Goal: Information Seeking & Learning: Learn about a topic

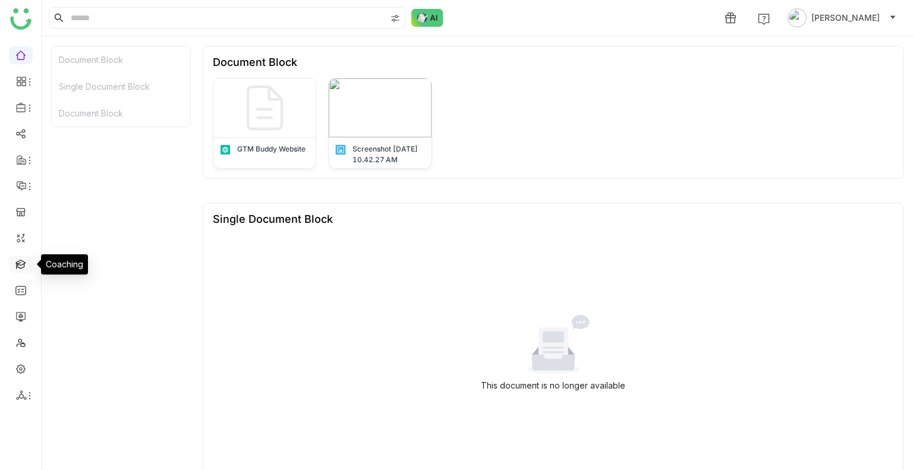
click at [21, 265] on link at bounding box center [20, 264] width 11 height 10
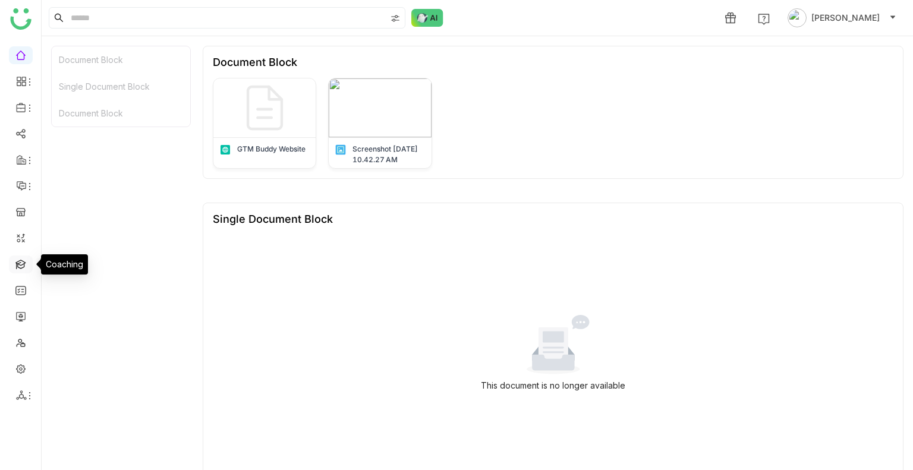
click at [21, 265] on link at bounding box center [20, 264] width 11 height 10
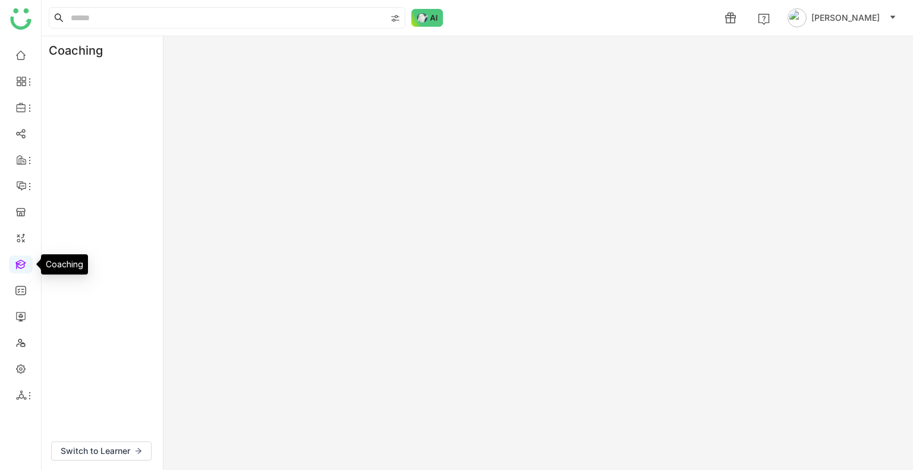
click at [21, 265] on link at bounding box center [20, 264] width 11 height 10
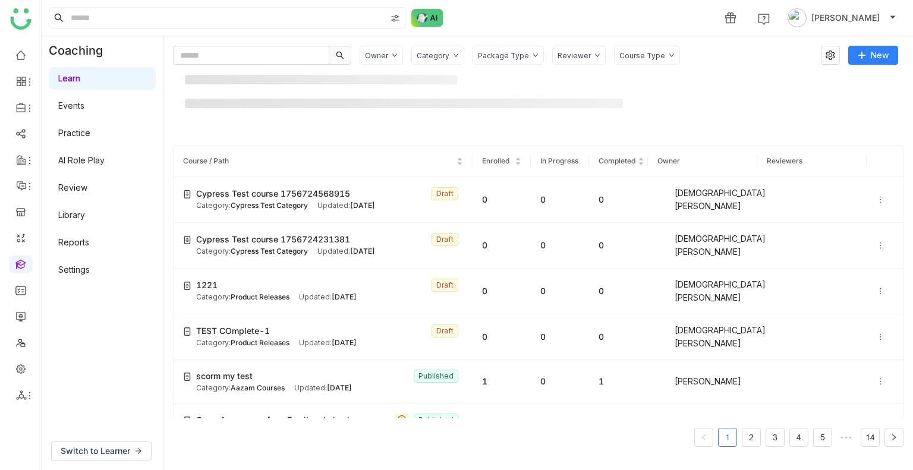
drag, startPoint x: 21, startPoint y: 265, endPoint x: 384, endPoint y: 54, distance: 420.0
click at [384, 54] on nz-layout "1 [PERSON_NAME] Coaching Learn Events Practice AI Role Play Review Library Repo…" at bounding box center [456, 235] width 913 height 470
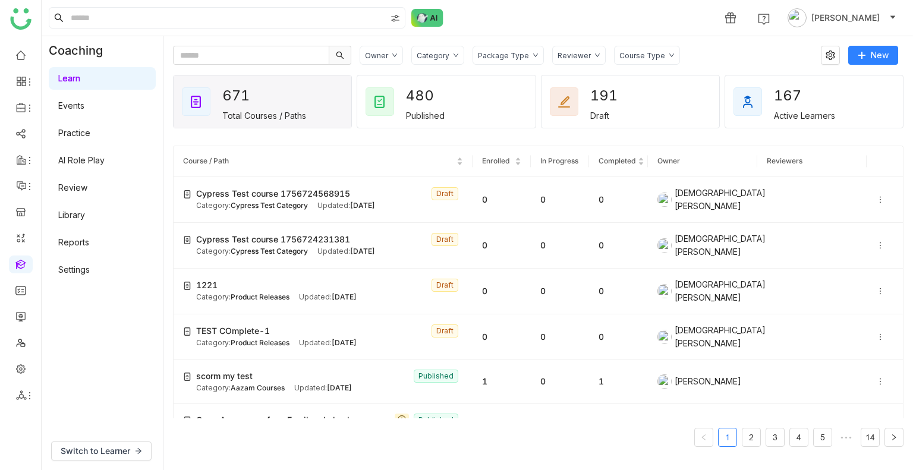
click at [436, 61] on div "Category" at bounding box center [437, 55] width 53 height 19
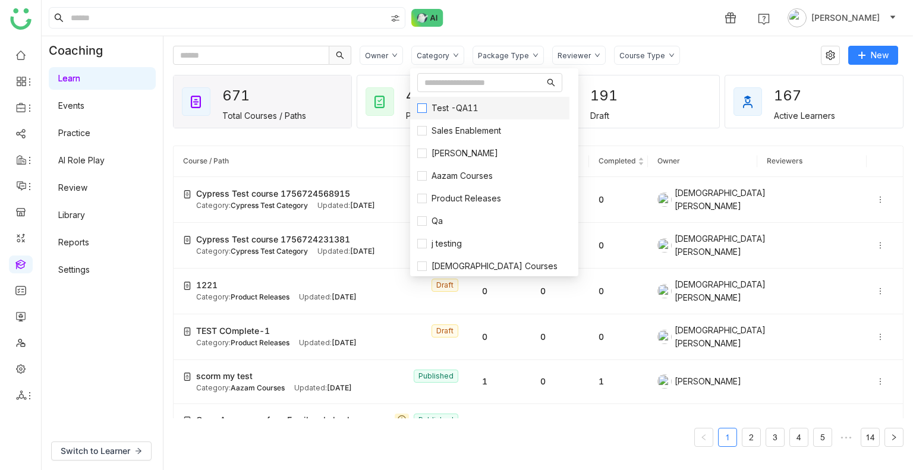
click at [433, 109] on span "Test -QA11" at bounding box center [455, 108] width 56 height 13
click at [437, 86] on input "text" at bounding box center [484, 82] width 120 height 13
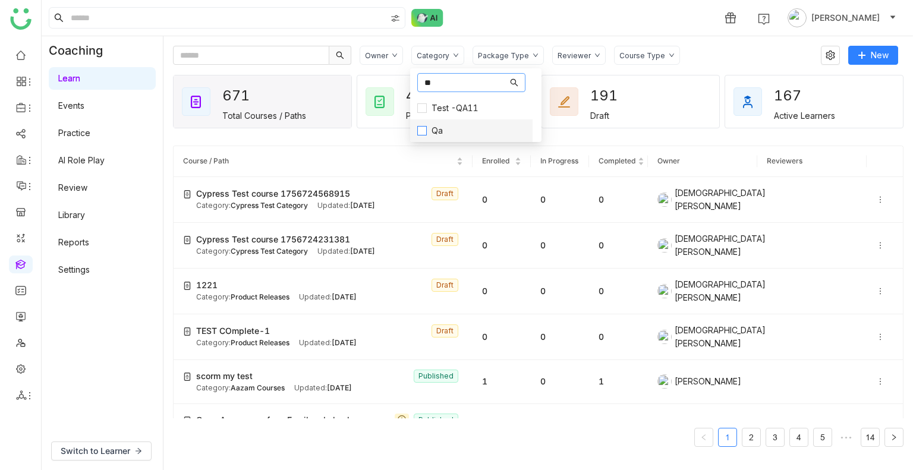
type input "**"
click at [430, 127] on span "Qa" at bounding box center [437, 130] width 21 height 13
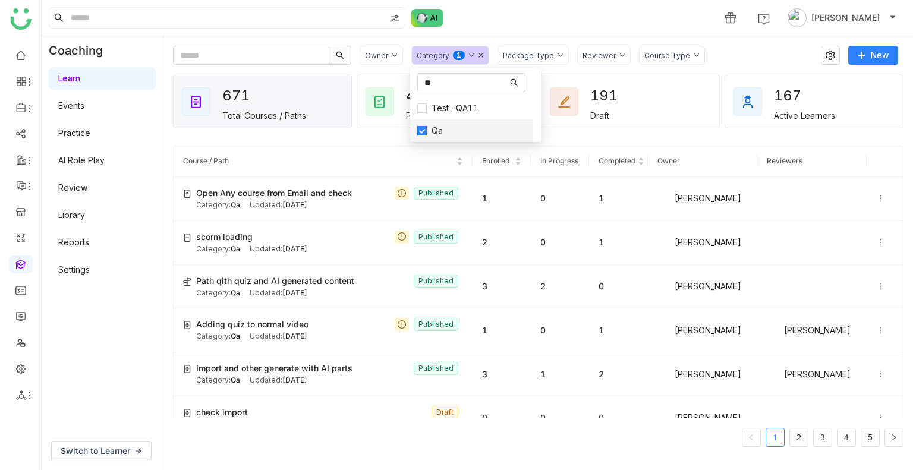
click at [430, 127] on span "Qa" at bounding box center [437, 130] width 21 height 13
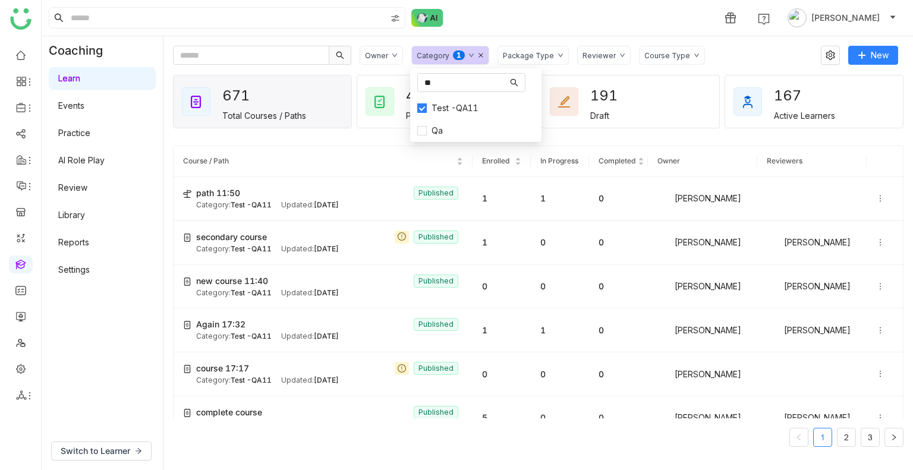
click at [582, 52] on div "Reviewer" at bounding box center [598, 55] width 33 height 9
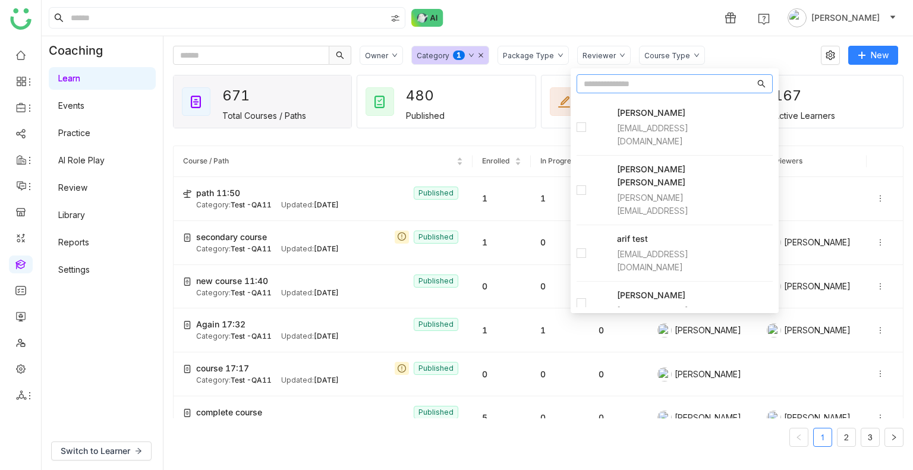
click at [601, 86] on input "text" at bounding box center [669, 83] width 171 height 13
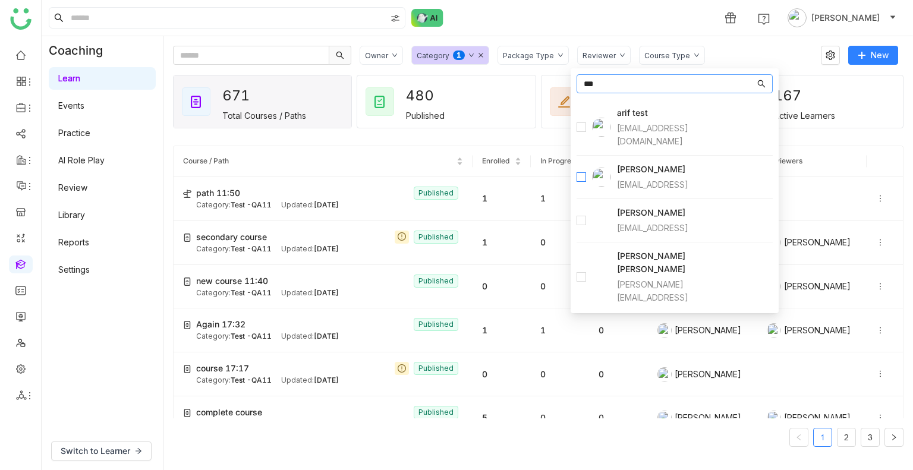
type input "***"
click at [599, 83] on input "***" at bounding box center [669, 83] width 171 height 13
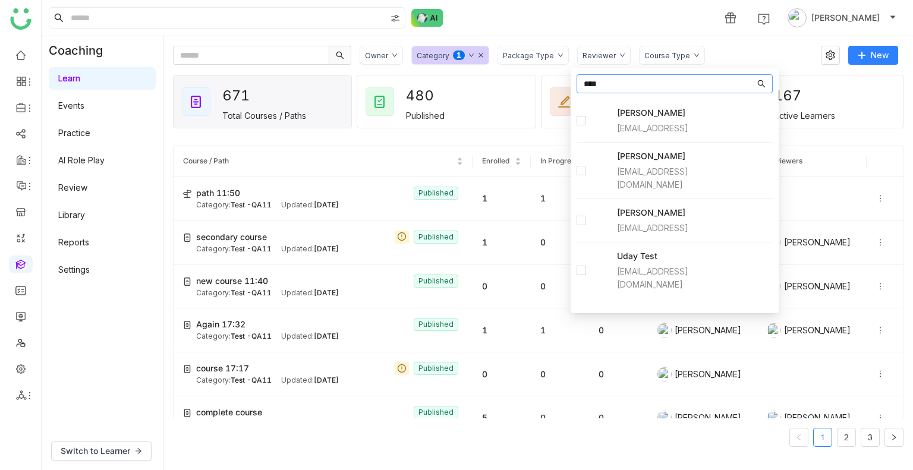
type input "****"
click at [475, 58] on div "Category 0 1 2 3 4 5 6 7 8 9" at bounding box center [450, 55] width 78 height 19
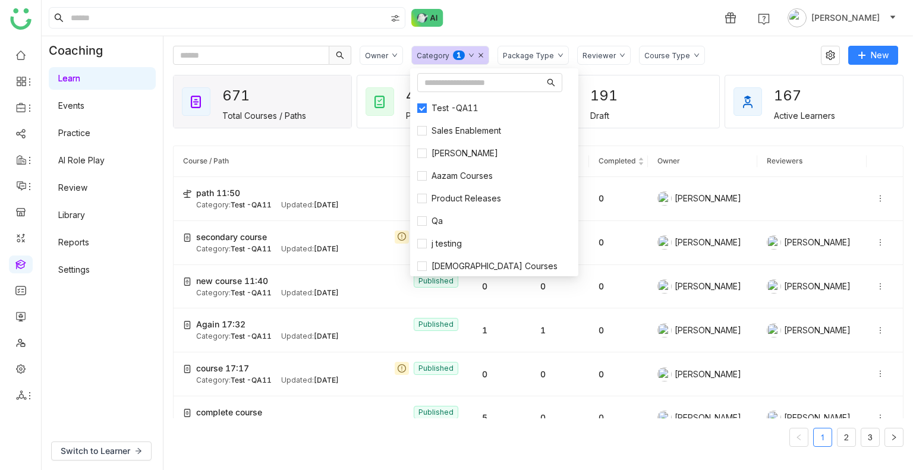
click at [475, 58] on div "Category 0 1 2 3 4 5 6 7 8 9" at bounding box center [450, 55] width 78 height 19
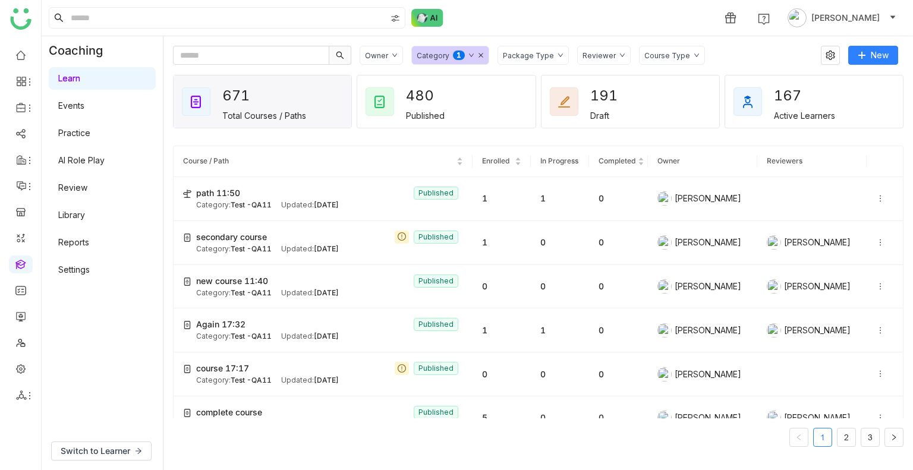
click at [459, 63] on div "Category 0 1 2 3 4 5 6 7 8 9" at bounding box center [450, 55] width 78 height 19
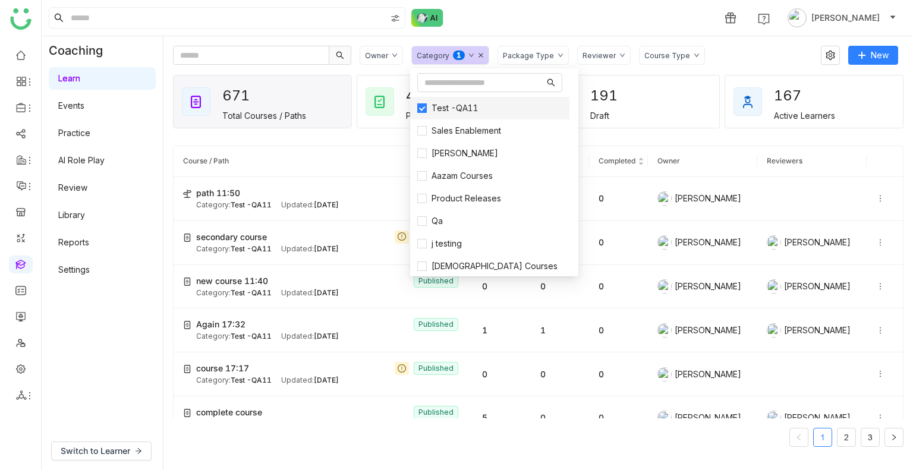
click at [439, 109] on span "Test -QA11" at bounding box center [455, 108] width 56 height 13
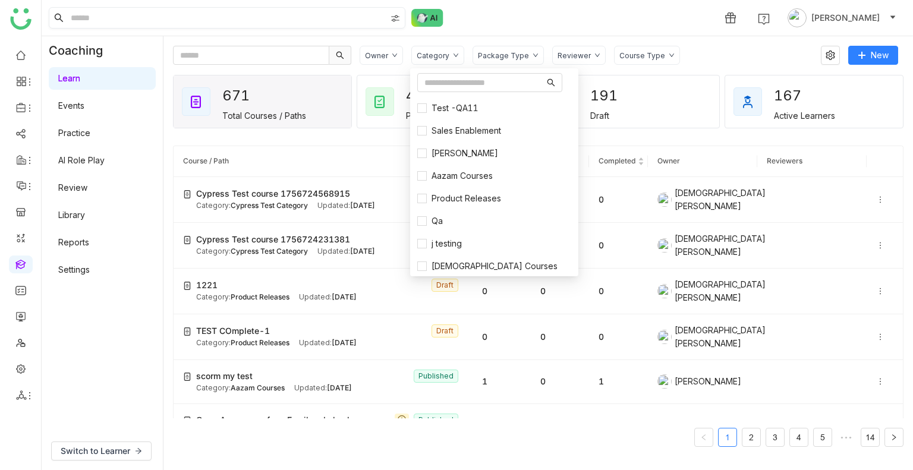
click at [123, 17] on input at bounding box center [226, 18] width 317 height 20
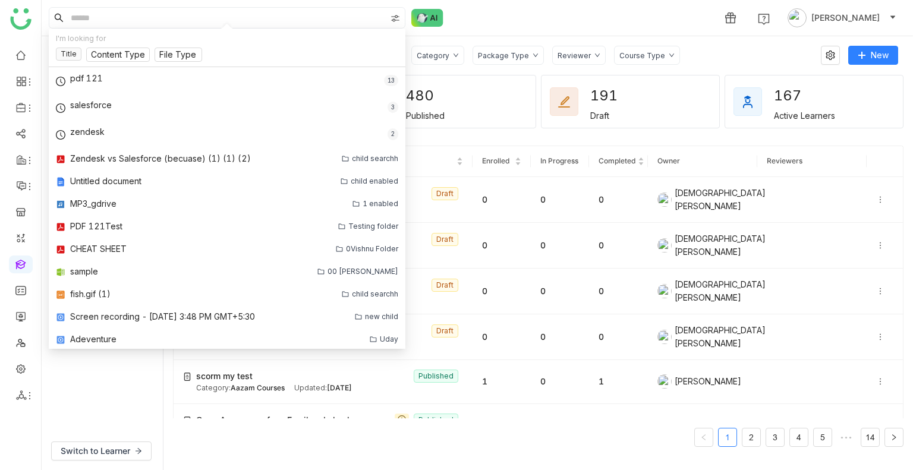
click at [534, 17] on div "1 Uday Bhanu" at bounding box center [477, 18] width 871 height 36
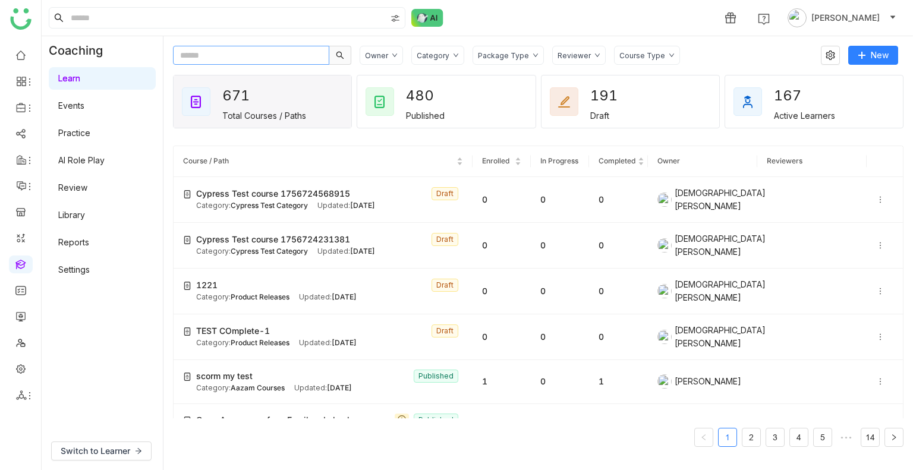
click at [220, 52] on input "text" at bounding box center [251, 55] width 156 height 19
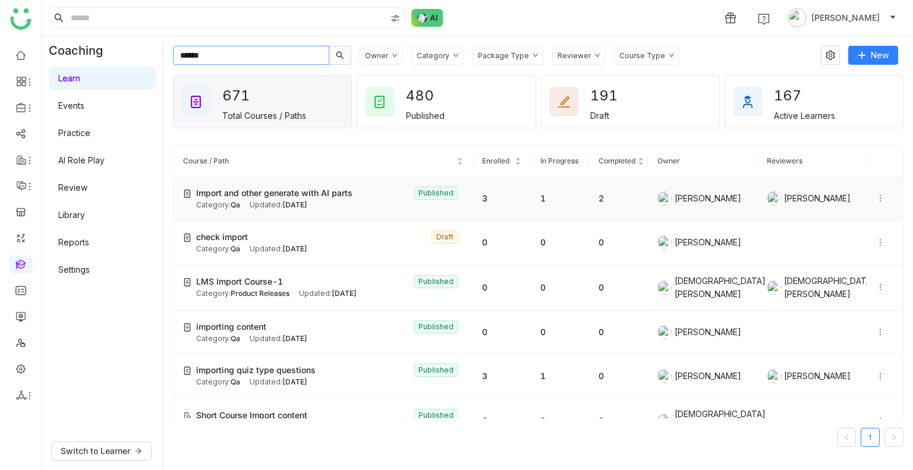
type input "******"
click at [278, 204] on div "Updated: Aug 30, 2025" at bounding box center [279, 205] width 58 height 11
click at [247, 187] on span "Import and other generate with AI parts" at bounding box center [274, 193] width 156 height 13
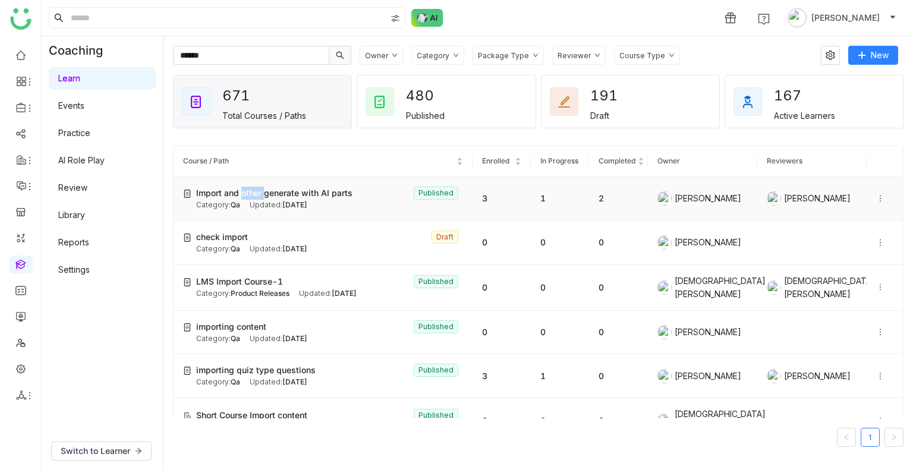
click at [247, 187] on span "Import and other generate with AI parts" at bounding box center [274, 193] width 156 height 13
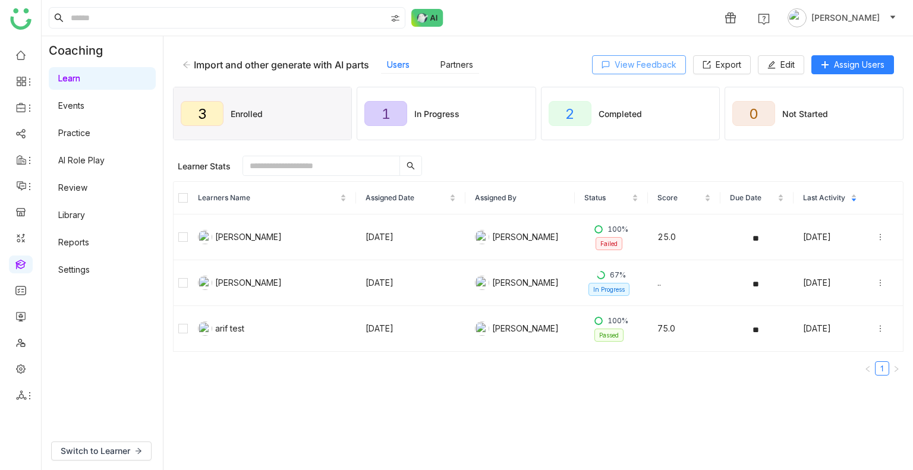
click at [607, 64] on icon at bounding box center [605, 65] width 8 height 8
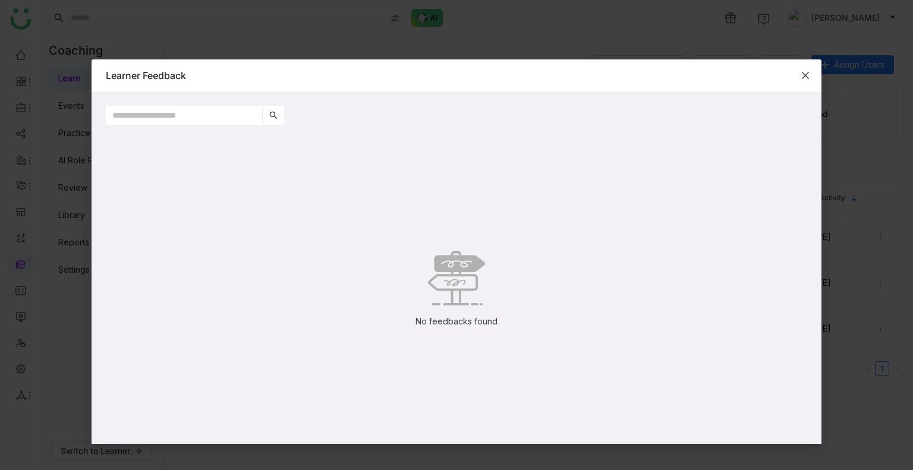
click at [805, 73] on icon "Close" at bounding box center [806, 76] width 10 height 10
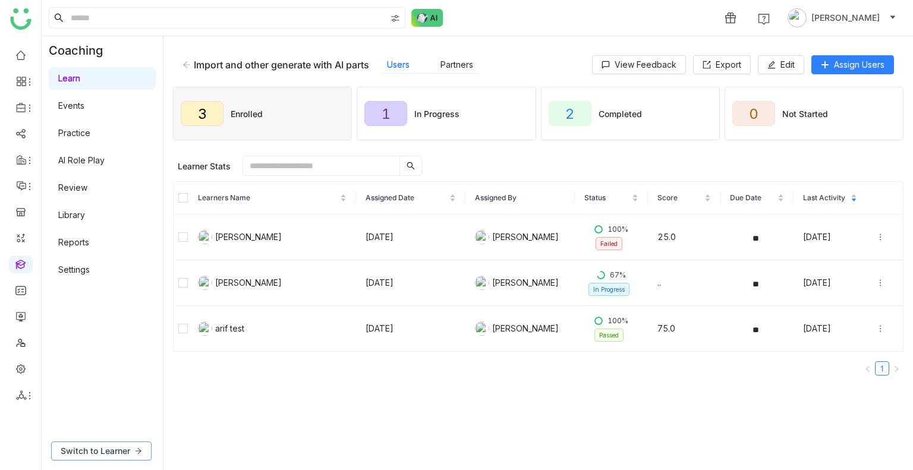
click at [109, 446] on span "Switch to Learner" at bounding box center [96, 451] width 70 height 13
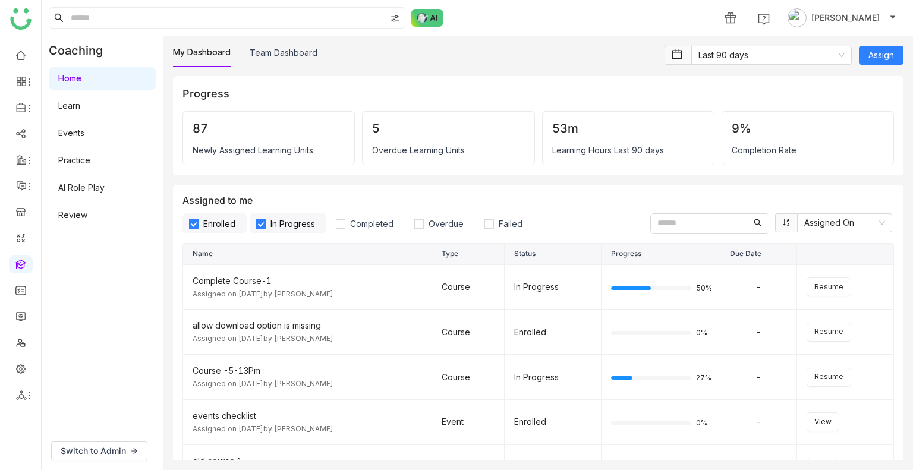
click at [77, 109] on link "Learn" at bounding box center [69, 105] width 22 height 10
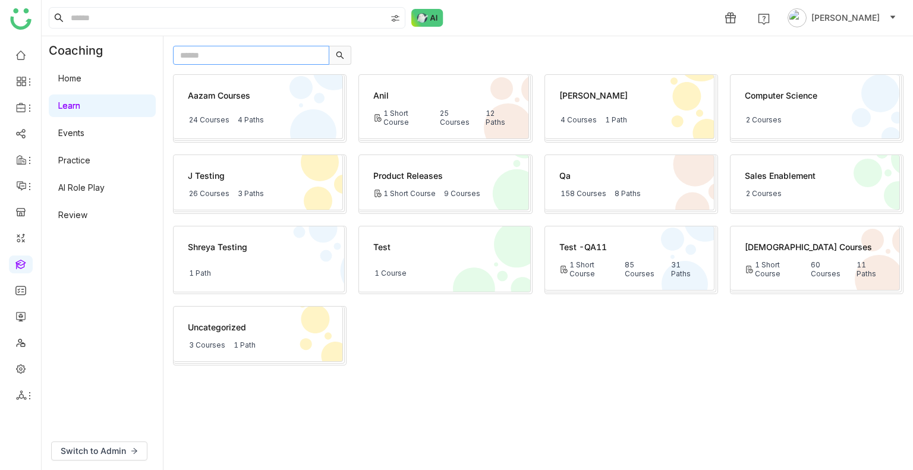
click at [208, 52] on input "text" at bounding box center [251, 55] width 156 height 19
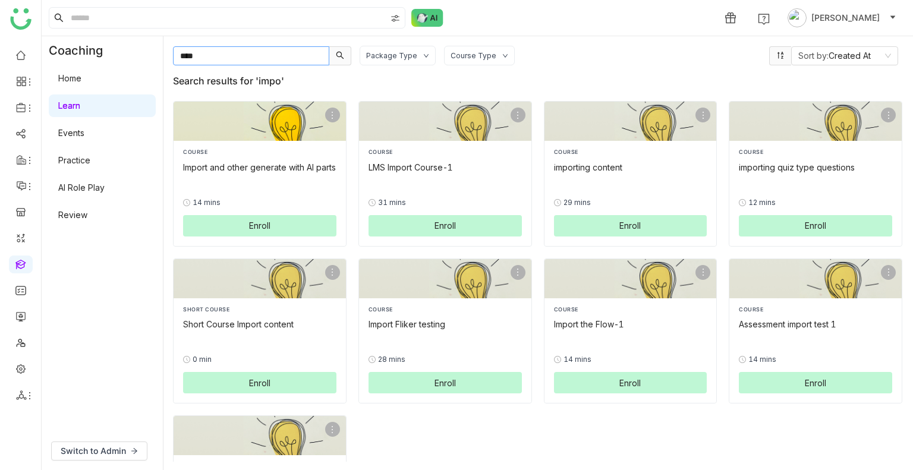
type input "****"
click at [254, 165] on div "Import and other generate with AI parts" at bounding box center [259, 167] width 153 height 12
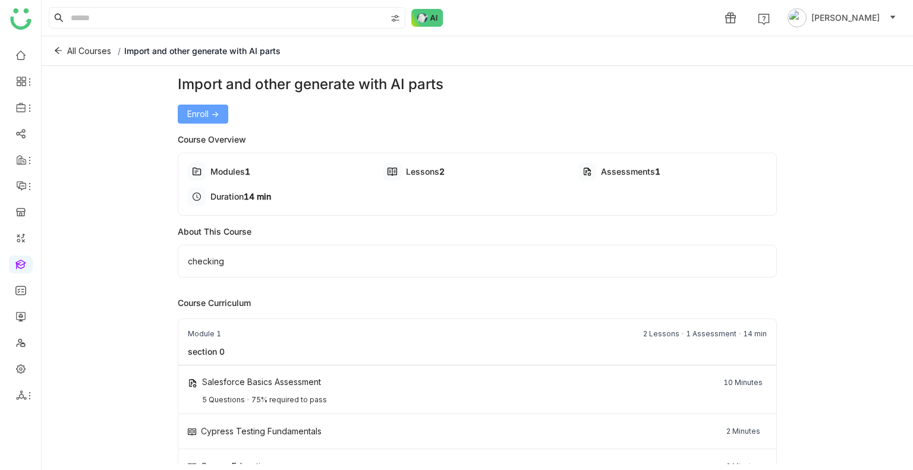
click at [190, 111] on span "Enroll ->" at bounding box center [202, 114] width 31 height 13
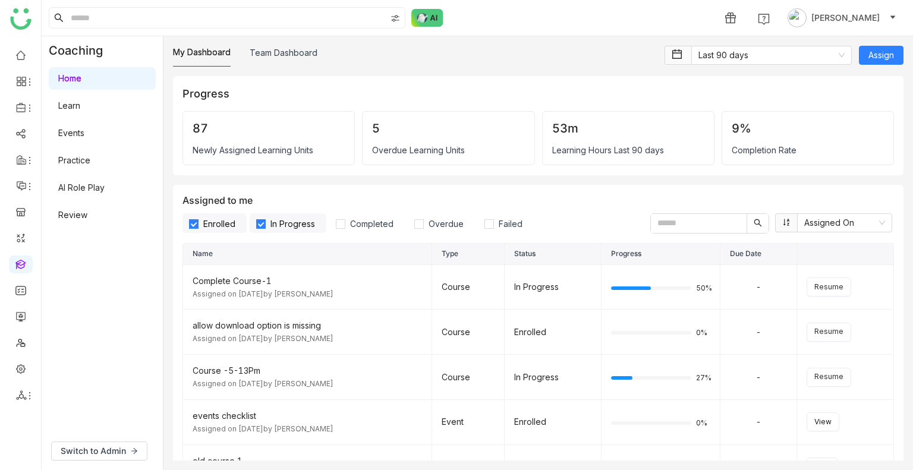
click at [79, 83] on link "Home" at bounding box center [69, 78] width 23 height 10
click at [76, 100] on link "Learn" at bounding box center [69, 105] width 22 height 10
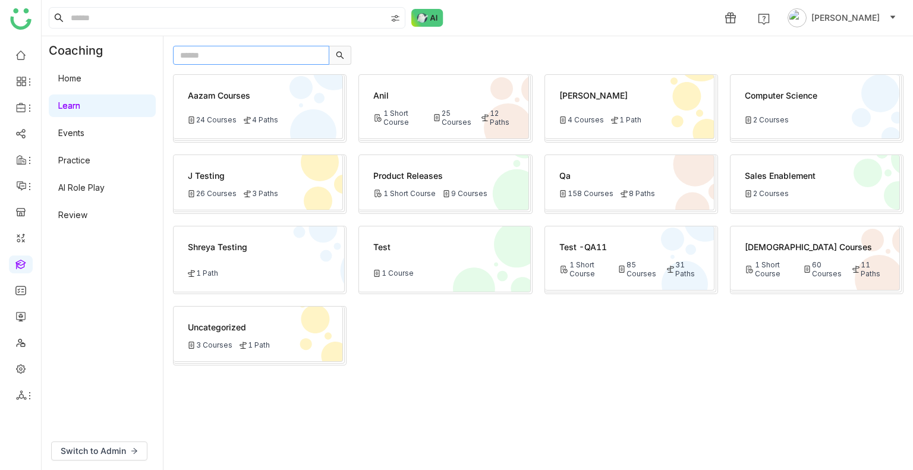
click at [226, 55] on input "text" at bounding box center [251, 55] width 156 height 19
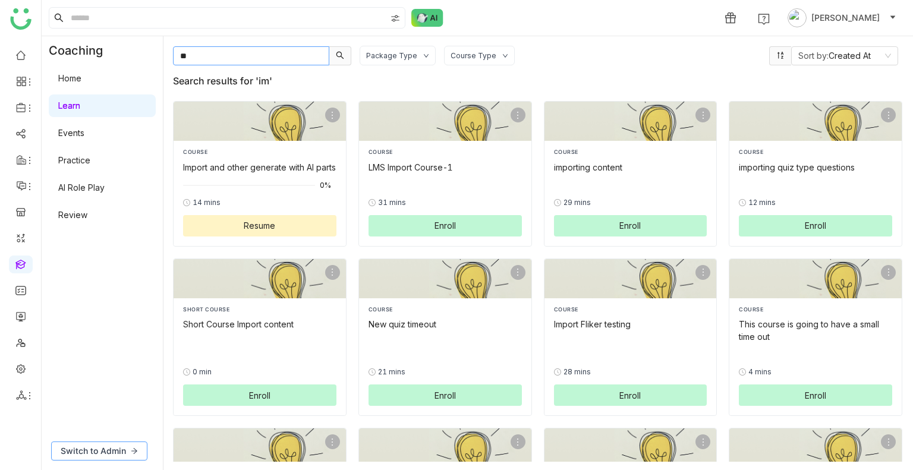
type input "**"
click at [83, 445] on span "Switch to Admin" at bounding box center [93, 451] width 65 height 13
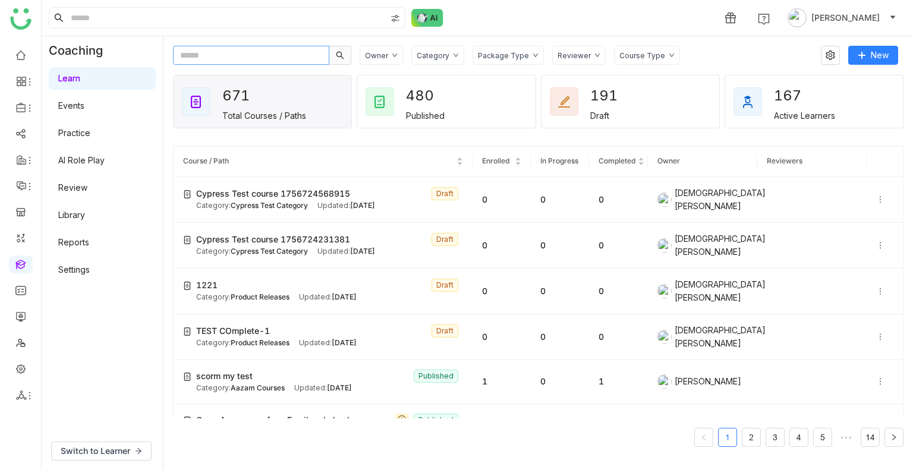
click at [228, 49] on input "text" at bounding box center [251, 55] width 156 height 19
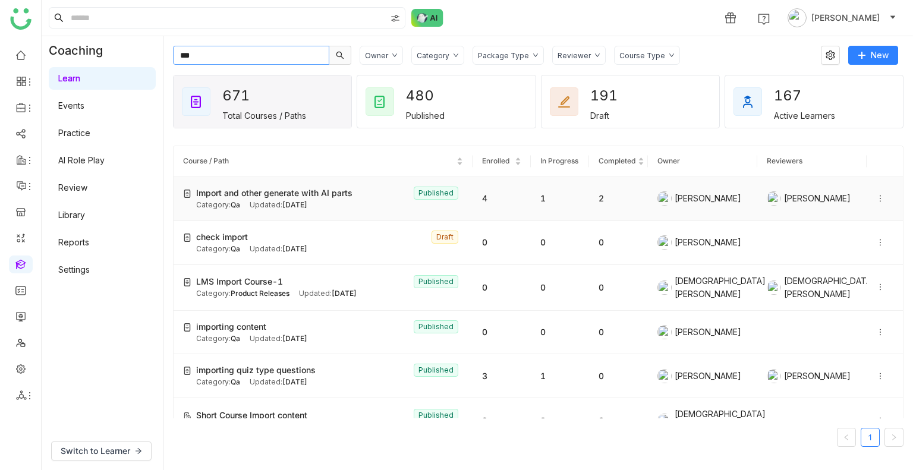
type input "***"
click at [257, 196] on span "Import and other generate with AI parts" at bounding box center [274, 193] width 156 height 13
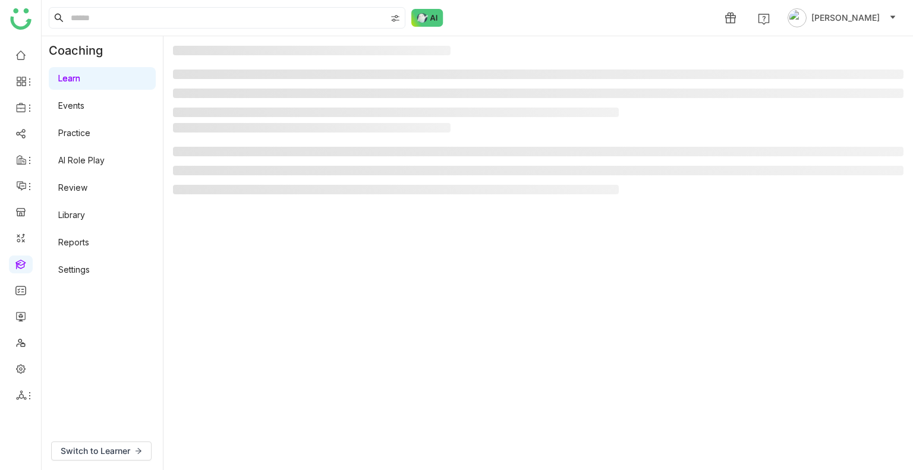
click at [257, 196] on div at bounding box center [538, 161] width 730 height 77
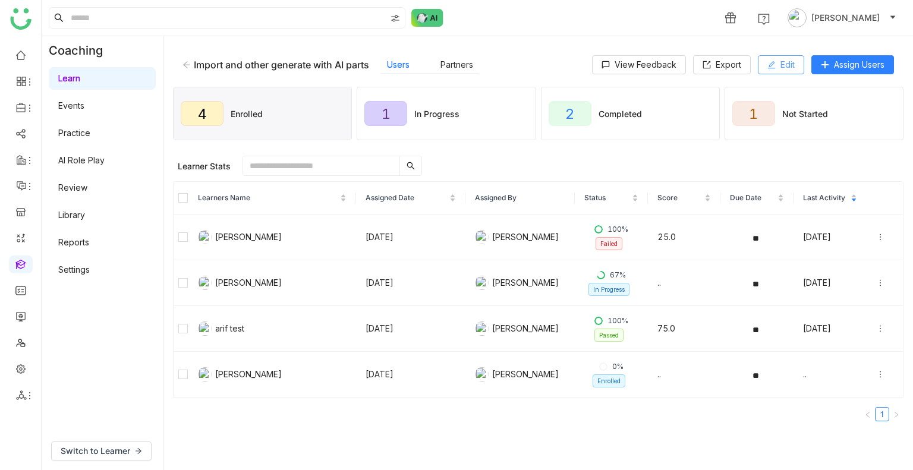
click at [772, 64] on icon at bounding box center [771, 65] width 8 height 8
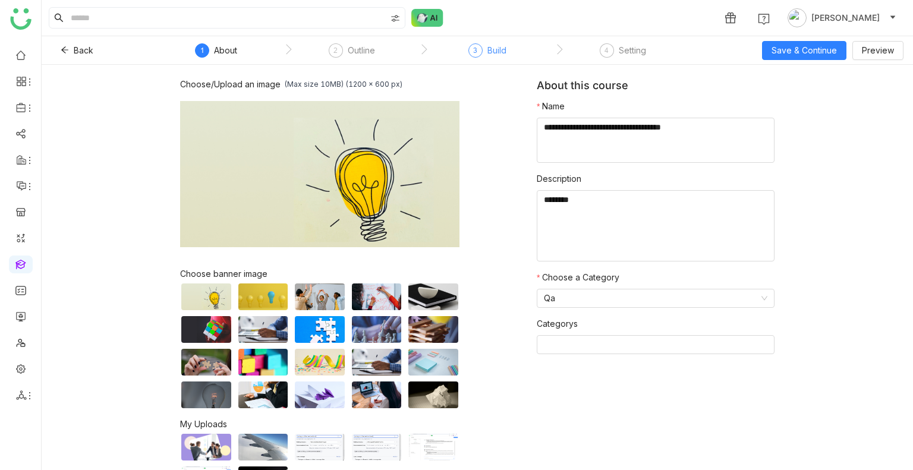
click at [490, 51] on div "Build" at bounding box center [496, 50] width 19 height 14
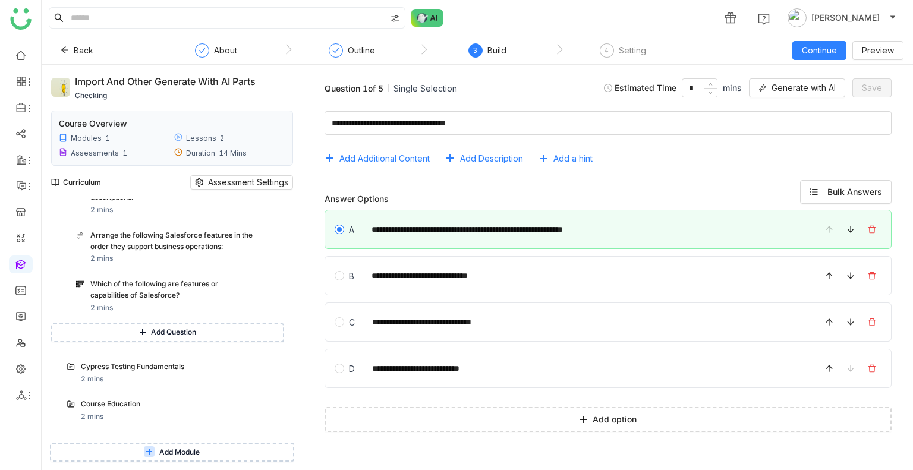
scroll to position [209, 0]
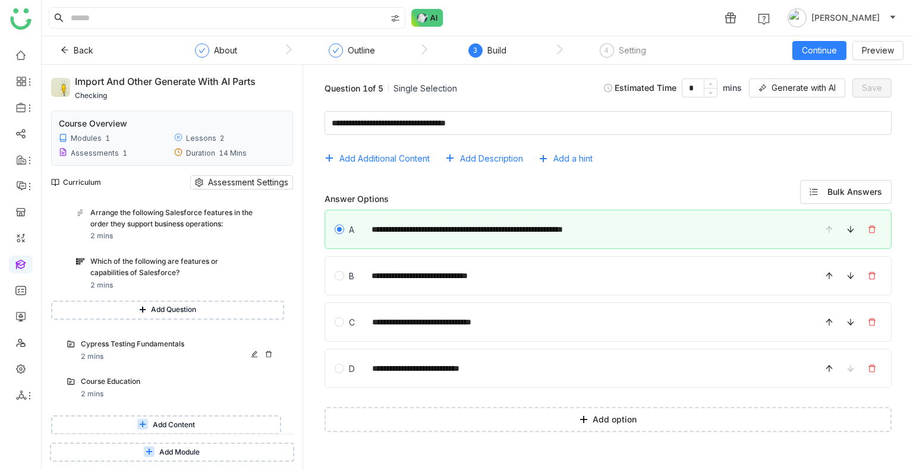
click at [110, 355] on div "Cypress Testing Fundamentals 2 mins" at bounding box center [179, 351] width 196 height 24
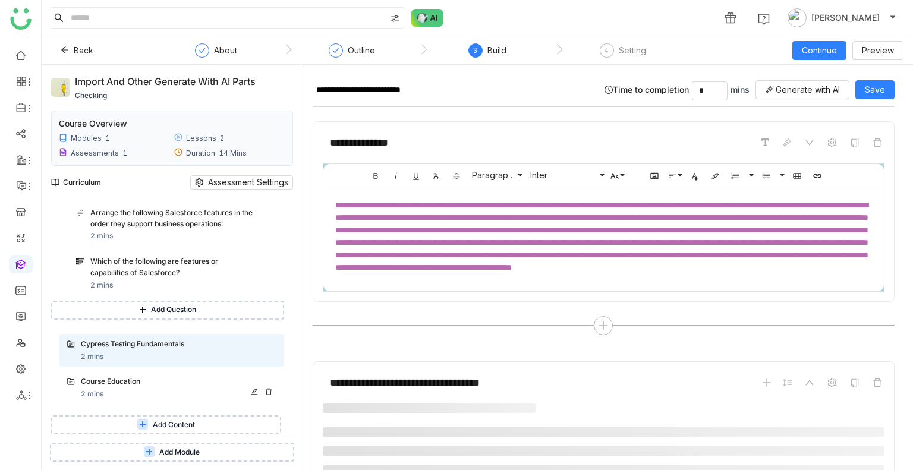
click at [120, 379] on div "Course Education" at bounding box center [167, 381] width 172 height 11
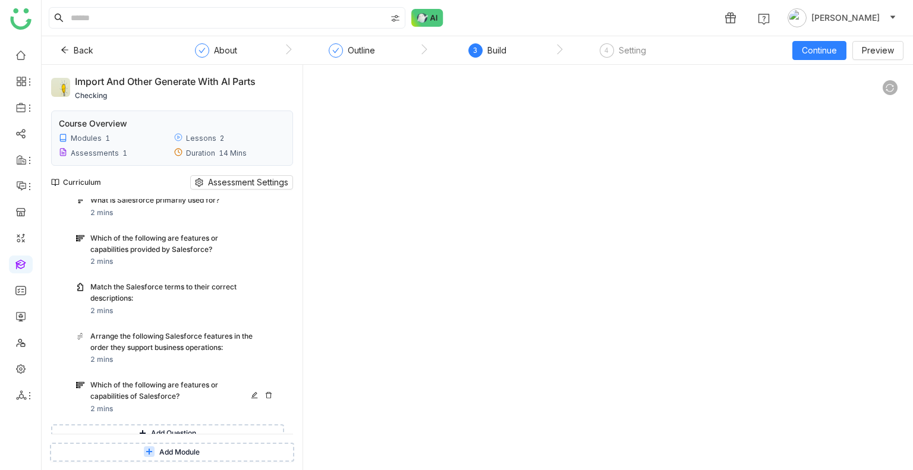
scroll to position [86, 0]
click at [133, 329] on div "Arrange the following Salesforce features in the order they support business op…" at bounding box center [176, 348] width 215 height 45
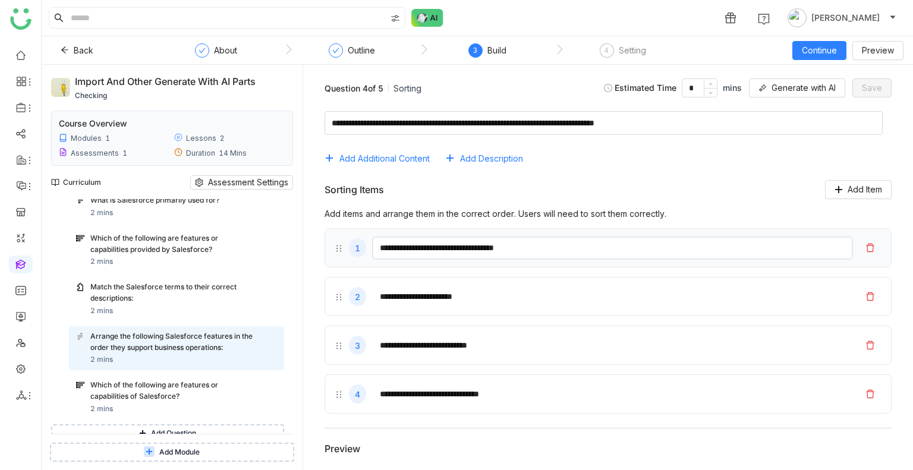
click at [562, 251] on input "**********" at bounding box center [612, 248] width 481 height 23
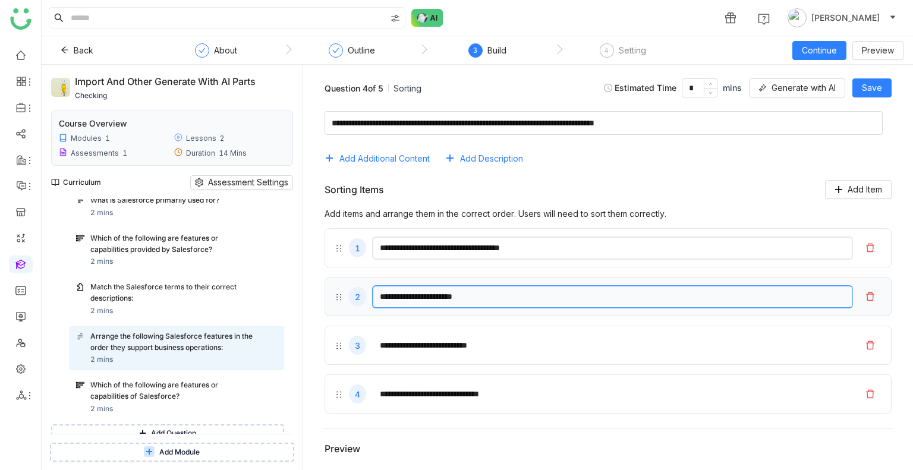
type input "**********"
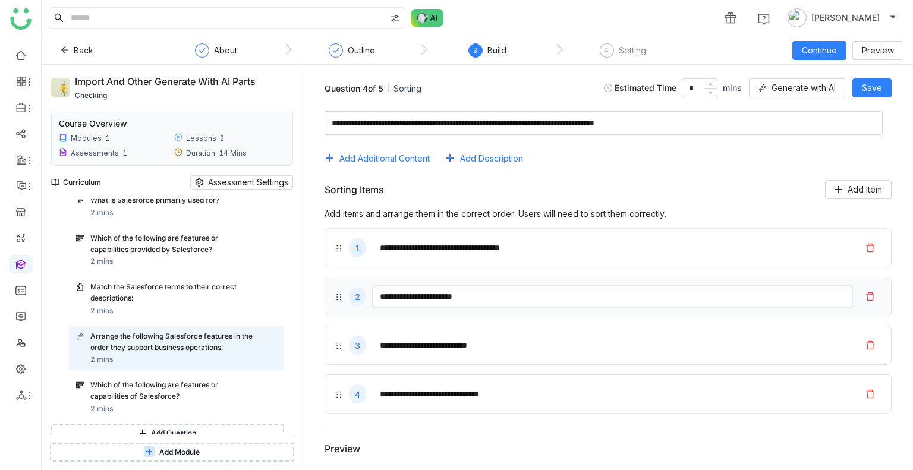
click at [523, 297] on input "**********" at bounding box center [612, 296] width 481 height 23
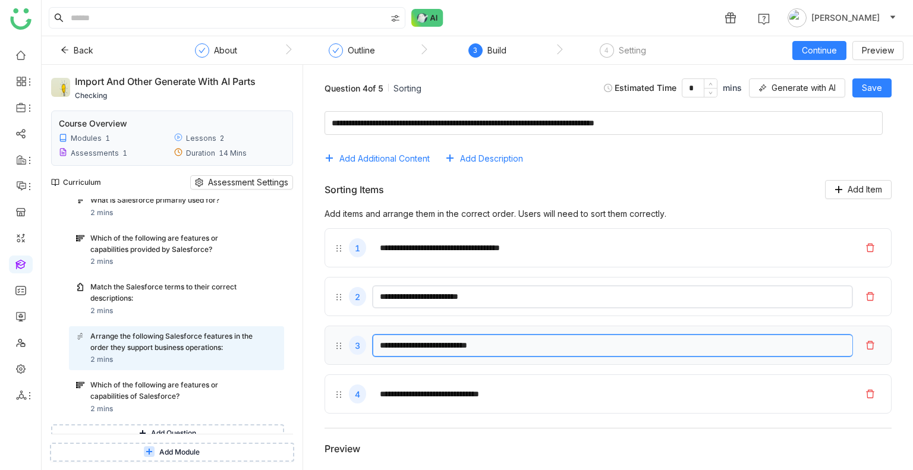
type input "**********"
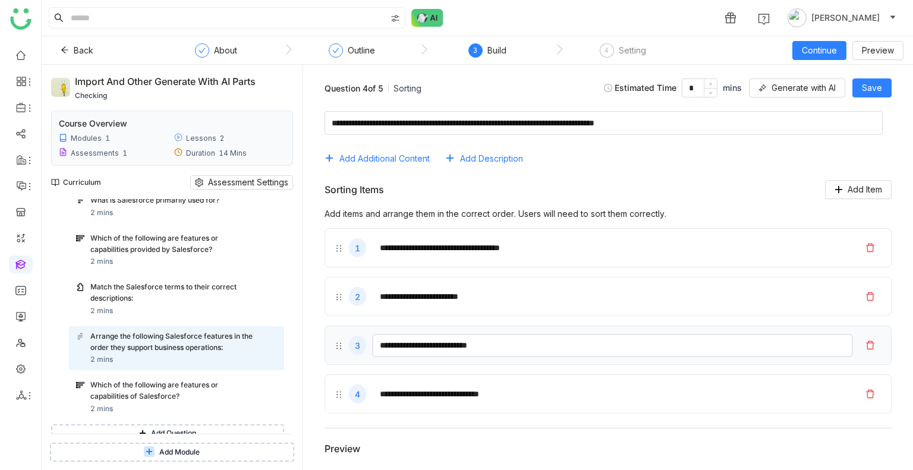
click at [528, 351] on input "**********" at bounding box center [612, 345] width 481 height 23
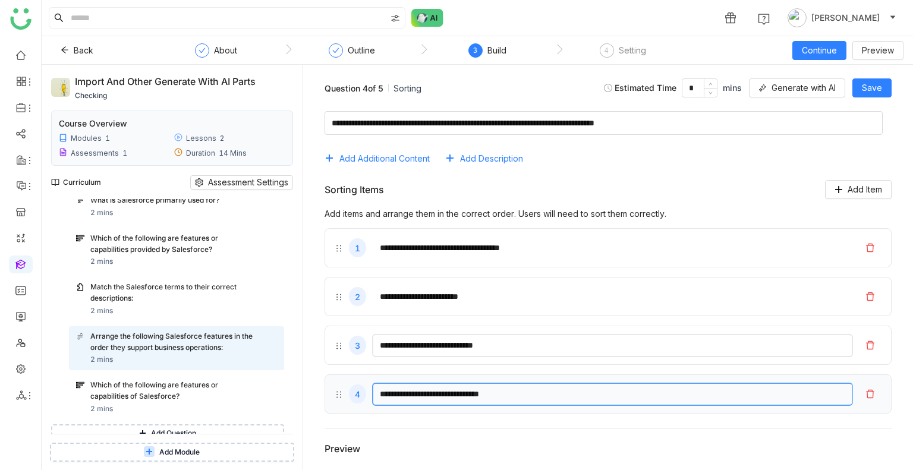
type input "**********"
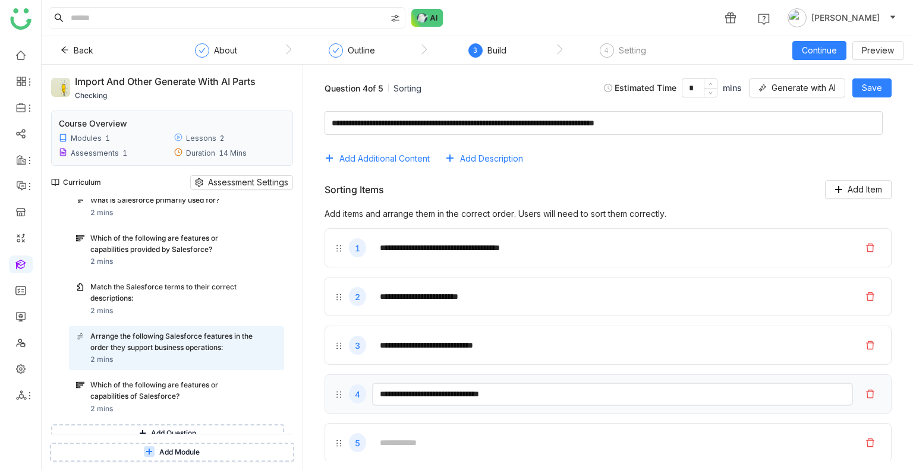
click at [531, 398] on input "**********" at bounding box center [612, 394] width 481 height 23
type input "**********"
click at [871, 94] on button "Save" at bounding box center [871, 87] width 39 height 19
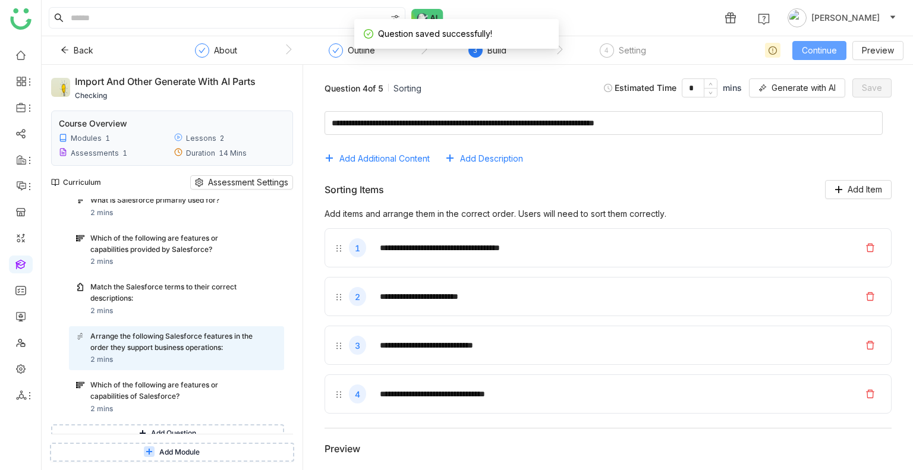
click at [827, 42] on button "Continue" at bounding box center [819, 50] width 54 height 19
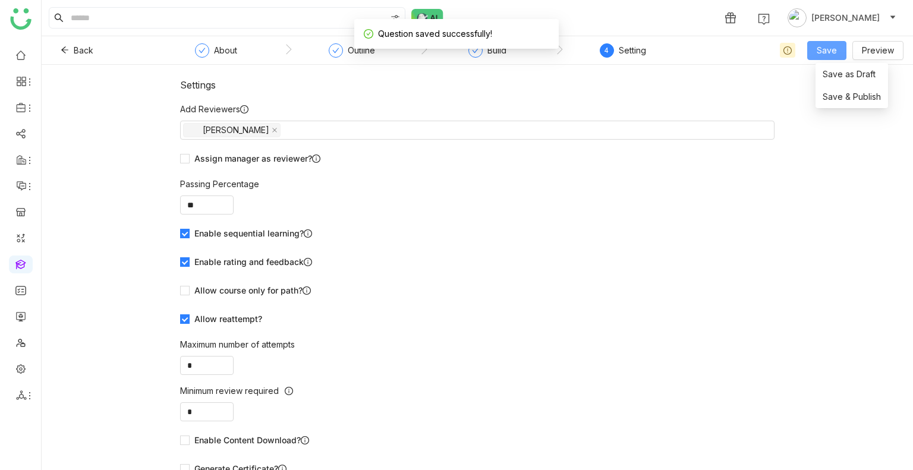
click at [827, 42] on button "Save" at bounding box center [826, 50] width 39 height 19
click at [839, 104] on li "Save & Publish" at bounding box center [851, 97] width 73 height 23
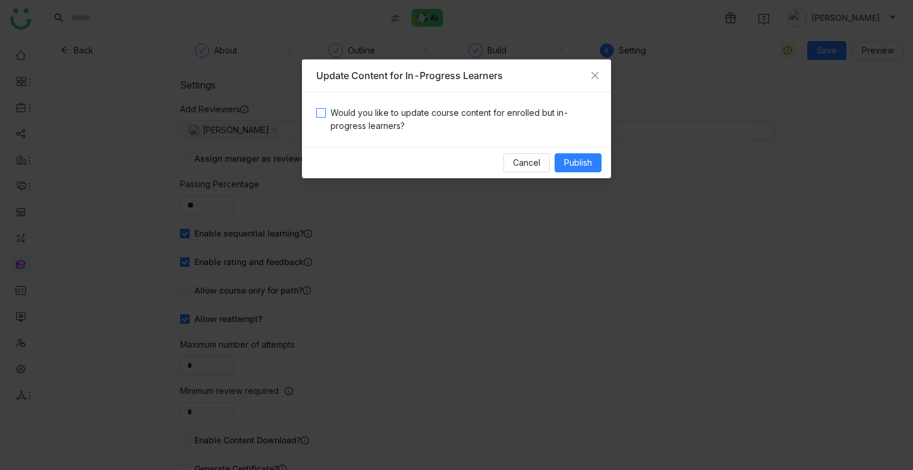
click at [468, 109] on span "Would you like to update course content for enrolled but in-progress learners?" at bounding box center [461, 119] width 271 height 26
click at [574, 153] on button "Publish" at bounding box center [577, 162] width 47 height 19
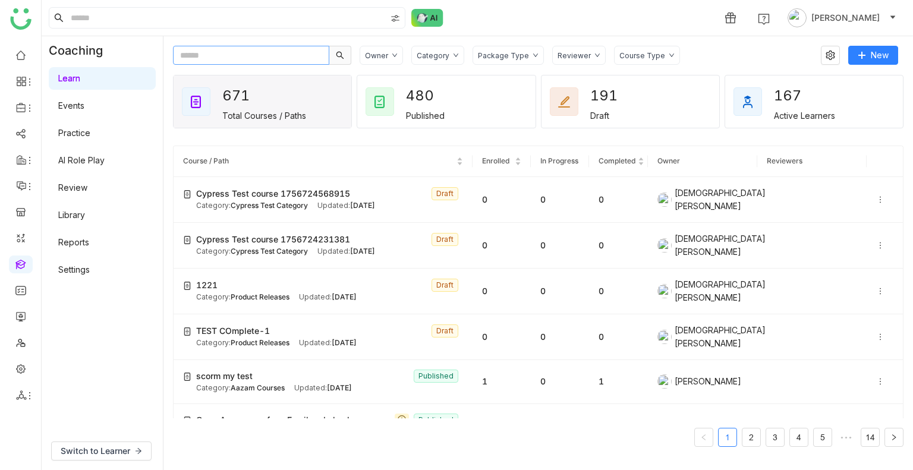
click at [232, 62] on input "text" at bounding box center [251, 55] width 156 height 19
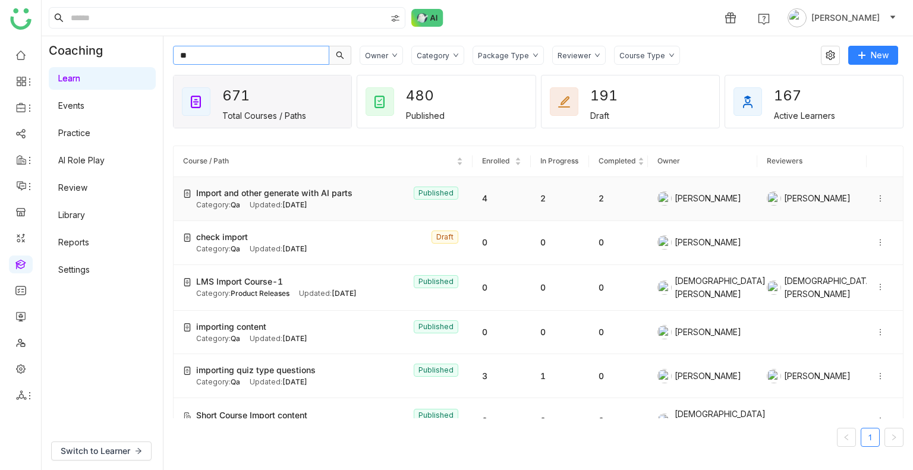
type input "**"
click at [238, 200] on div "Category: Qa" at bounding box center [218, 205] width 44 height 11
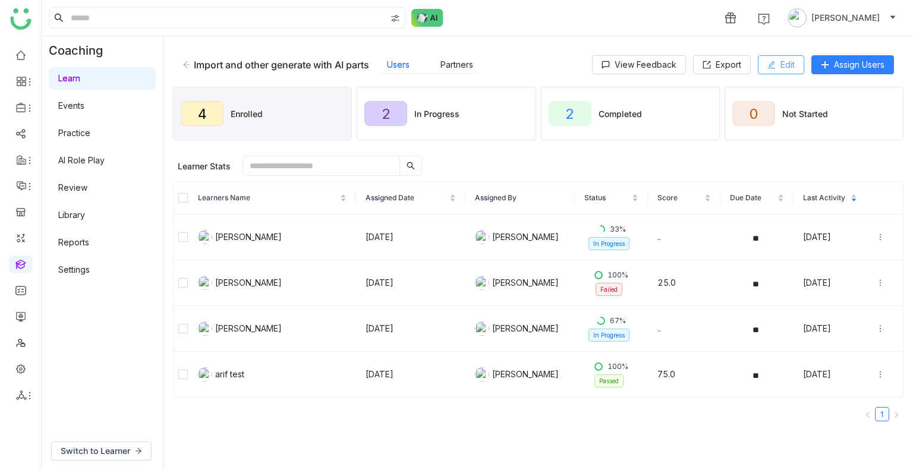
click at [772, 70] on button "Edit" at bounding box center [781, 64] width 46 height 19
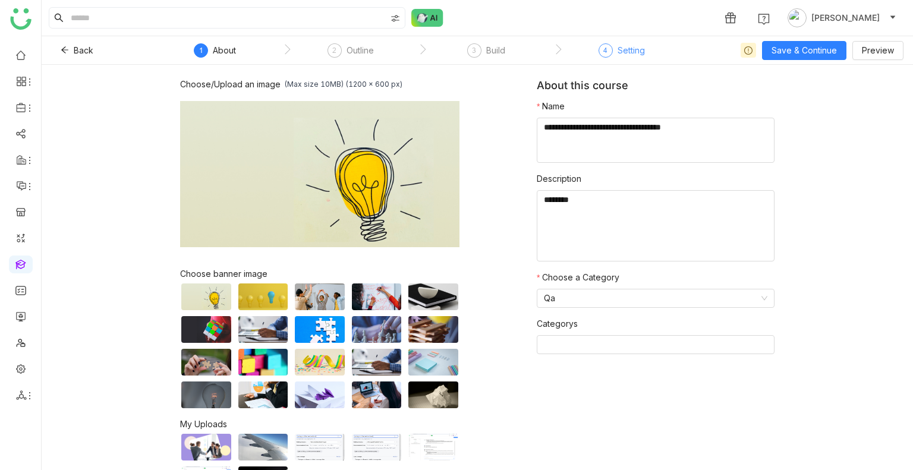
click at [613, 51] on div "4 Setting" at bounding box center [621, 53] width 46 height 21
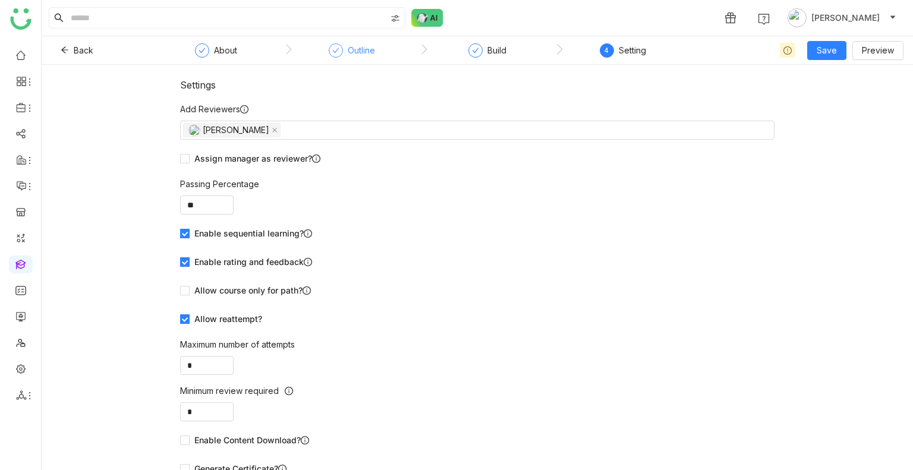
click at [336, 58] on div "Outline" at bounding box center [352, 53] width 46 height 21
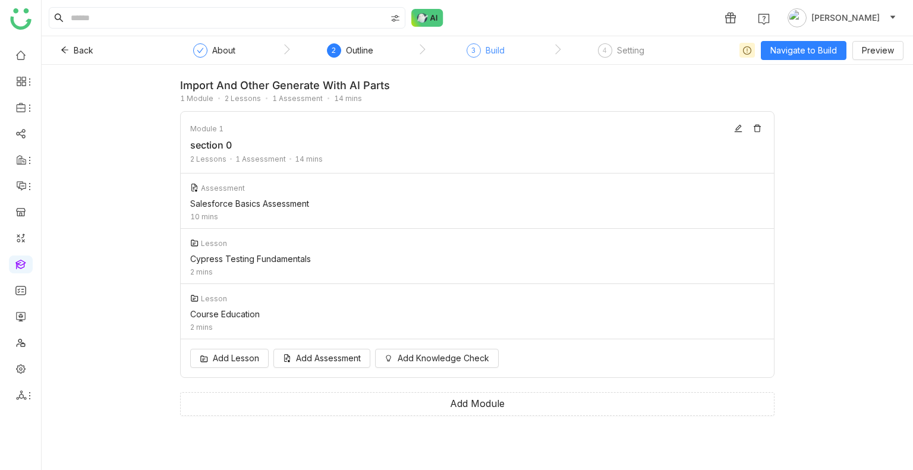
click at [494, 53] on div "Build" at bounding box center [495, 50] width 19 height 14
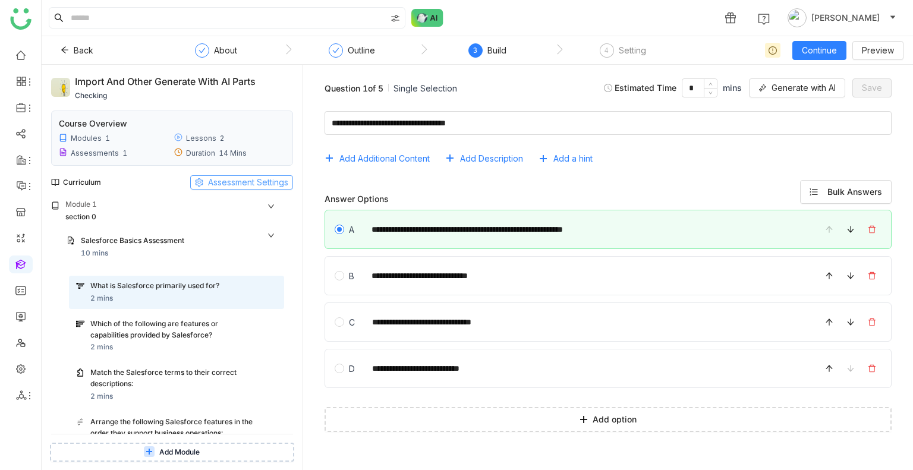
click at [255, 180] on span "Assessment Settings" at bounding box center [248, 182] width 80 height 13
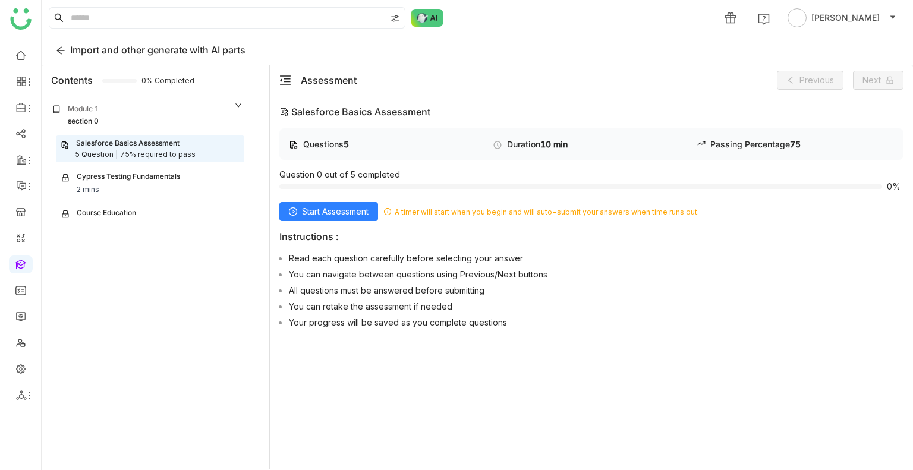
click at [333, 221] on div "Questions 5 Duration 10 min Passing Percentage 75 Question 0 out of 5 completed…" at bounding box center [591, 230] width 624 height 205
click at [352, 210] on span "Start Assessment" at bounding box center [335, 211] width 67 height 13
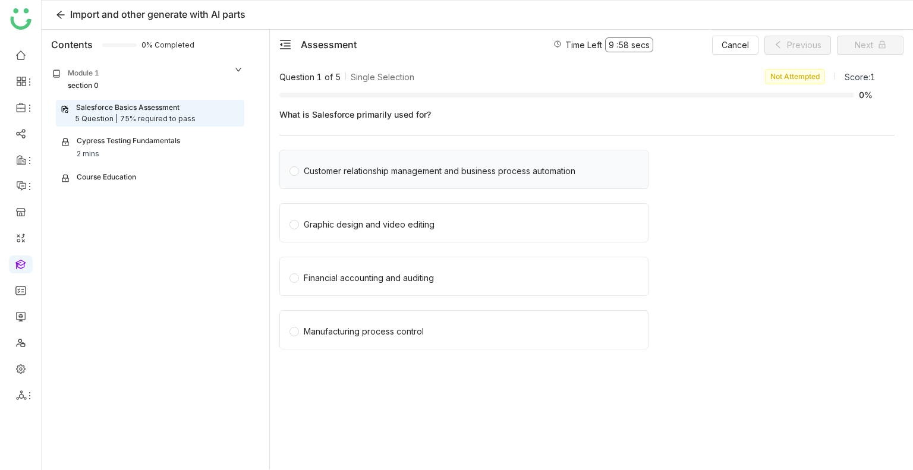
click at [335, 184] on div "Customer relationship management and business process automation" at bounding box center [463, 169] width 369 height 39
click at [333, 179] on div "Customer relationship management and business process automation" at bounding box center [463, 169] width 369 height 39
click at [313, 171] on div "Customer relationship management and business process automation" at bounding box center [440, 171] width 272 height 13
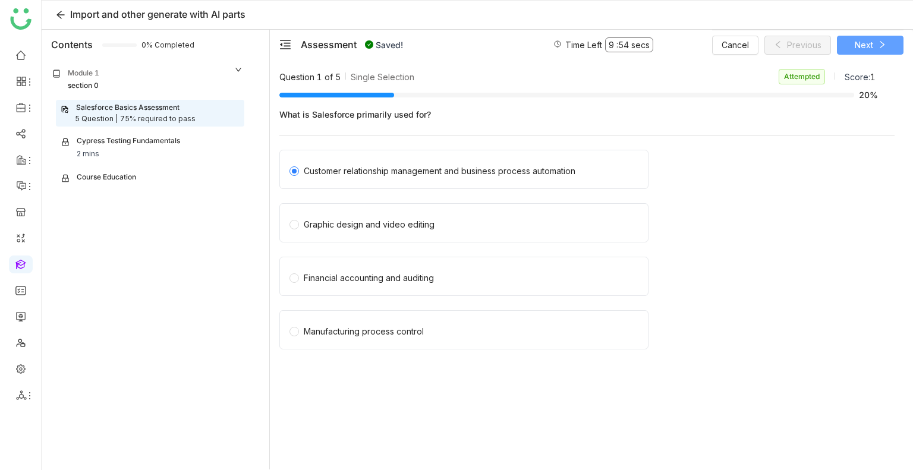
click at [858, 37] on button "Next" at bounding box center [870, 45] width 67 height 19
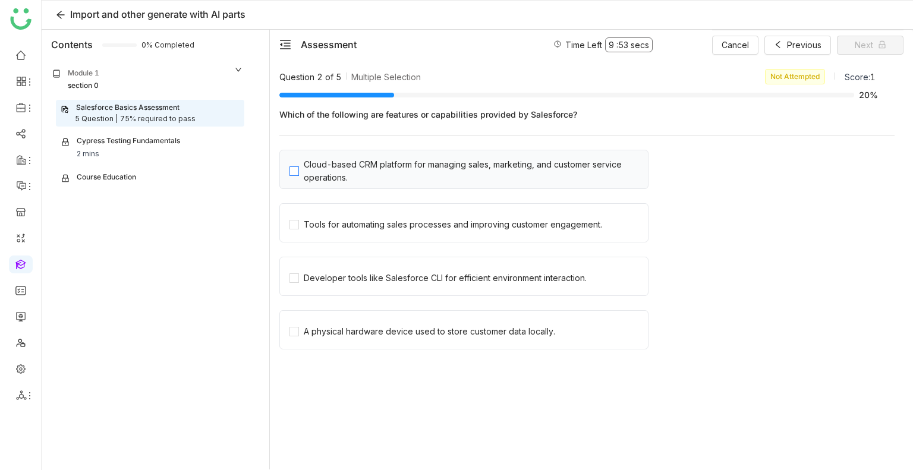
click at [361, 169] on div "Cloud-based CRM platform for managing sales, marketing, and customer service op…" at bounding box center [473, 171] width 339 height 26
click at [352, 231] on div "Tools for automating sales processes and improving customer engagement." at bounding box center [463, 222] width 369 height 39
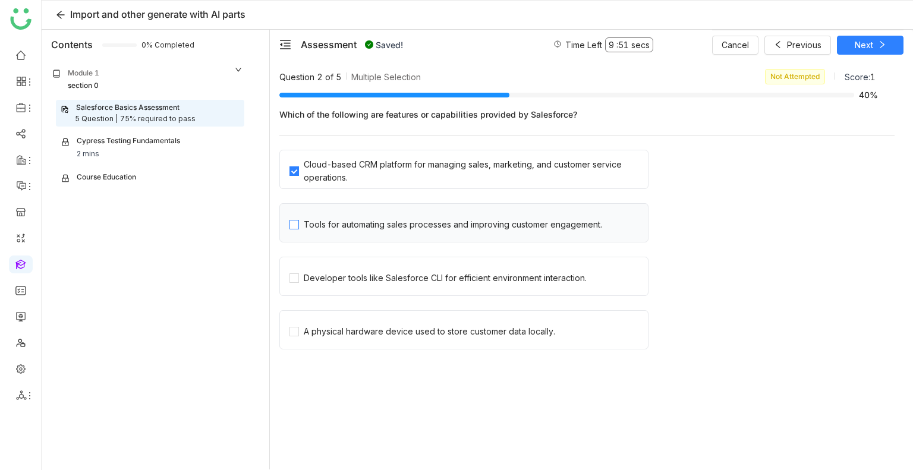
click at [339, 228] on div "Tools for automating sales processes and improving customer engagement." at bounding box center [453, 224] width 298 height 13
click at [871, 45] on span "Next" at bounding box center [864, 45] width 18 height 13
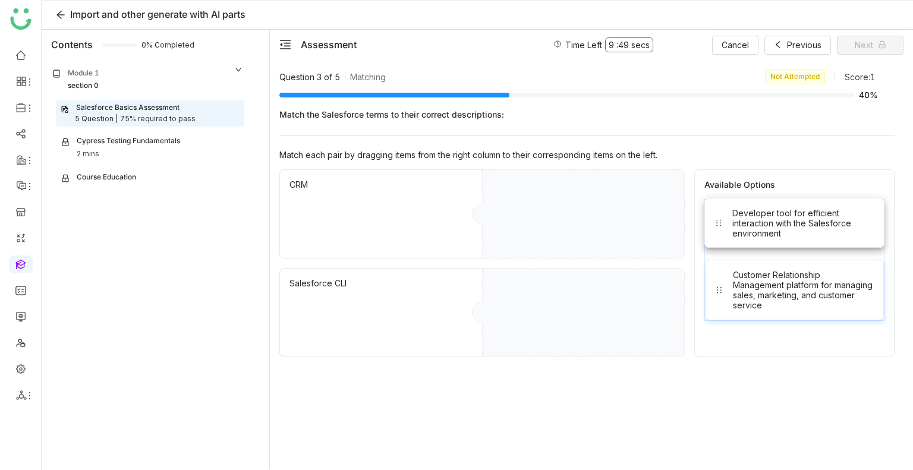
drag, startPoint x: 768, startPoint y: 219, endPoint x: 527, endPoint y: 187, distance: 242.8
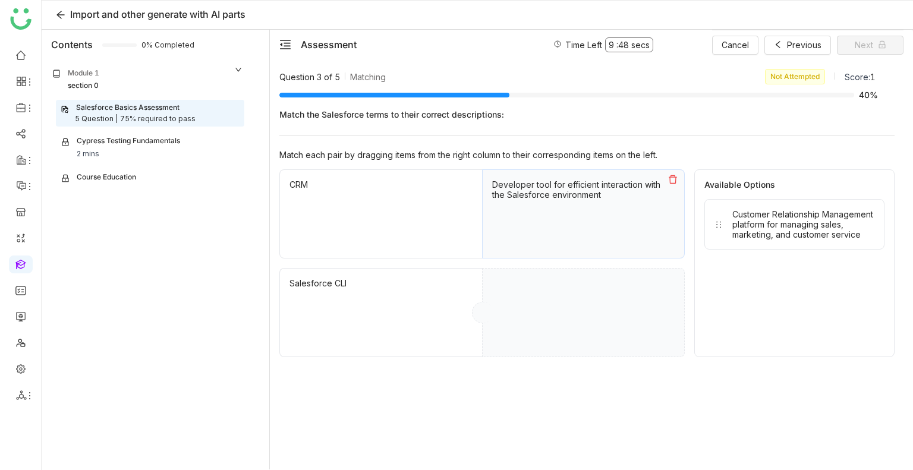
drag, startPoint x: 780, startPoint y: 226, endPoint x: 521, endPoint y: 344, distance: 284.9
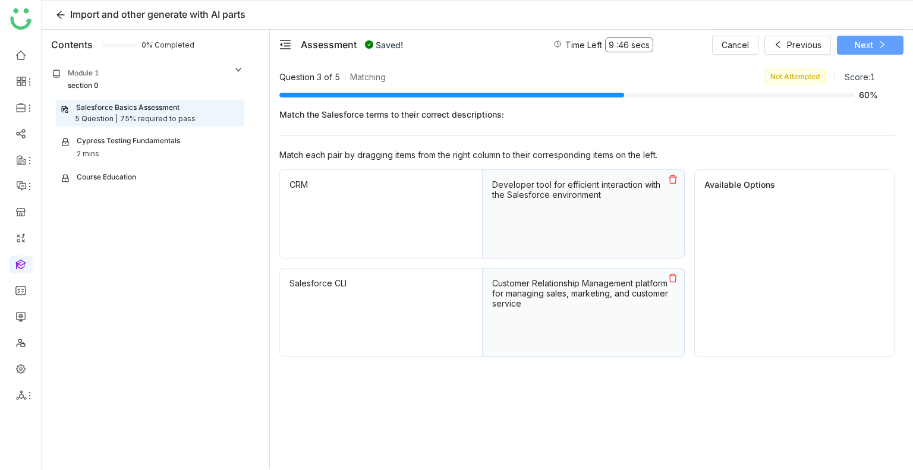
click at [864, 44] on span "Next" at bounding box center [864, 45] width 18 height 13
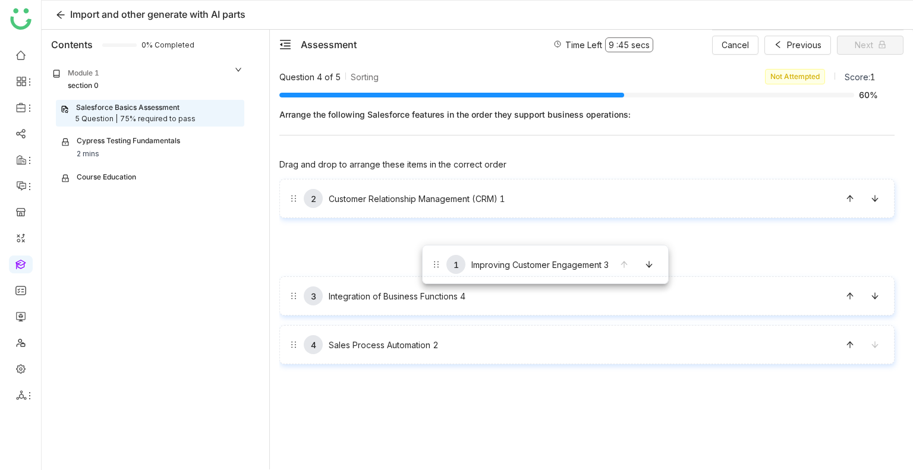
drag, startPoint x: 421, startPoint y: 199, endPoint x: 422, endPoint y: 245, distance: 45.8
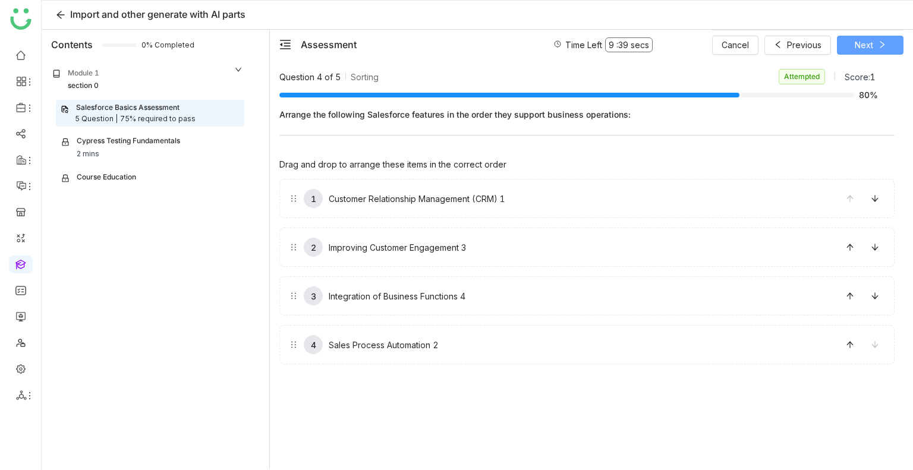
click at [866, 45] on span "Next" at bounding box center [864, 45] width 18 height 13
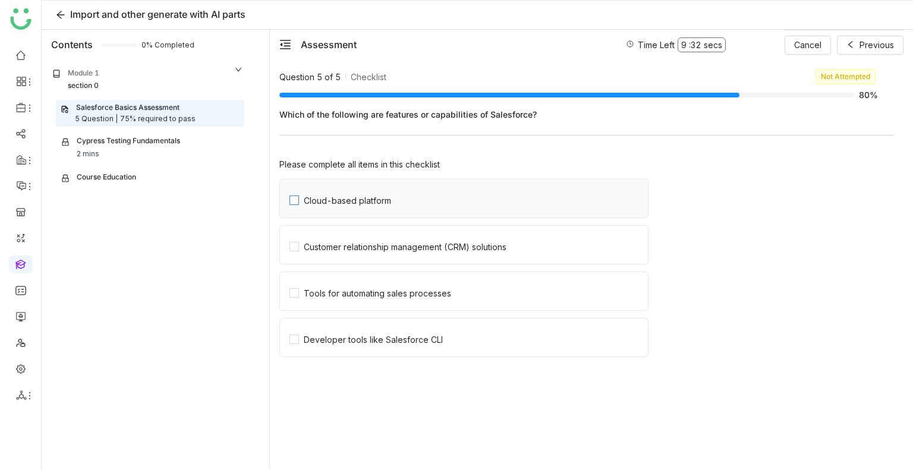
click at [412, 202] on label "Cloud-based platform" at bounding box center [468, 198] width 358 height 38
click at [383, 243] on div "Customer relationship management (CRM) solutions" at bounding box center [405, 247] width 203 height 10
click at [374, 295] on div "Tools for automating sales processes" at bounding box center [377, 293] width 147 height 10
click at [375, 352] on label "Developer tools like Salesforce CLI" at bounding box center [468, 338] width 358 height 38
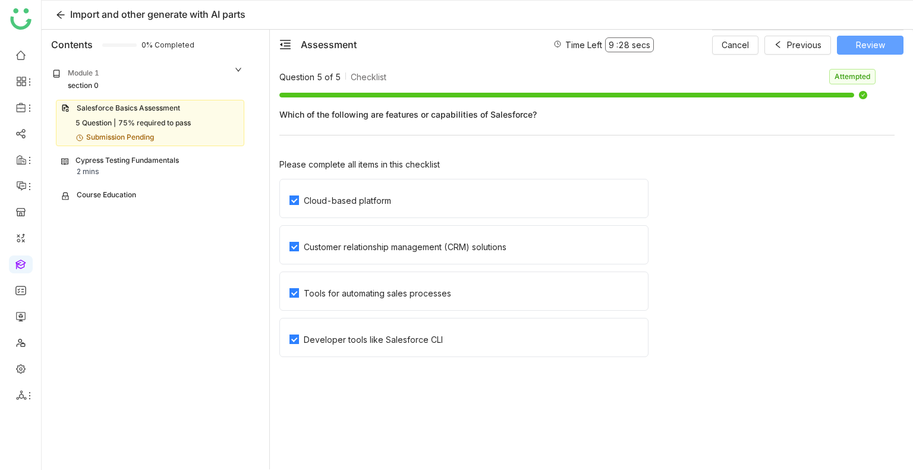
click at [857, 41] on span "Review" at bounding box center [870, 45] width 29 height 13
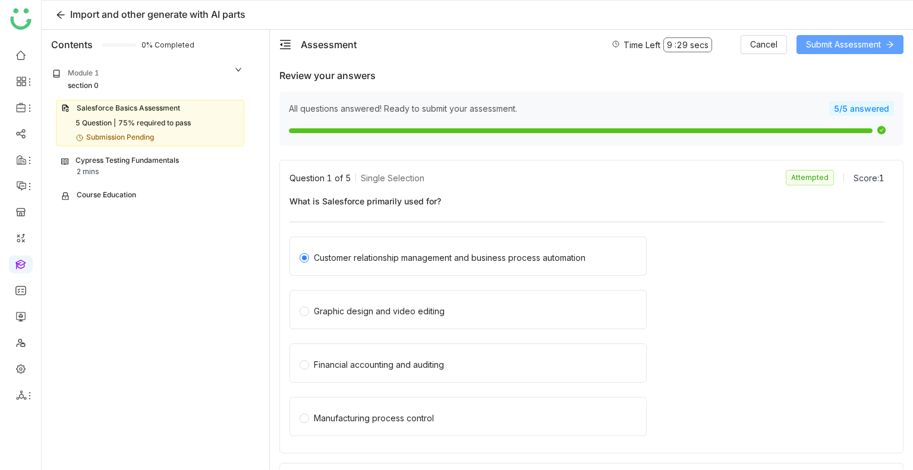
click at [857, 41] on span "Submit Assessment" at bounding box center [843, 44] width 75 height 13
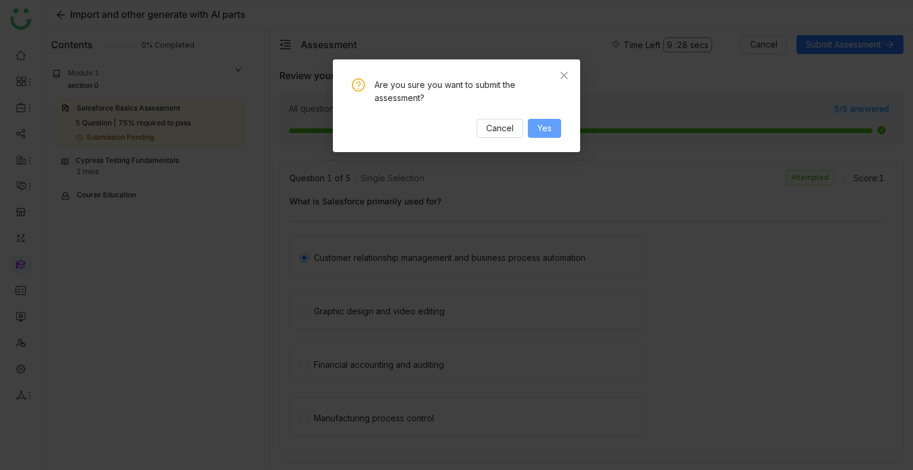
click at [547, 120] on button "Yes" at bounding box center [544, 128] width 33 height 19
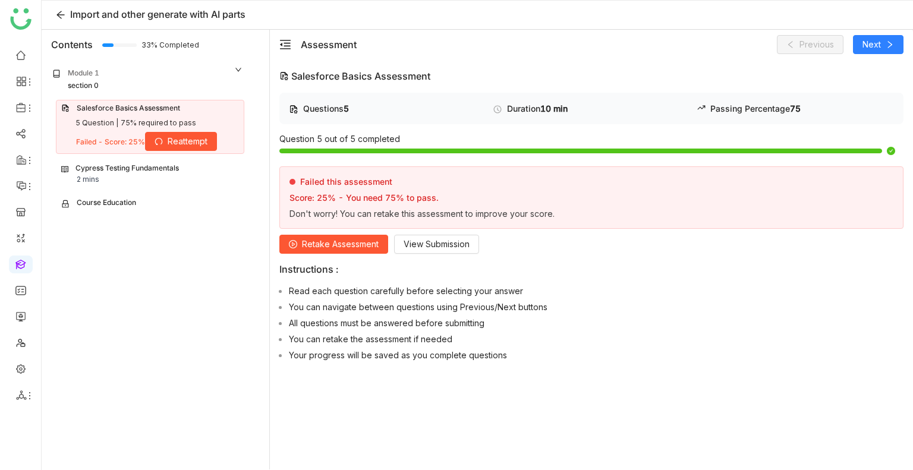
click at [322, 239] on span "Retake Assessment" at bounding box center [340, 244] width 77 height 13
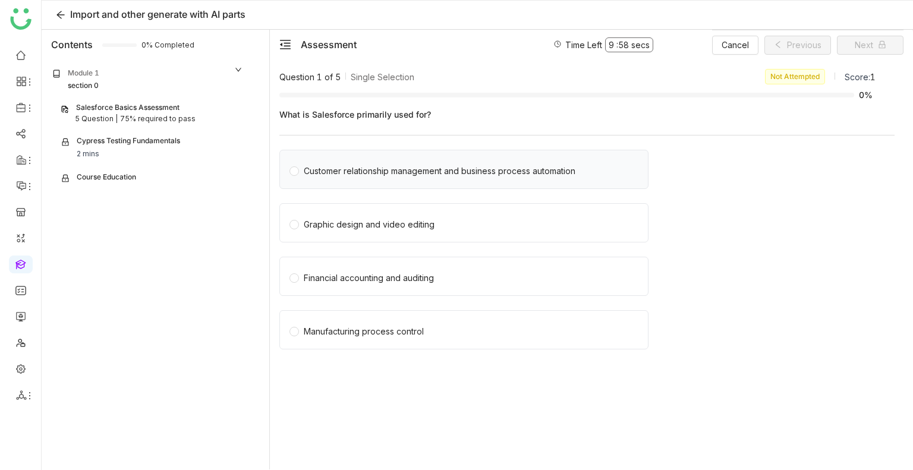
click at [370, 168] on div "Customer relationship management and business process automation" at bounding box center [440, 171] width 272 height 13
click at [349, 213] on div "Graphic design and video editing" at bounding box center [463, 222] width 369 height 39
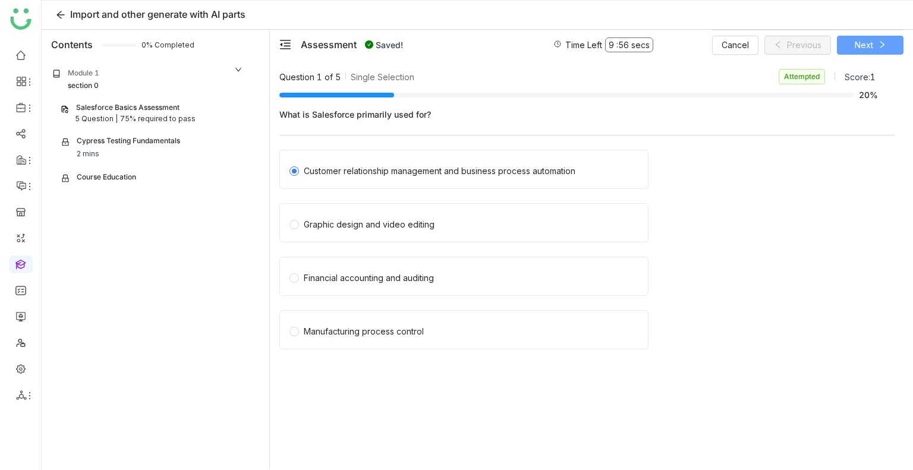
click at [855, 48] on span "Next" at bounding box center [864, 45] width 18 height 13
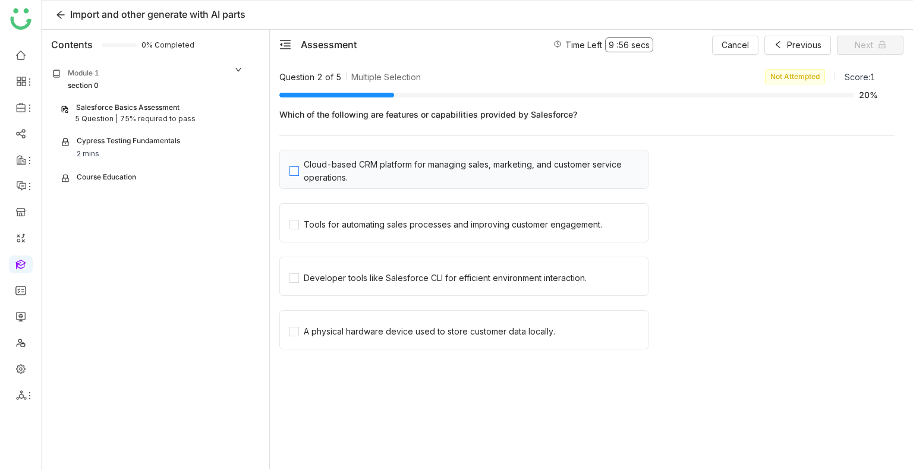
click at [313, 182] on div "Cloud-based CRM platform for managing sales, marketing, and customer service op…" at bounding box center [473, 171] width 339 height 26
click at [858, 45] on span "Next" at bounding box center [864, 45] width 18 height 13
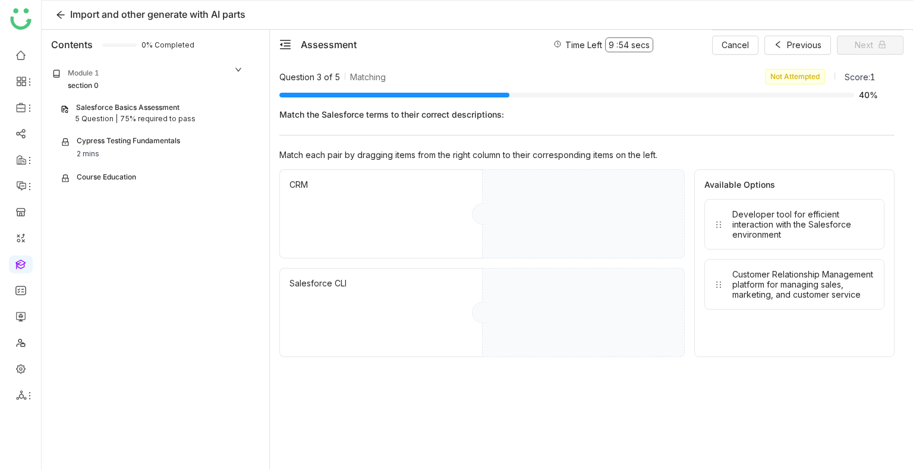
drag, startPoint x: 799, startPoint y: 209, endPoint x: 597, endPoint y: 177, distance: 204.5
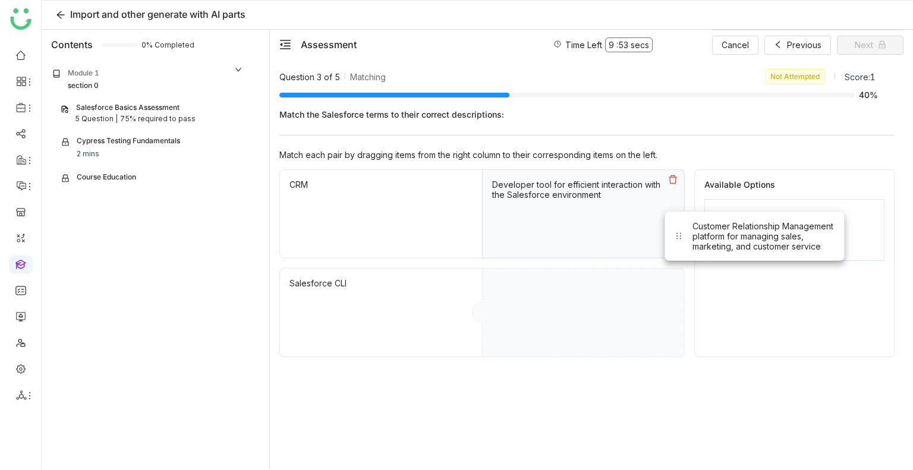
drag, startPoint x: 784, startPoint y: 218, endPoint x: 565, endPoint y: 329, distance: 245.1
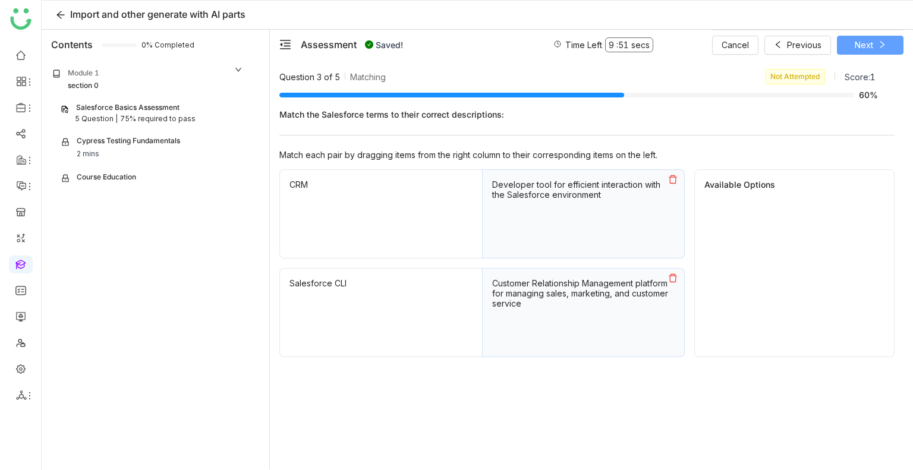
click at [874, 41] on button "Next" at bounding box center [870, 45] width 67 height 19
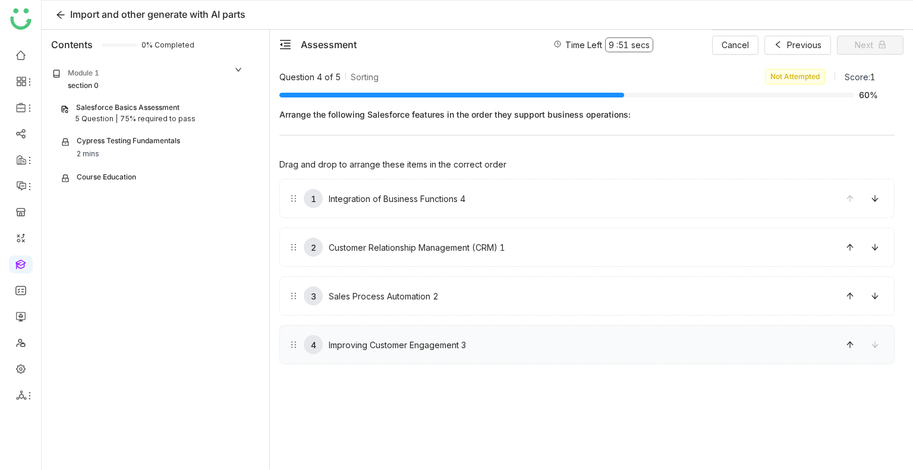
drag, startPoint x: 526, startPoint y: 205, endPoint x: 531, endPoint y: 338, distance: 132.6
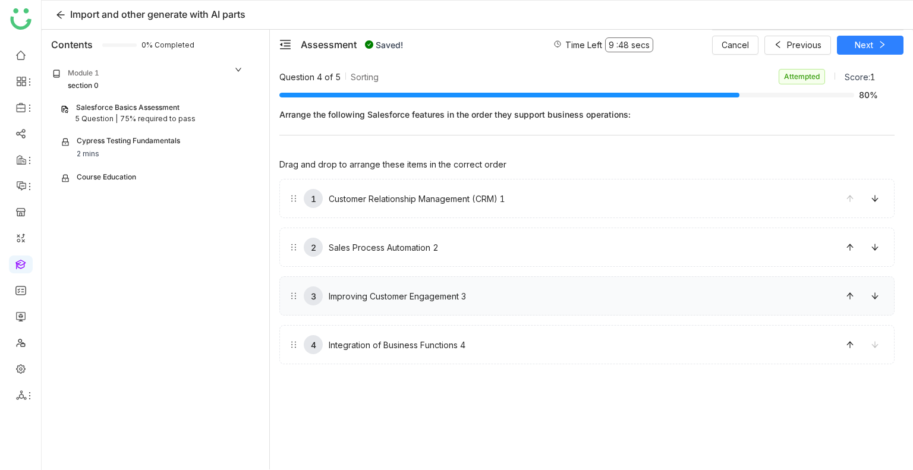
drag, startPoint x: 468, startPoint y: 273, endPoint x: 466, endPoint y: 289, distance: 16.1
click at [466, 289] on div "1 Customer Relationship Management (CRM) 1 2 Sales Process Automation 2 3 Impro…" at bounding box center [586, 271] width 615 height 185
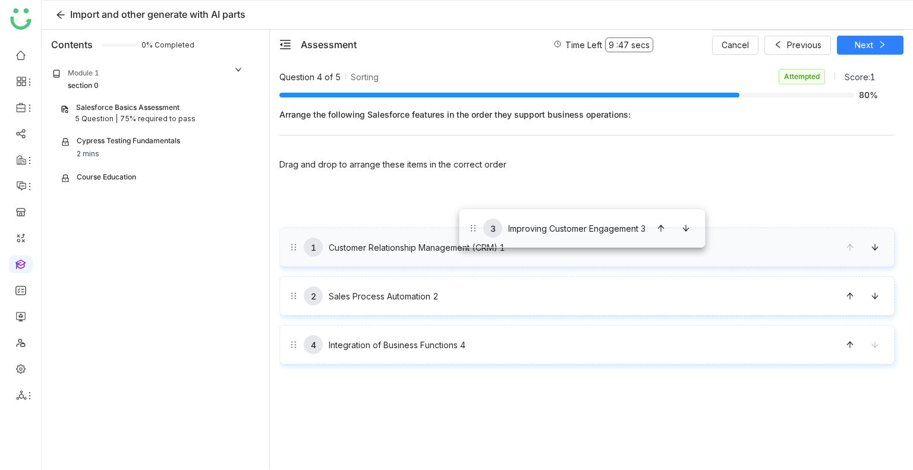
drag, startPoint x: 466, startPoint y: 289, endPoint x: 459, endPoint y: 209, distance: 80.5
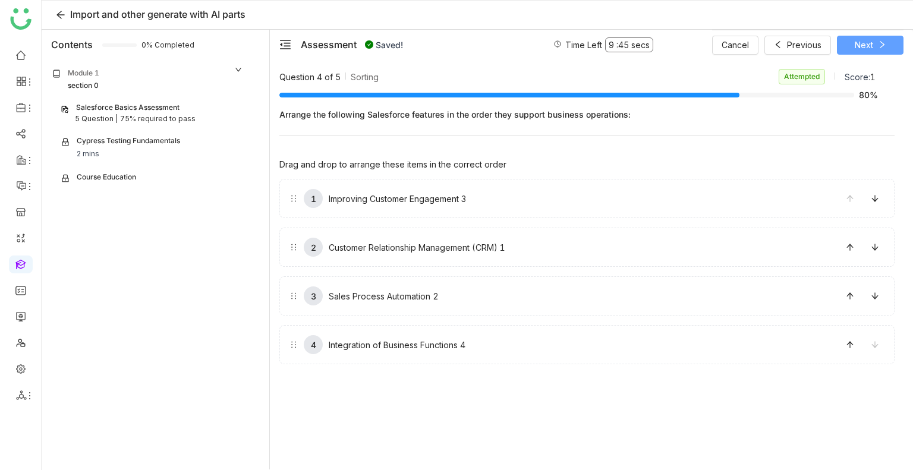
click at [865, 45] on span "Next" at bounding box center [864, 45] width 18 height 13
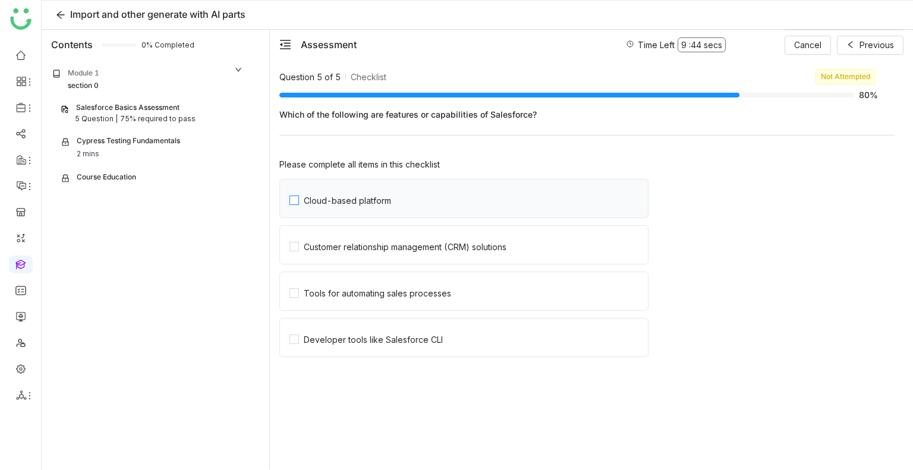
click at [319, 204] on div "Cloud-based platform" at bounding box center [347, 201] width 87 height 10
click at [316, 240] on span "Customer relationship management (CRM) solutions" at bounding box center [405, 245] width 212 height 14
click at [355, 285] on span "Tools for automating sales processes" at bounding box center [377, 292] width 157 height 14
click at [395, 344] on label "Developer tools like Salesforce CLI" at bounding box center [468, 338] width 358 height 38
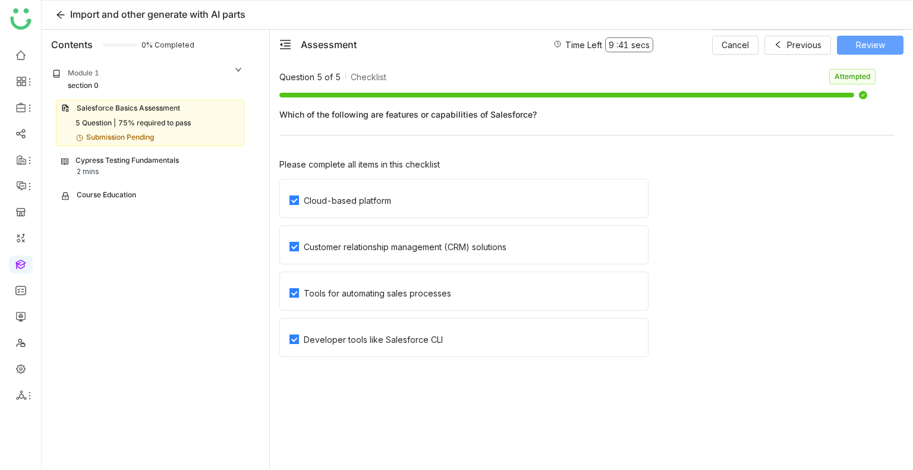
click at [856, 41] on span "Review" at bounding box center [870, 45] width 29 height 13
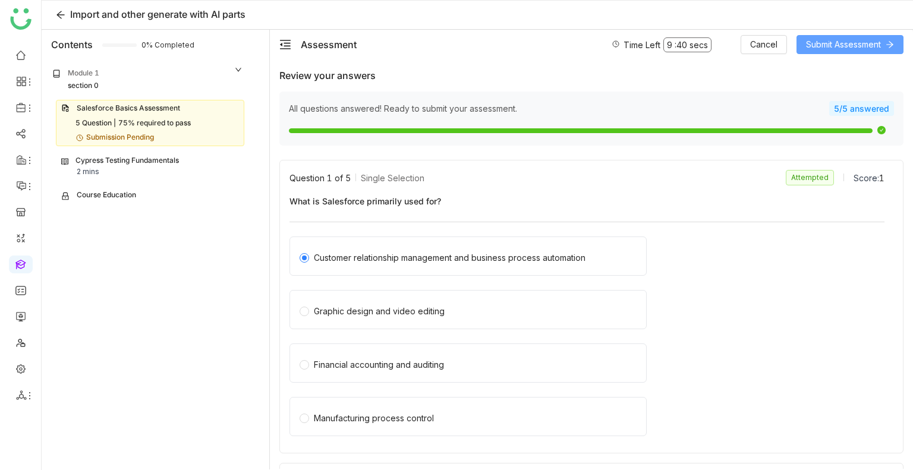
click at [866, 45] on span "Submit Assessment" at bounding box center [843, 44] width 75 height 13
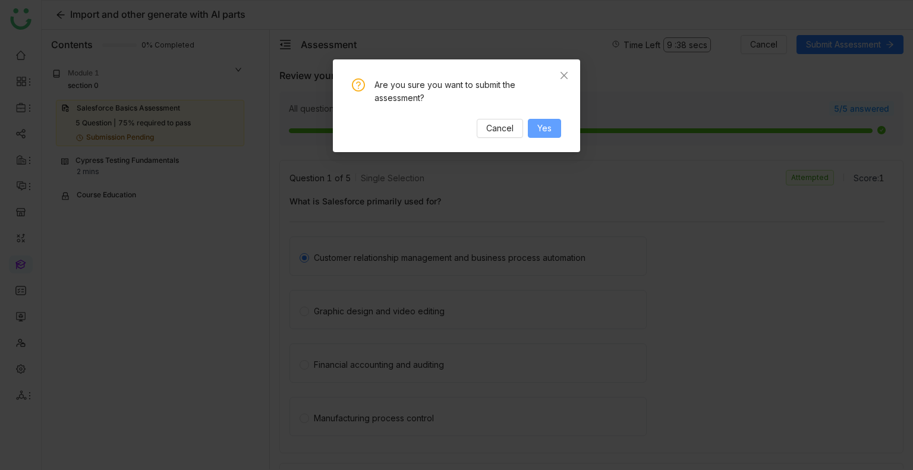
click at [543, 137] on button "Yes" at bounding box center [544, 128] width 33 height 19
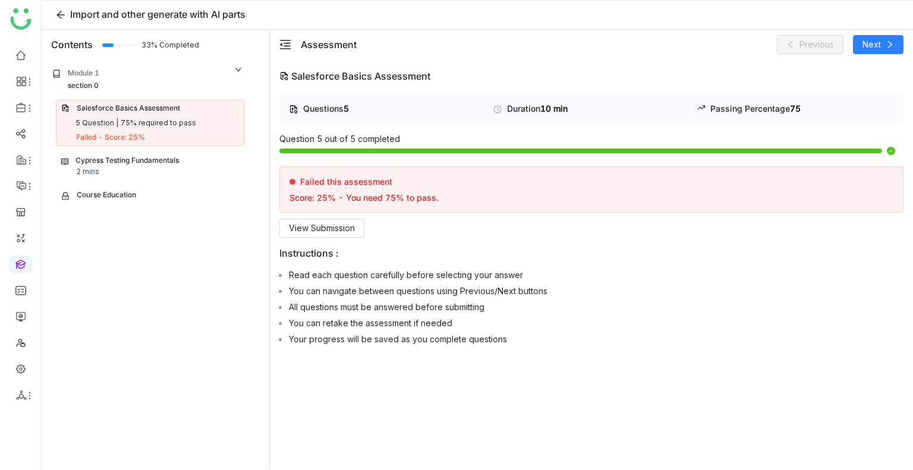
click at [97, 180] on div "Salesforce Basics Assessment 5 Question | 75% required to pass Failed - Score: …" at bounding box center [147, 153] width 207 height 106
click at [319, 219] on button "View Submission" at bounding box center [321, 228] width 85 height 19
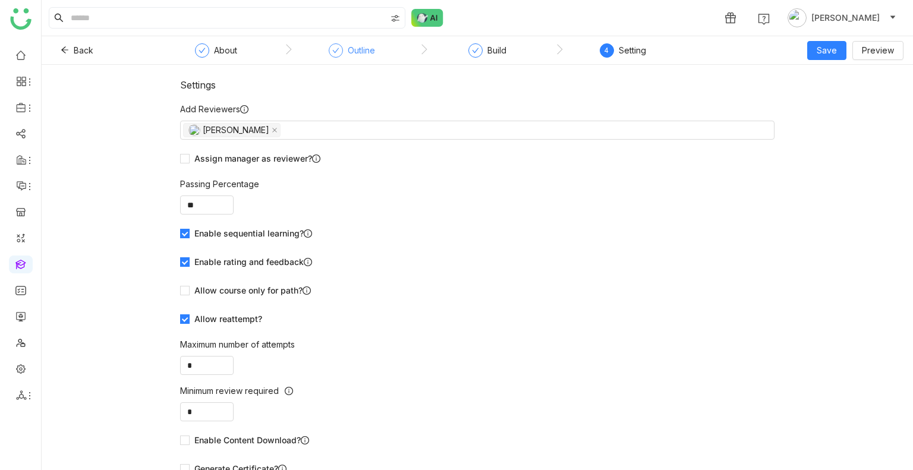
click at [358, 47] on div "Outline" at bounding box center [361, 50] width 27 height 14
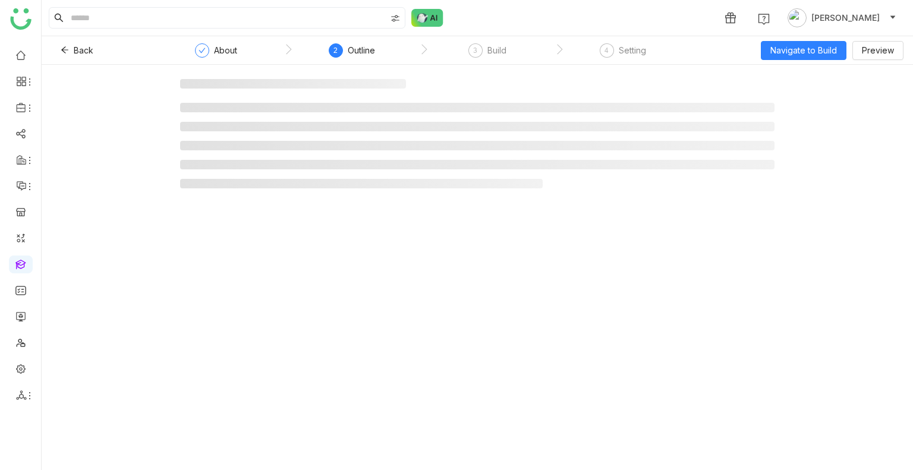
click at [224, 40] on nz-steps "About 2 Outline 3 Build 4 Setting" at bounding box center [423, 50] width 535 height 29
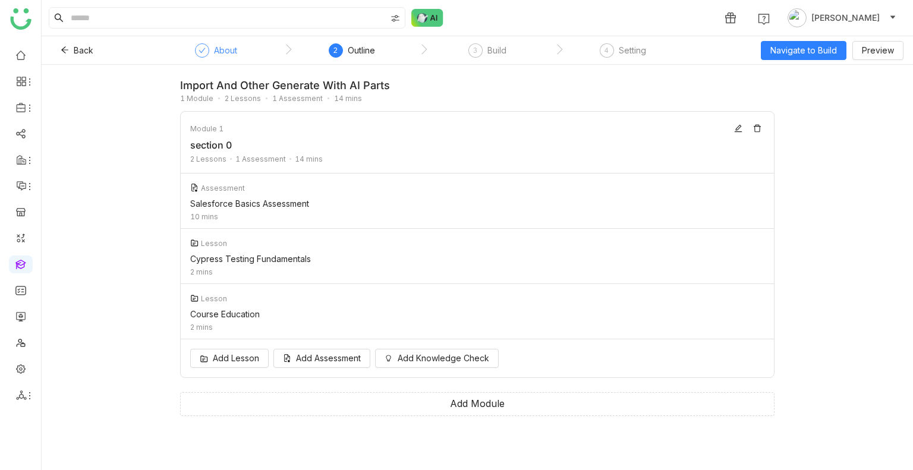
click at [225, 48] on div "About" at bounding box center [225, 50] width 23 height 14
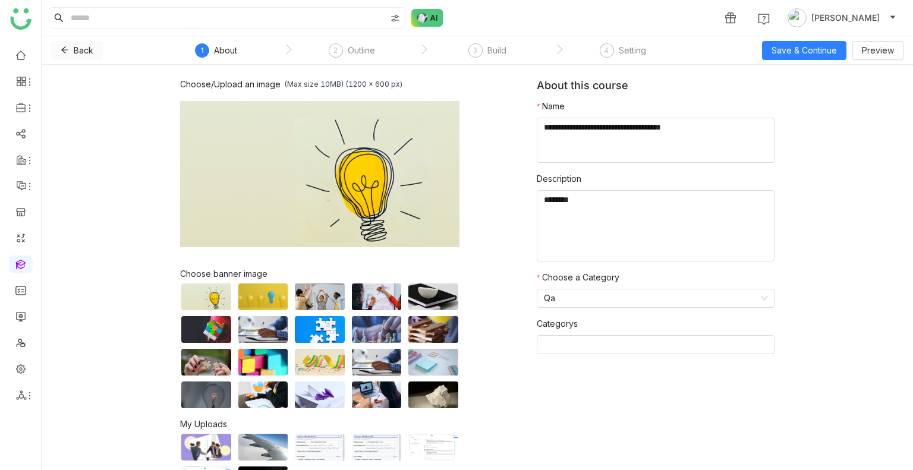
click at [62, 46] on icon at bounding box center [65, 50] width 8 height 8
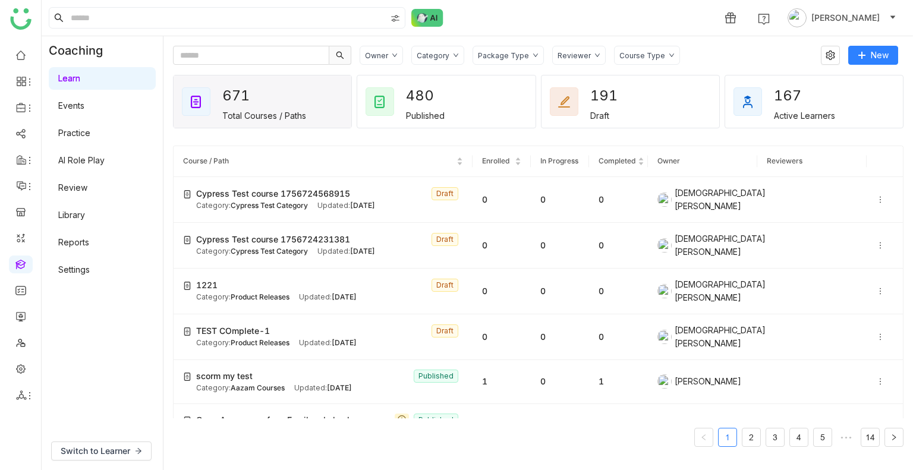
click at [436, 54] on div "Category" at bounding box center [433, 55] width 33 height 9
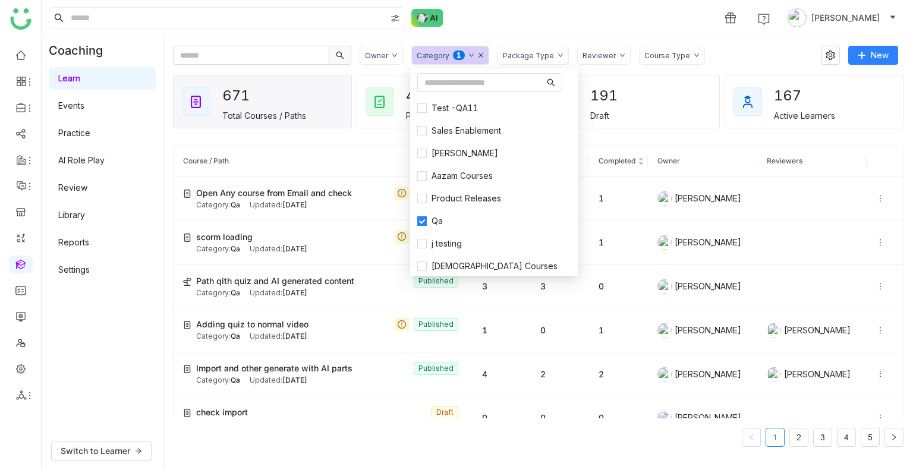
click at [537, 23] on div "1 [PERSON_NAME]" at bounding box center [477, 18] width 871 height 36
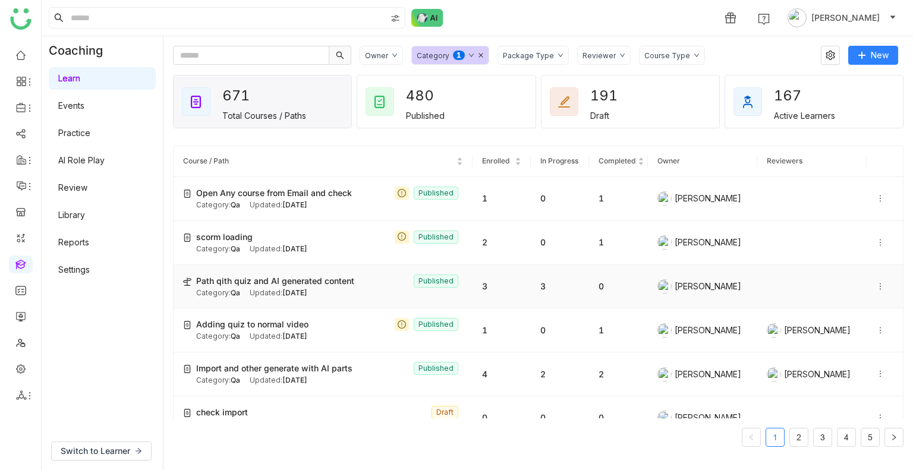
click at [311, 286] on span "Path qith quiz and AI generated content" at bounding box center [275, 281] width 158 height 13
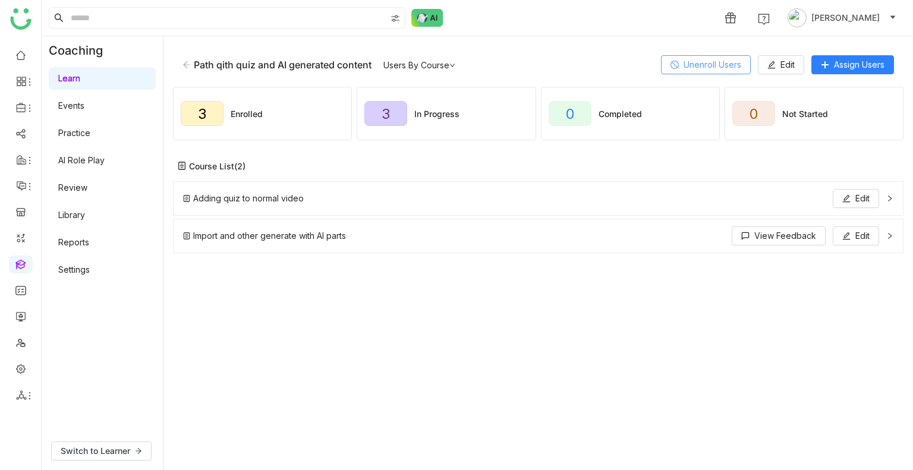
click at [700, 59] on span "Unenroll Users" at bounding box center [712, 64] width 58 height 13
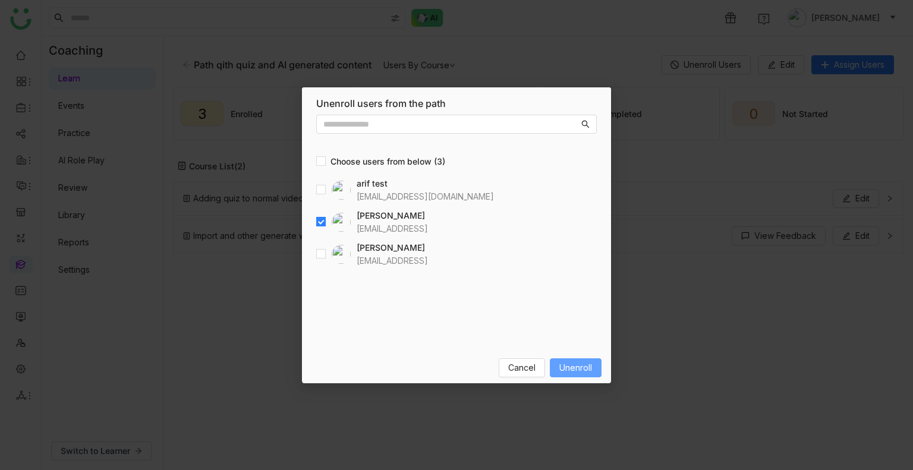
click at [580, 373] on span "Unenroll" at bounding box center [575, 367] width 33 height 13
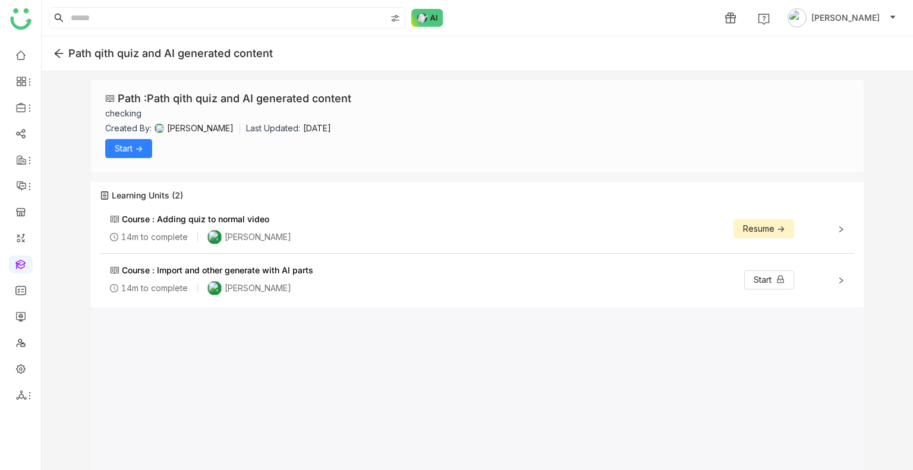
click at [123, 142] on span "Start ->" at bounding box center [129, 148] width 28 height 13
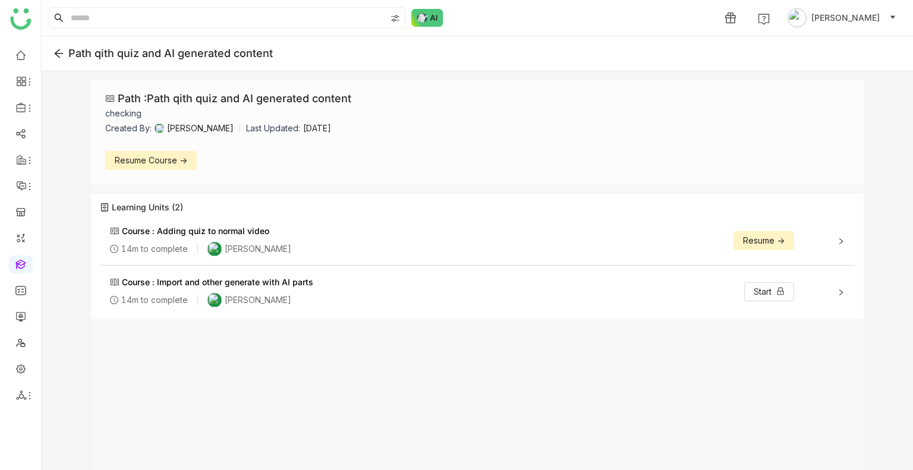
click at [137, 165] on span "Resume Course ->" at bounding box center [151, 160] width 73 height 13
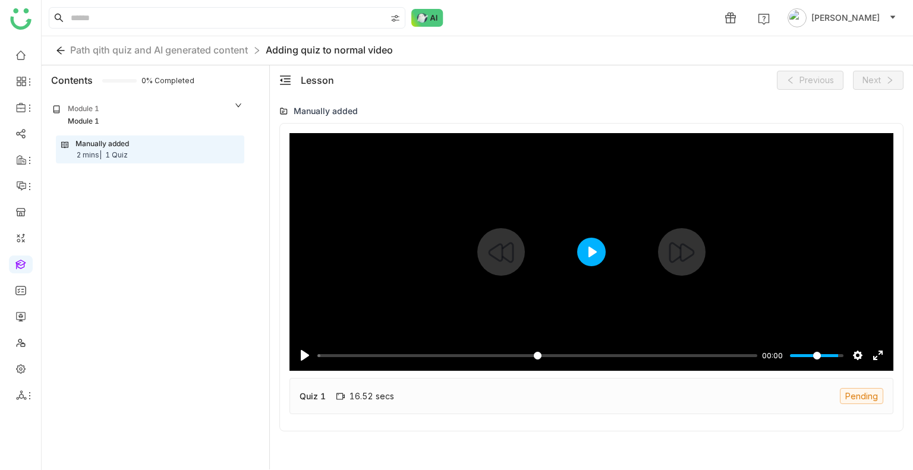
click at [578, 247] on button "Play" at bounding box center [591, 252] width 29 height 29
click at [540, 350] on input "Seek" at bounding box center [534, 355] width 435 height 11
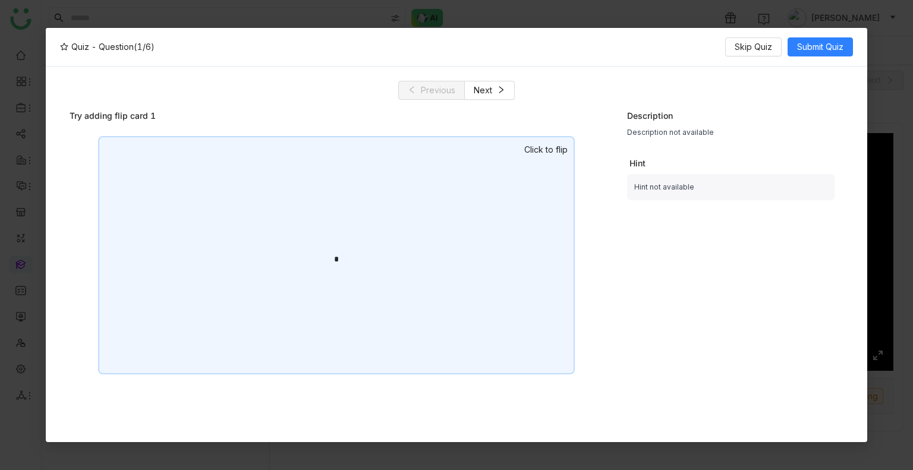
click at [477, 350] on div "*" at bounding box center [336, 255] width 477 height 238
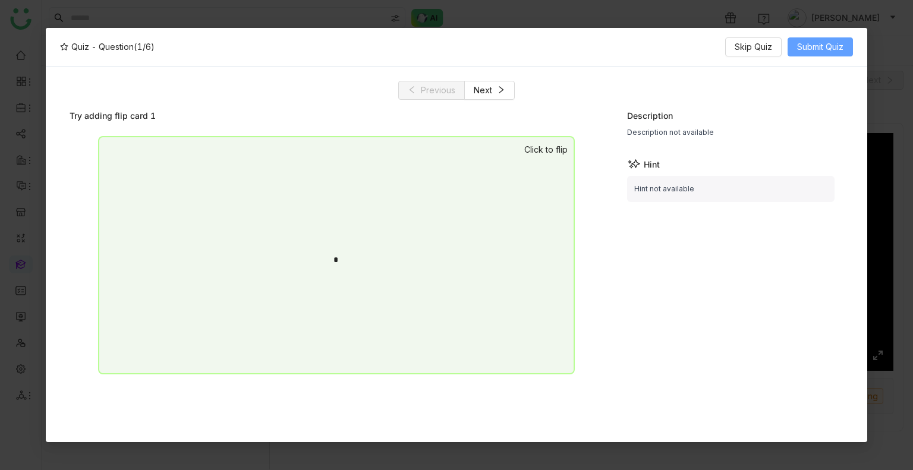
click at [825, 43] on span "Submit Quiz" at bounding box center [820, 46] width 46 height 13
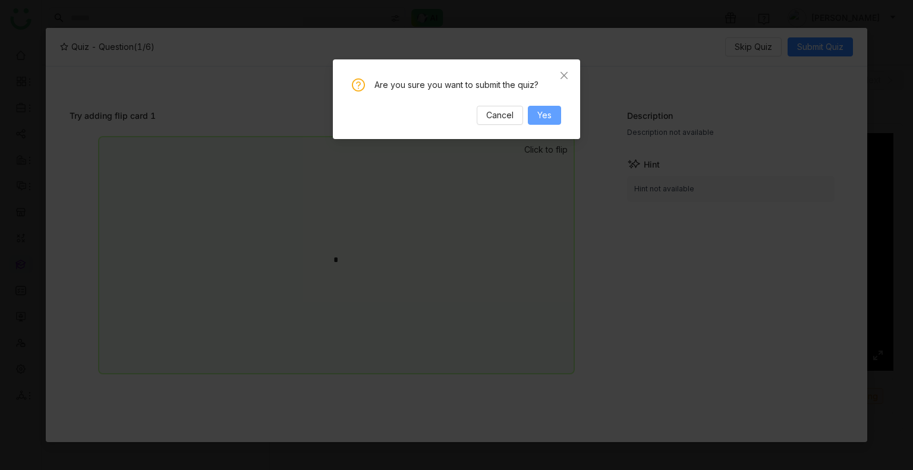
click at [541, 114] on span "Yes" at bounding box center [544, 115] width 14 height 13
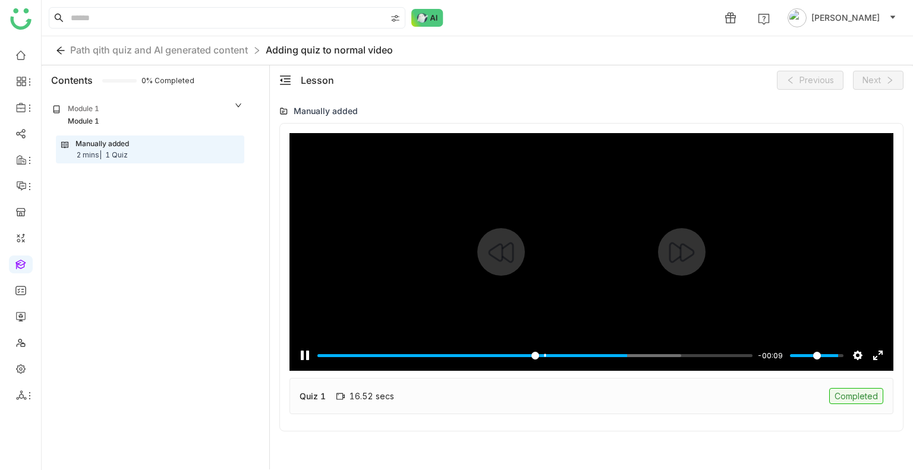
click at [458, 366] on div "Pause Play % buffered 00:10 -00:09 Settings Captions Disabled Quality undefined…" at bounding box center [591, 348] width 604 height 46
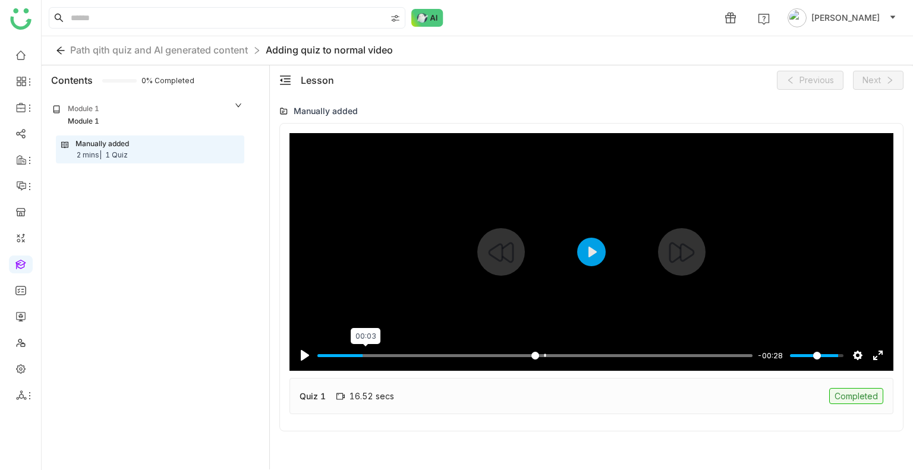
click at [365, 357] on input "Seek" at bounding box center [534, 355] width 435 height 11
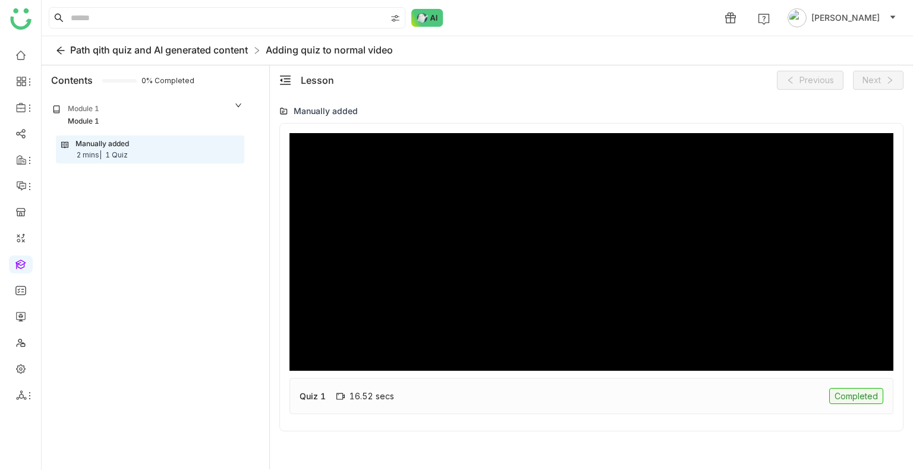
type input "*****"
click at [106, 51] on span "Path qith quiz and AI generated content" at bounding box center [159, 50] width 178 height 12
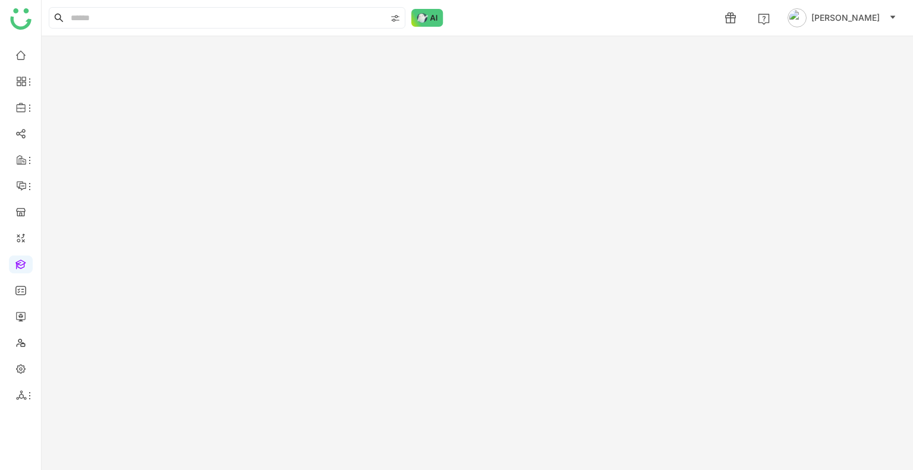
click at [106, 51] on gtmb-course-summary at bounding box center [477, 253] width 871 height 434
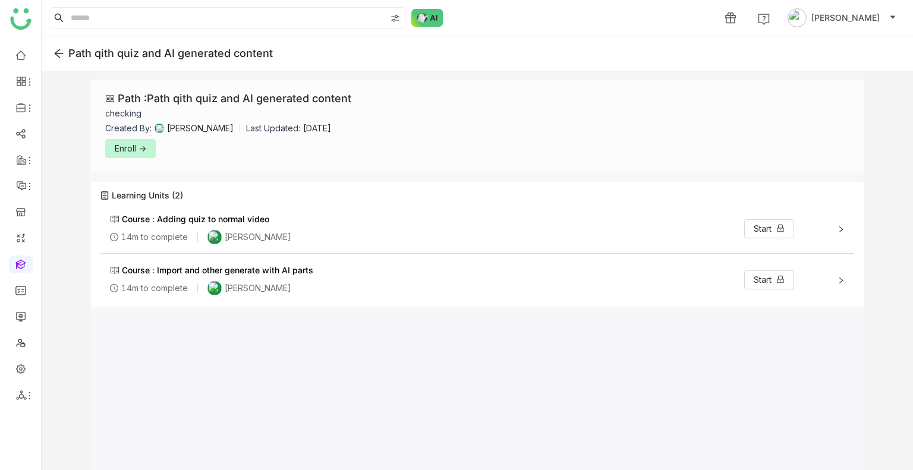
click at [134, 146] on span "Enroll ->" at bounding box center [130, 148] width 31 height 13
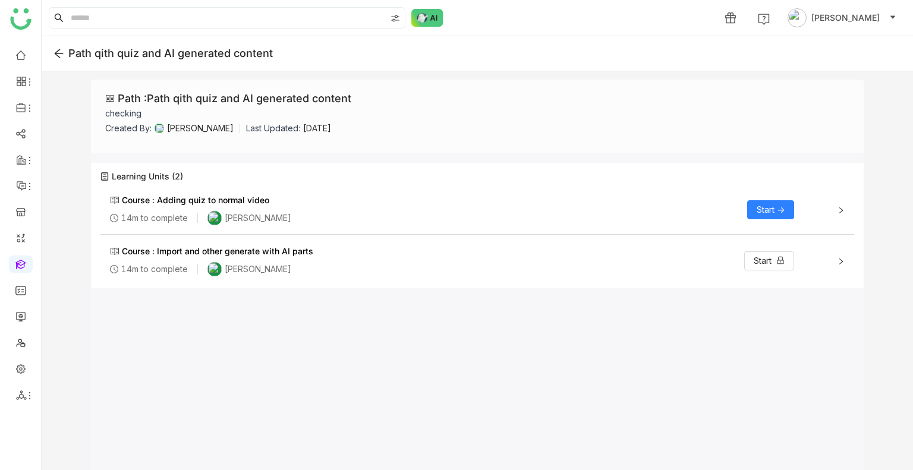
click at [760, 212] on span "Start ->" at bounding box center [771, 209] width 28 height 13
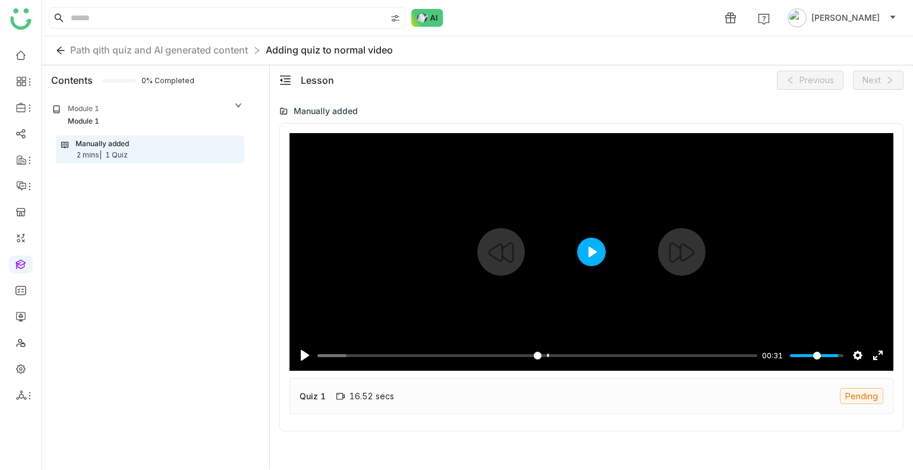
click at [589, 256] on button "Play" at bounding box center [591, 252] width 29 height 29
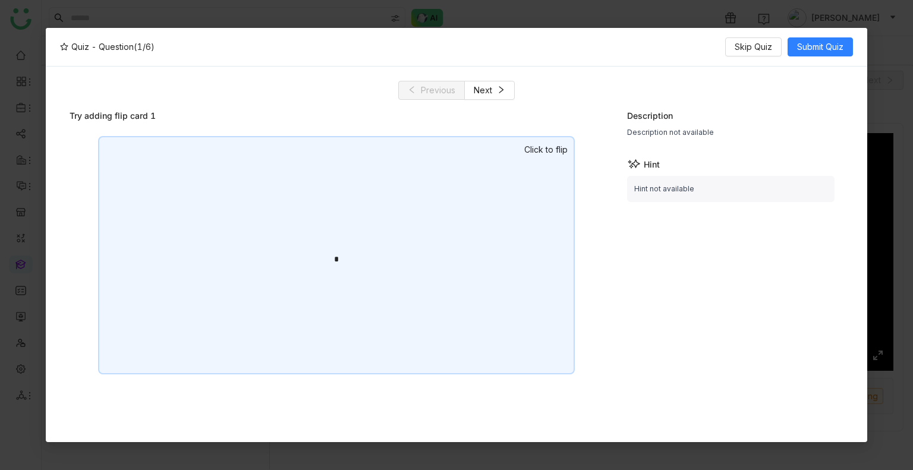
click at [211, 259] on div "*" at bounding box center [336, 255] width 477 height 238
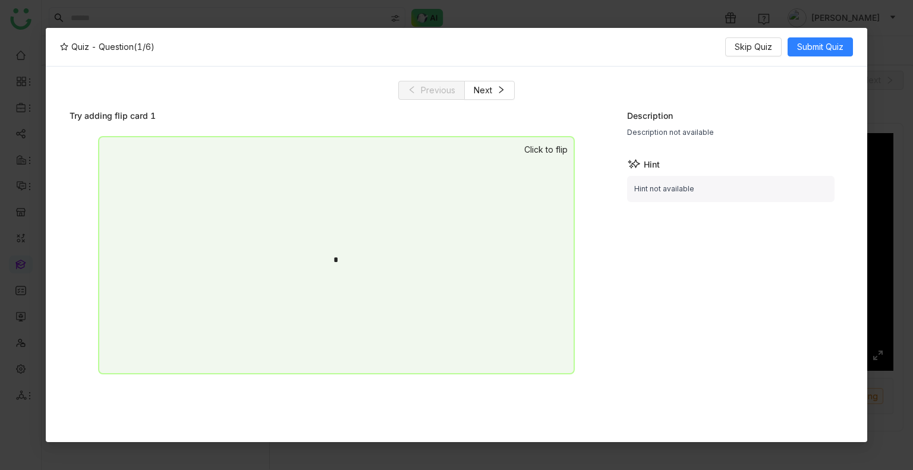
click at [487, 100] on div "Try adding flip card 1 * * Click to flip Description Description not available …" at bounding box center [456, 258] width 793 height 317
click at [486, 91] on span "Next" at bounding box center [483, 90] width 18 height 13
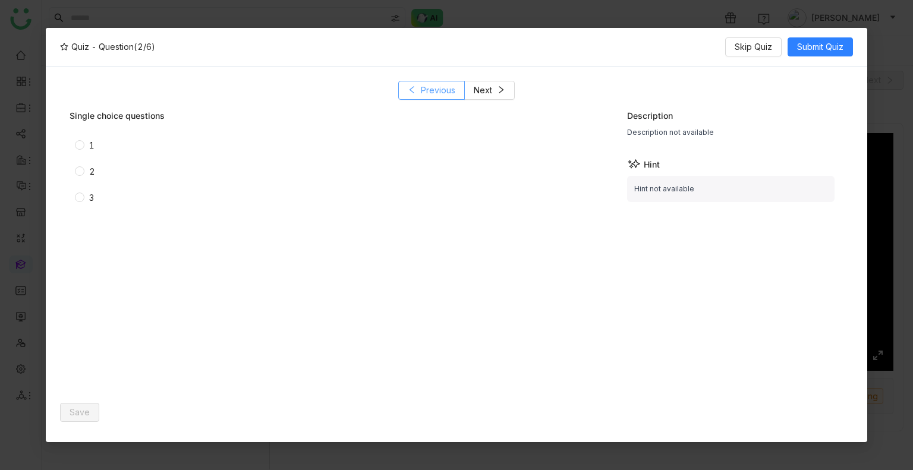
click at [431, 91] on span "Previous" at bounding box center [438, 90] width 34 height 13
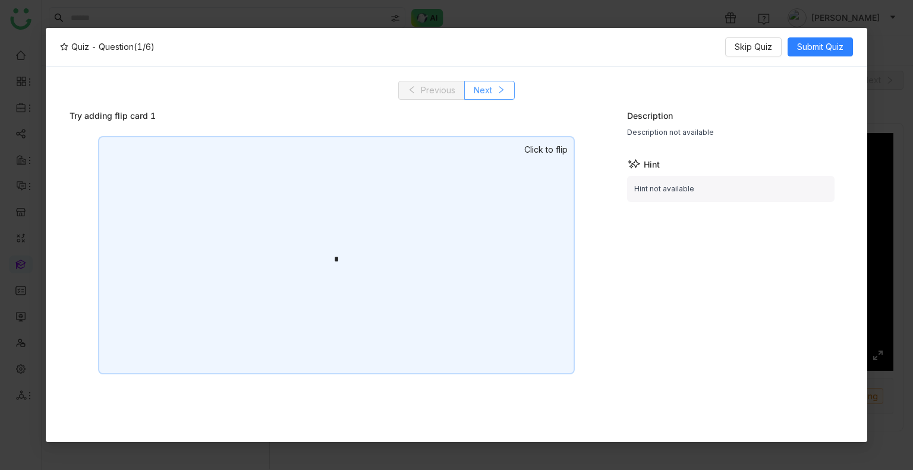
click at [506, 93] on button "Next" at bounding box center [489, 90] width 51 height 19
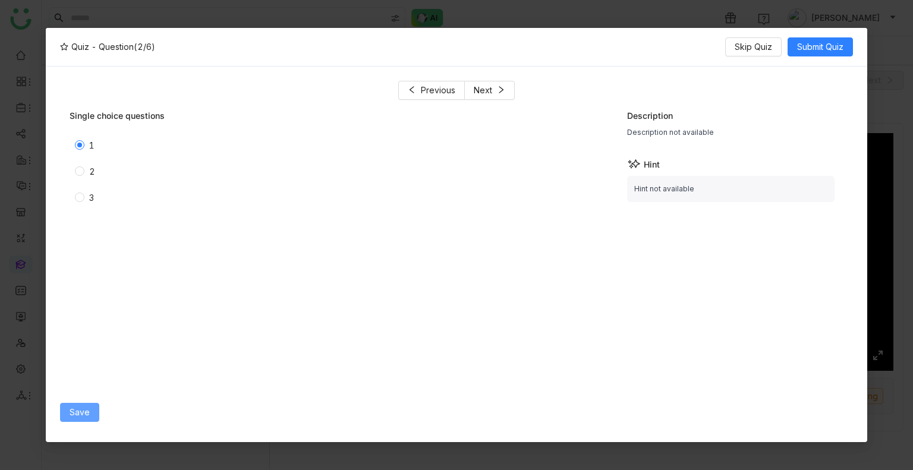
click at [86, 411] on span "Save" at bounding box center [80, 412] width 20 height 13
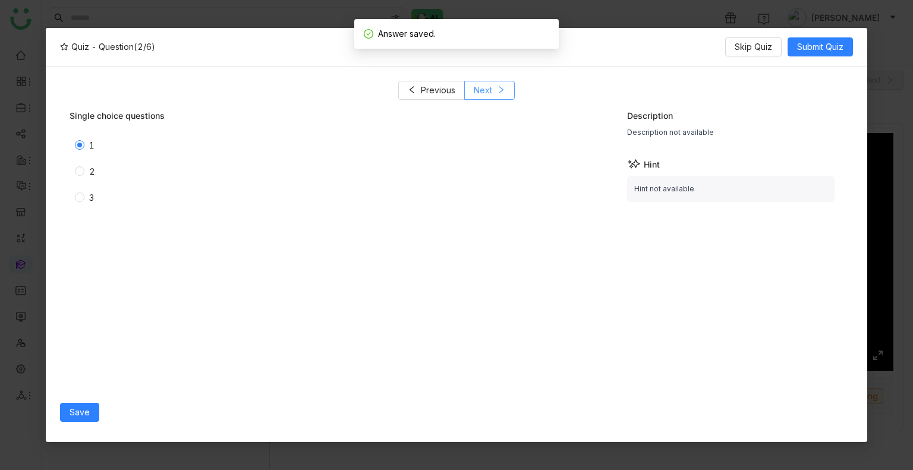
click at [483, 96] on span "Next" at bounding box center [483, 90] width 18 height 13
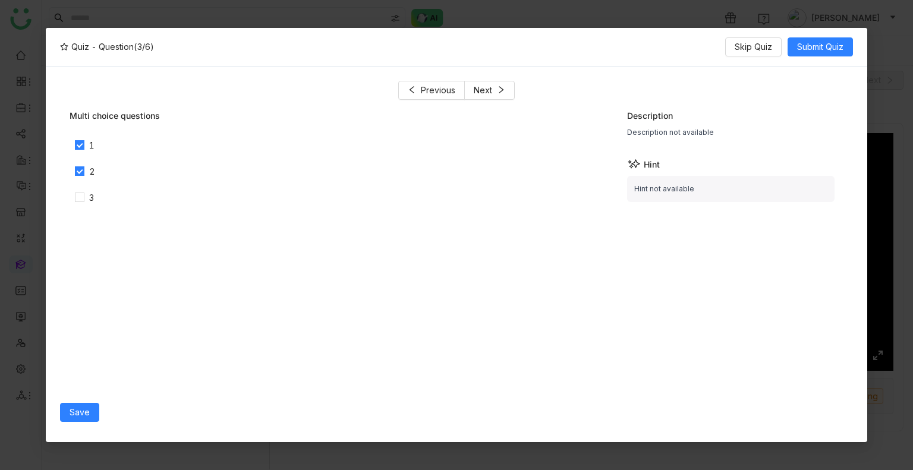
click at [79, 189] on div "3" at bounding box center [230, 197] width 320 height 19
click at [86, 408] on span "Save" at bounding box center [80, 412] width 20 height 13
click at [84, 411] on span "Save" at bounding box center [80, 412] width 20 height 13
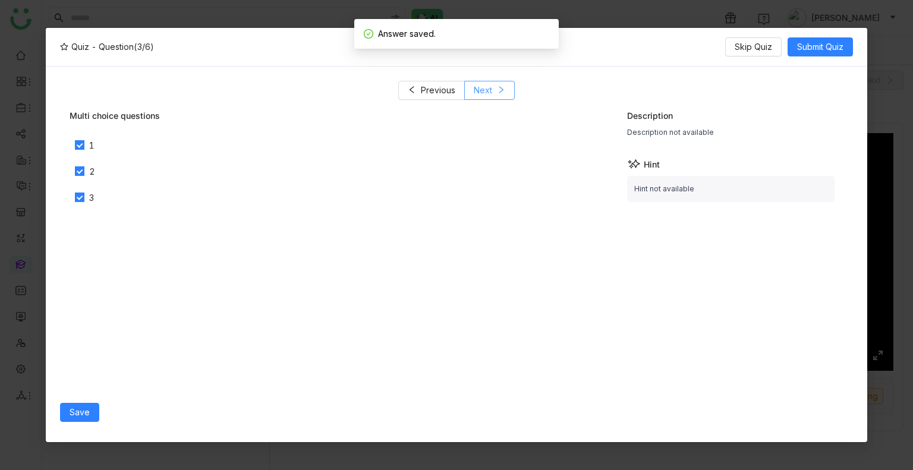
click at [483, 90] on span "Next" at bounding box center [483, 90] width 18 height 13
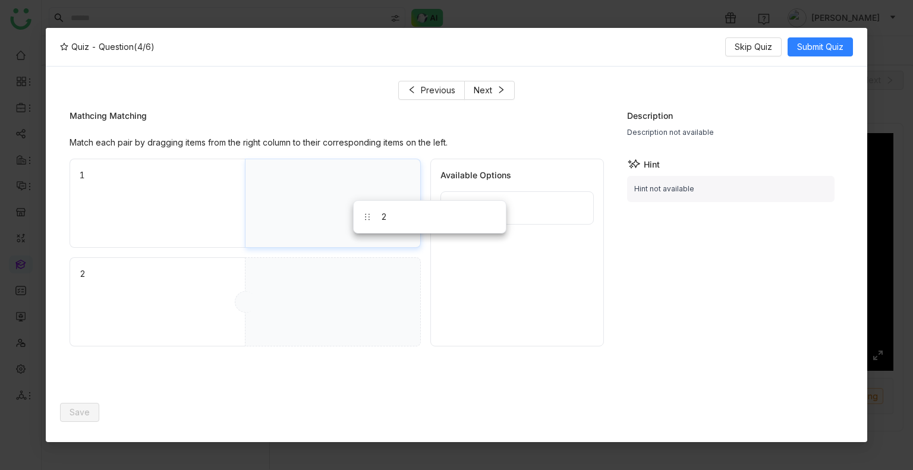
drag, startPoint x: 478, startPoint y: 259, endPoint x: 352, endPoint y: 218, distance: 132.9
drag, startPoint x: 490, startPoint y: 221, endPoint x: 311, endPoint y: 273, distance: 186.8
click at [62, 404] on button "Save" at bounding box center [79, 412] width 39 height 19
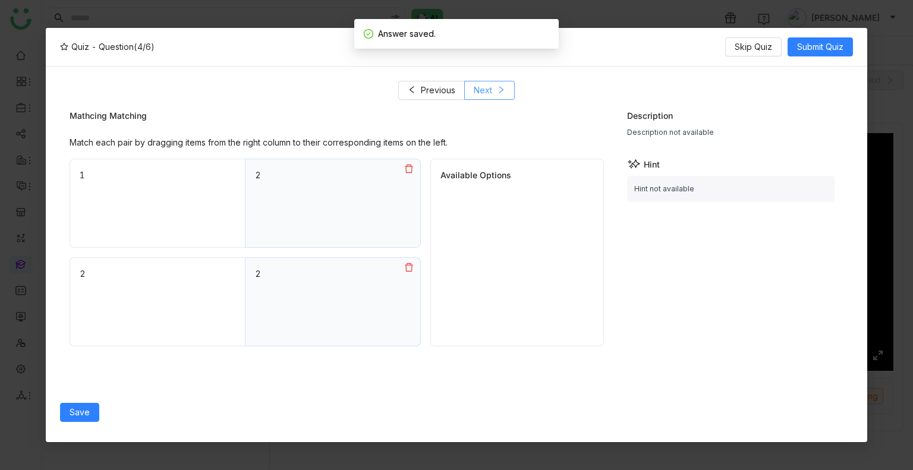
click at [476, 88] on span "Next" at bounding box center [483, 90] width 18 height 13
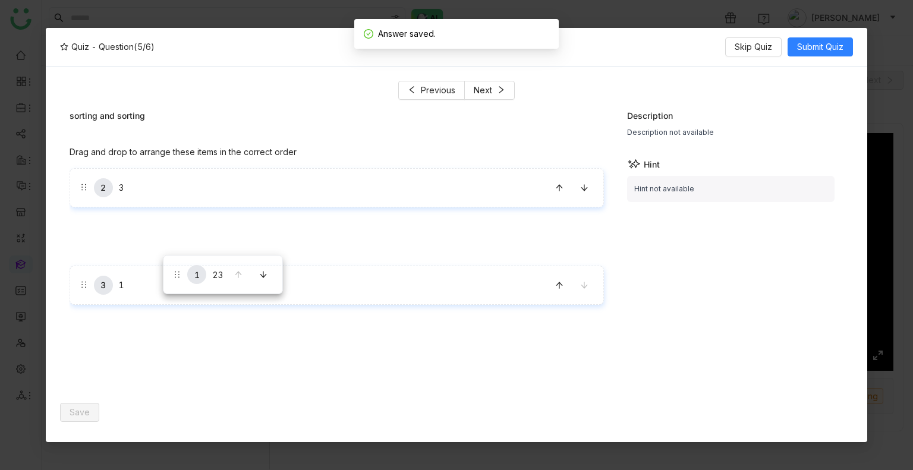
drag, startPoint x: 169, startPoint y: 204, endPoint x: 166, endPoint y: 263, distance: 58.9
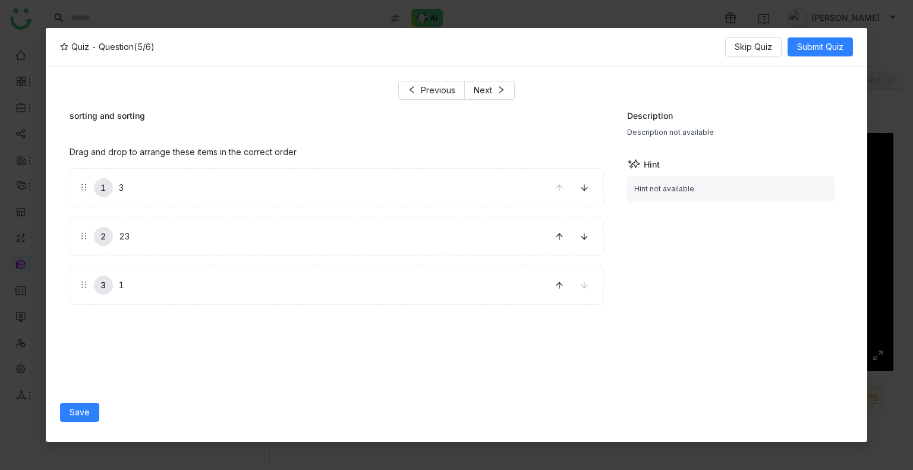
click at [74, 402] on div "Save" at bounding box center [337, 412] width 555 height 31
click at [80, 409] on span "Save" at bounding box center [80, 412] width 20 height 13
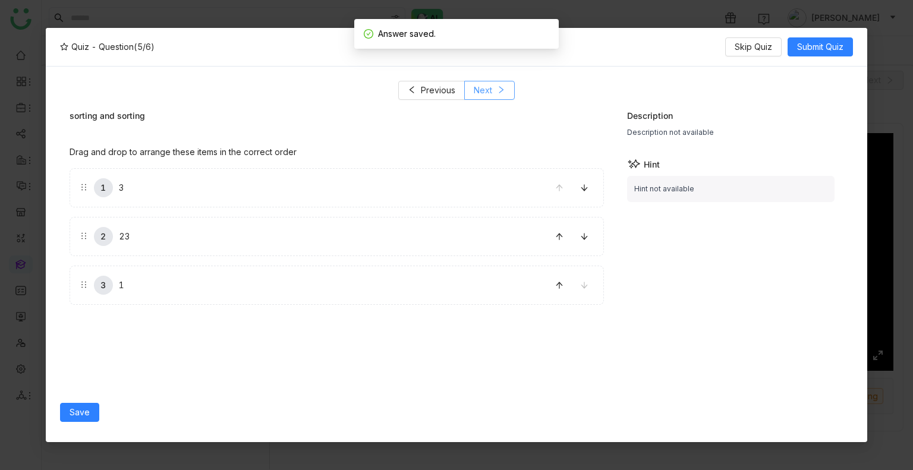
click at [480, 82] on button "Next" at bounding box center [489, 90] width 51 height 19
click at [96, 197] on label "1" at bounding box center [235, 188] width 310 height 38
click at [100, 218] on label "2" at bounding box center [235, 234] width 310 height 38
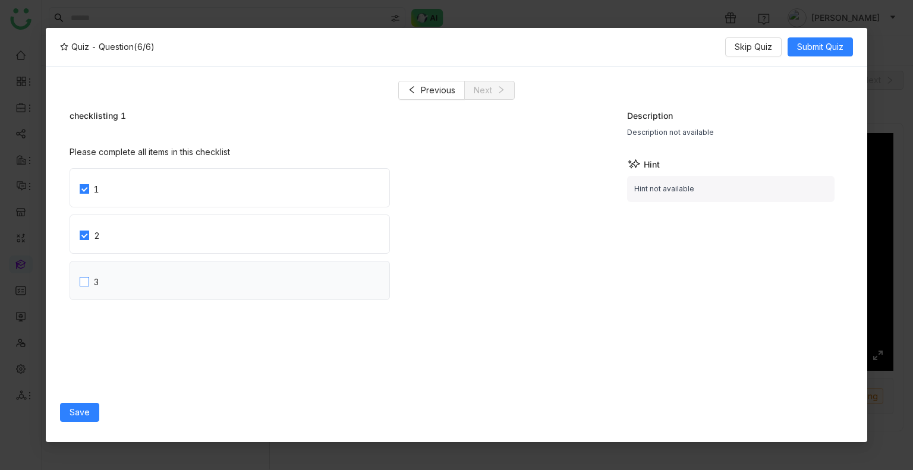
click at [107, 269] on label "3" at bounding box center [235, 280] width 310 height 38
click at [72, 415] on span "Save" at bounding box center [80, 412] width 20 height 13
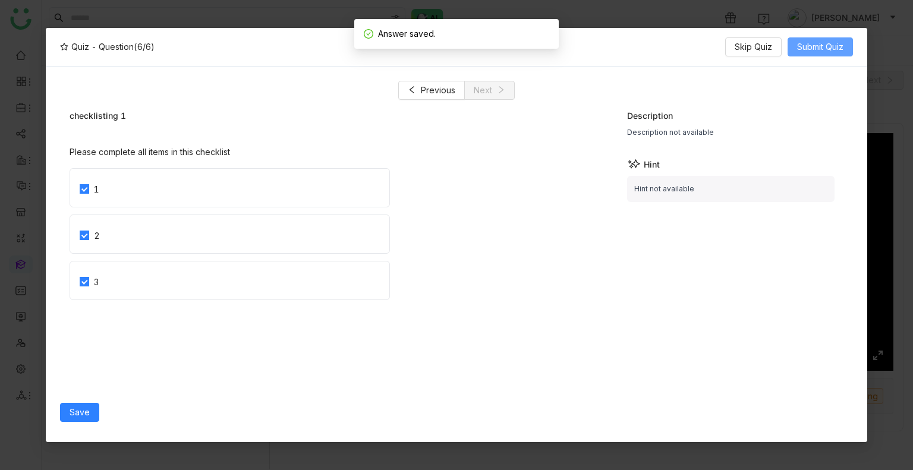
click at [825, 46] on span "Submit Quiz" at bounding box center [820, 46] width 46 height 13
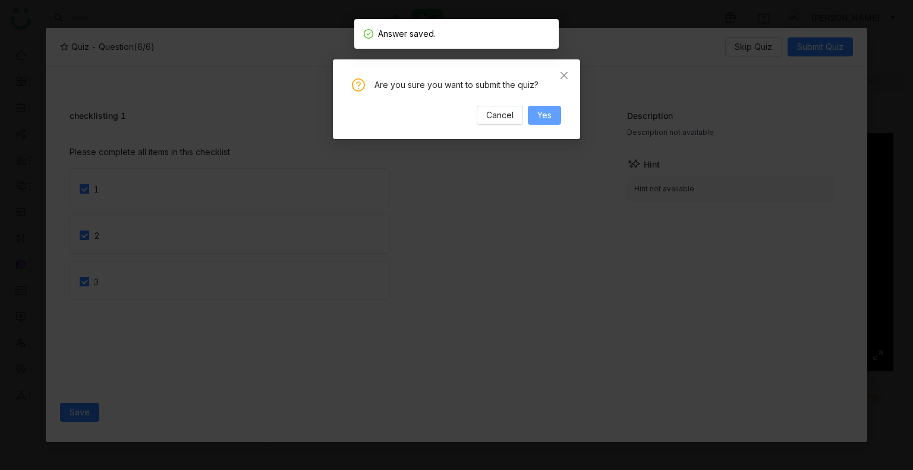
click at [547, 115] on span "Yes" at bounding box center [544, 115] width 14 height 13
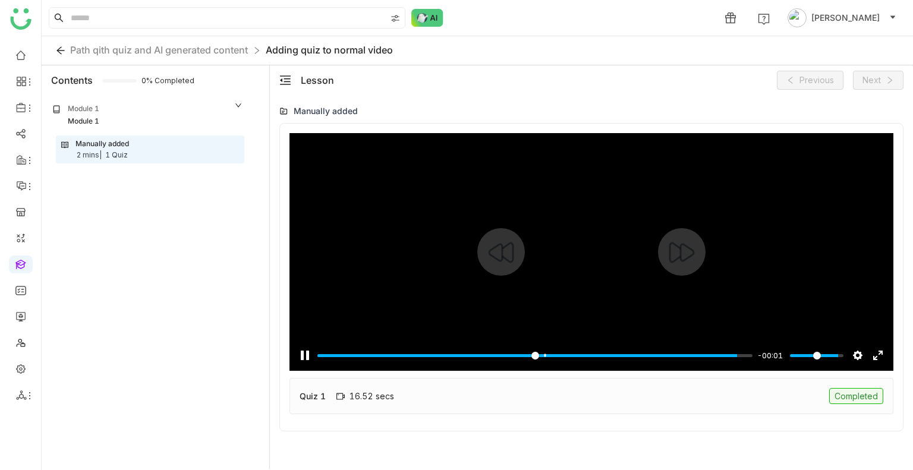
type input "*****"
type input "***"
type input "*****"
type input "***"
click at [825, 351] on input "Volume" at bounding box center [816, 355] width 53 height 11
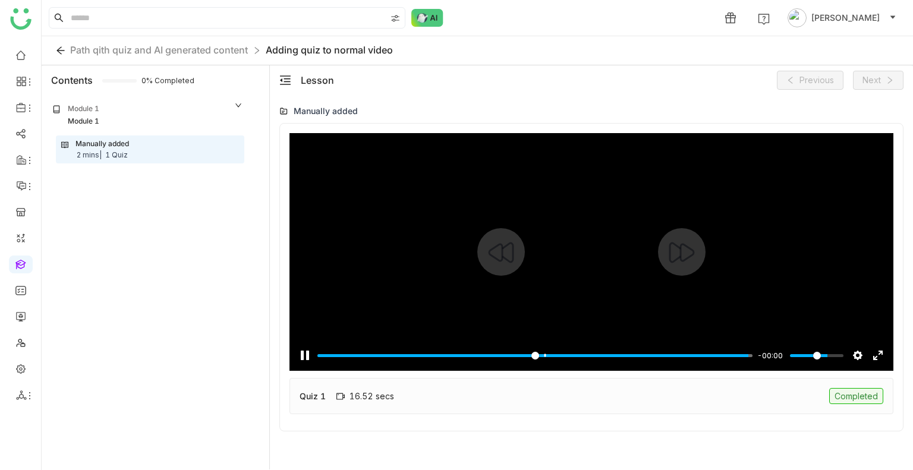
type input "***"
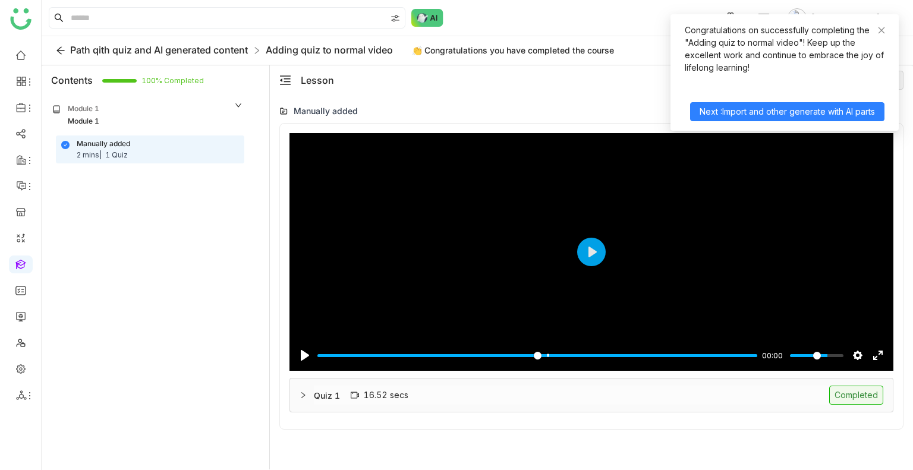
click at [197, 49] on span "Path qith quiz and AI generated content" at bounding box center [159, 50] width 178 height 12
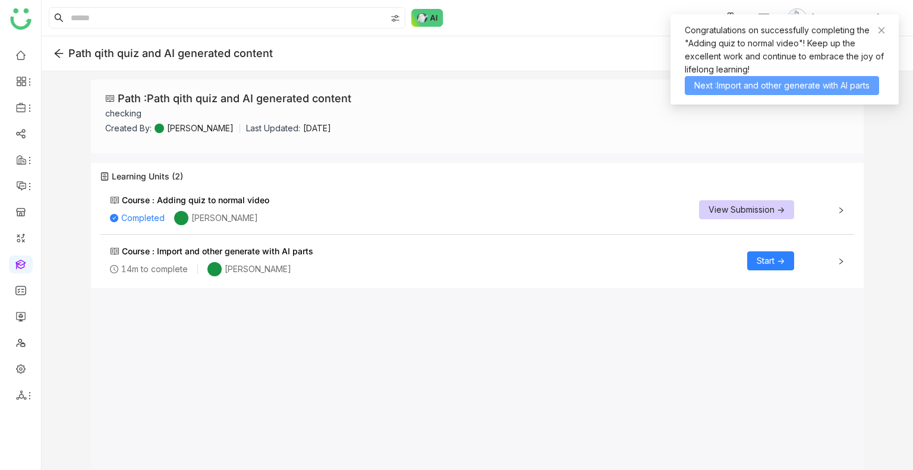
click at [733, 87] on span "Next :Import and other generate with AI parts" at bounding box center [781, 85] width 175 height 13
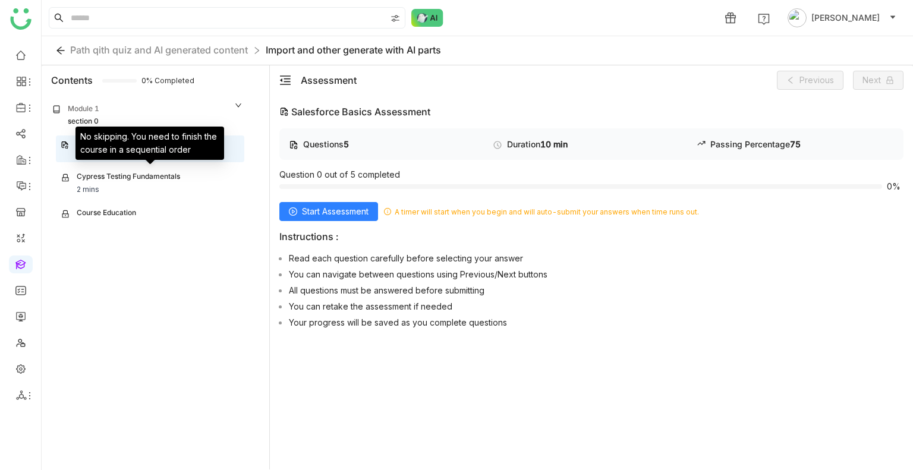
click at [157, 175] on div "Cypress Testing Fundamentals" at bounding box center [128, 177] width 103 height 13
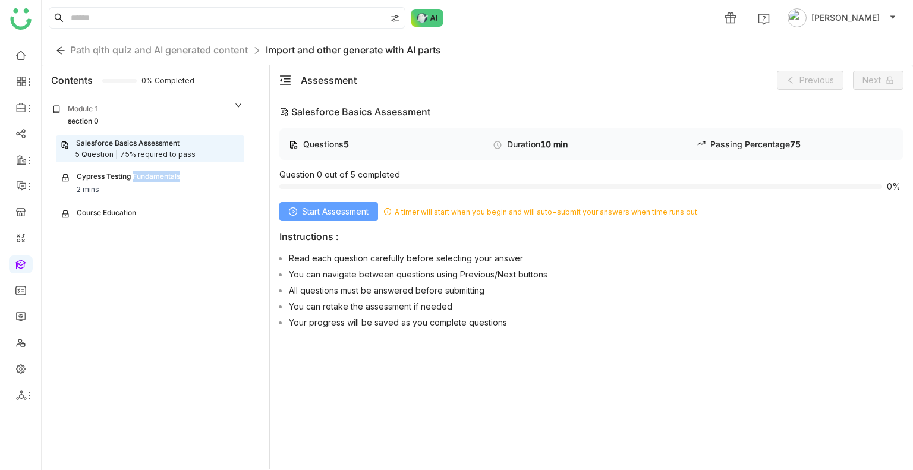
click at [305, 212] on span "Start Assessment" at bounding box center [335, 211] width 67 height 13
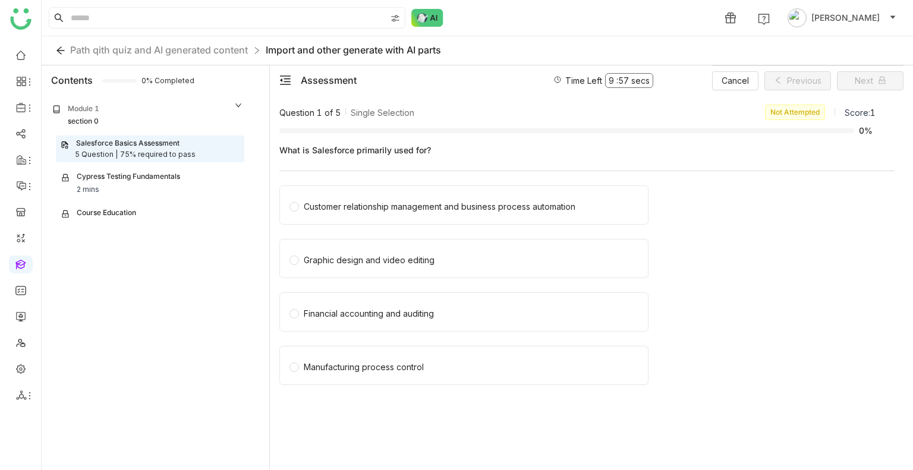
click at [305, 212] on div "Customer relationship management and business process automation" at bounding box center [440, 206] width 272 height 13
click at [326, 266] on div "Graphic design and video editing" at bounding box center [369, 260] width 131 height 13
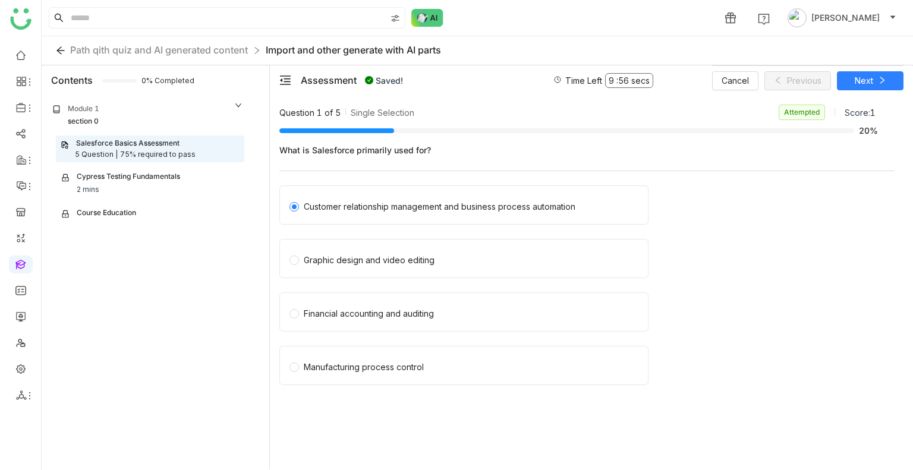
click at [877, 66] on div "Cancel Previous Next" at bounding box center [807, 80] width 191 height 30
click at [869, 77] on span "Next" at bounding box center [864, 80] width 18 height 13
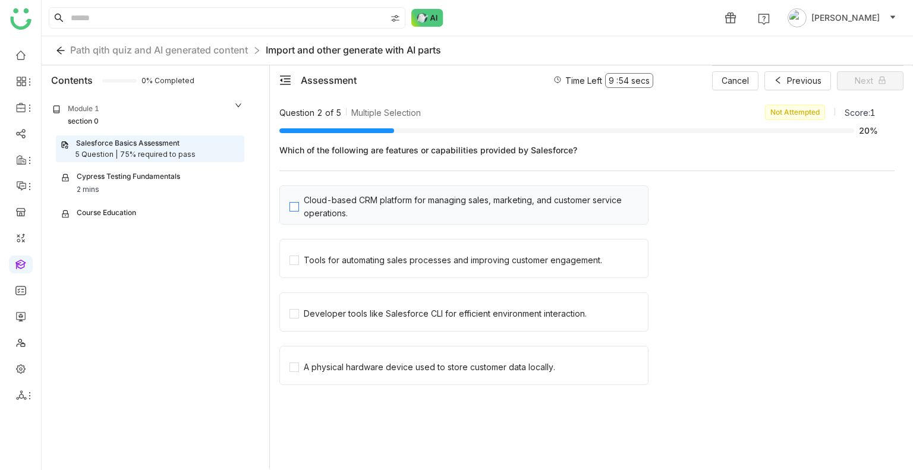
click at [368, 205] on div "Cloud-based CRM platform for managing sales, marketing, and customer service op…" at bounding box center [473, 207] width 339 height 26
click at [364, 269] on div "Tools for automating sales processes and improving customer engagement." at bounding box center [463, 258] width 369 height 39
click at [357, 262] on div "Tools for automating sales processes and improving customer engagement." at bounding box center [453, 260] width 298 height 13
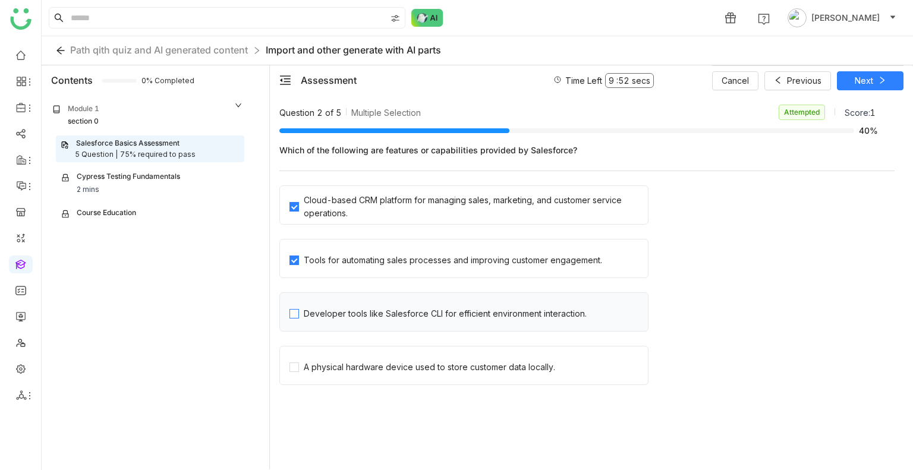
click at [407, 316] on div "Developer tools like Salesforce CLI for efficient environment interaction." at bounding box center [445, 313] width 283 height 13
click at [875, 80] on button "Next" at bounding box center [870, 80] width 67 height 19
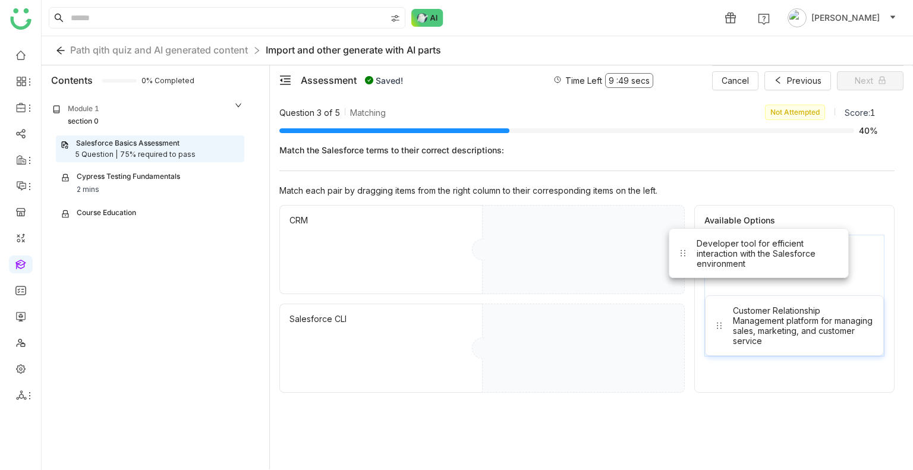
drag, startPoint x: 733, startPoint y: 245, endPoint x: 569, endPoint y: 224, distance: 165.3
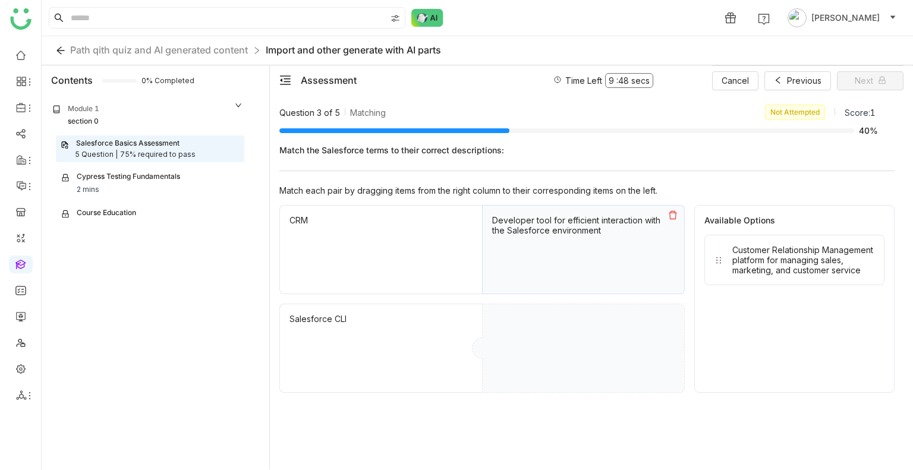
drag, startPoint x: 776, startPoint y: 266, endPoint x: 509, endPoint y: 410, distance: 303.4
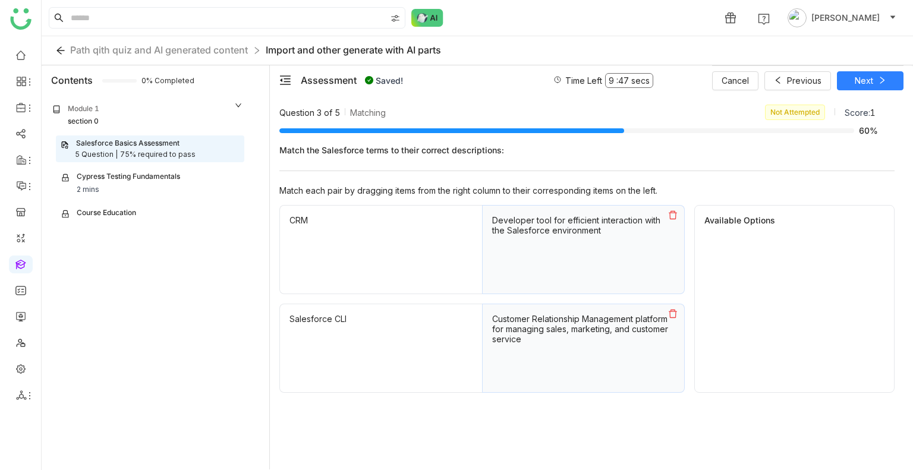
click at [865, 85] on div "Cancel Previous Next" at bounding box center [807, 80] width 191 height 30
click at [865, 85] on span "Next" at bounding box center [864, 80] width 18 height 13
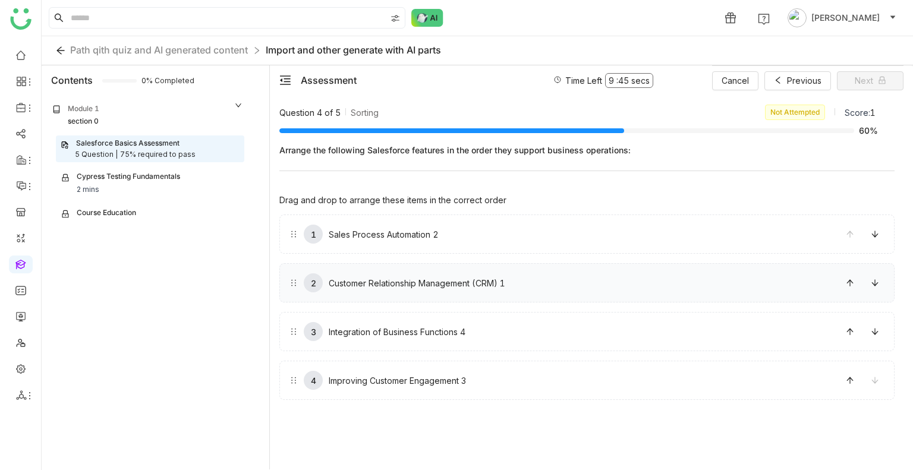
drag, startPoint x: 641, startPoint y: 220, endPoint x: 620, endPoint y: 281, distance: 64.5
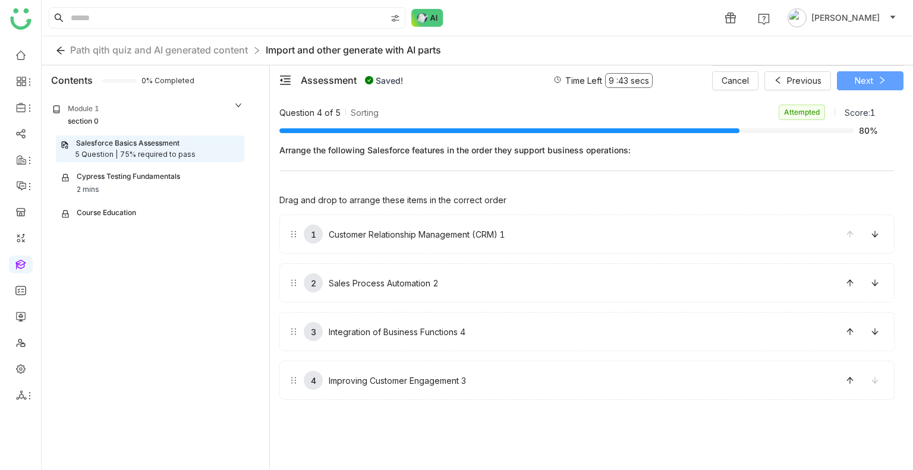
click at [869, 81] on span "Next" at bounding box center [864, 80] width 18 height 13
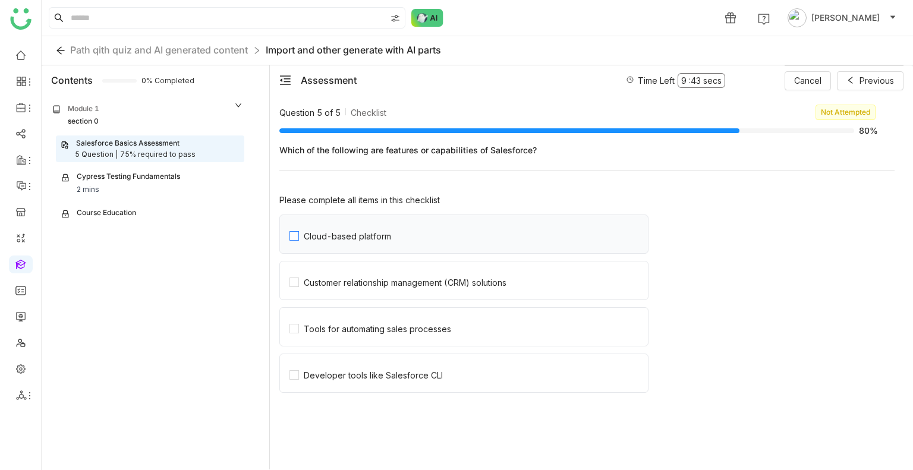
click at [518, 227] on label "Cloud-based platform" at bounding box center [468, 234] width 358 height 38
click at [364, 269] on label "Customer relationship management (CRM) solutions" at bounding box center [468, 280] width 358 height 38
click at [333, 305] on div "Customer relationship management (CRM) solutions" at bounding box center [586, 284] width 615 height 46
click at [323, 341] on label "Tools for automating sales processes" at bounding box center [468, 327] width 358 height 38
click at [320, 367] on span "Developer tools like Salesforce CLI" at bounding box center [373, 374] width 149 height 14
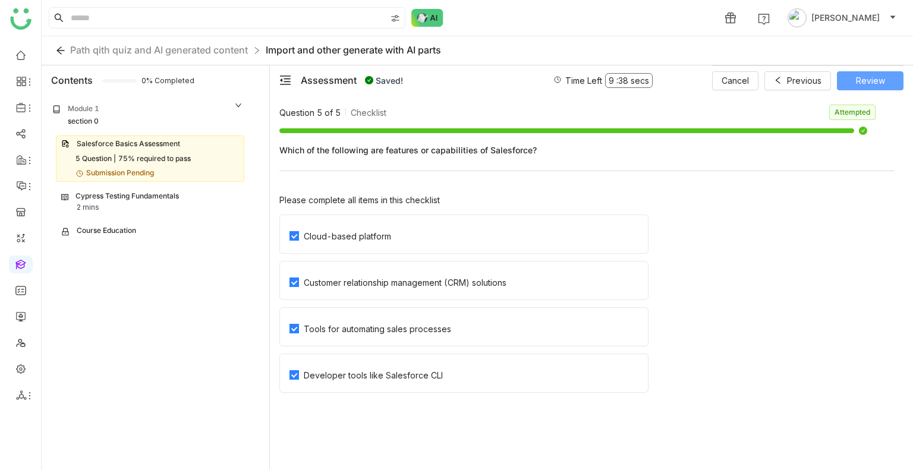
click at [874, 82] on span "Review" at bounding box center [870, 80] width 29 height 13
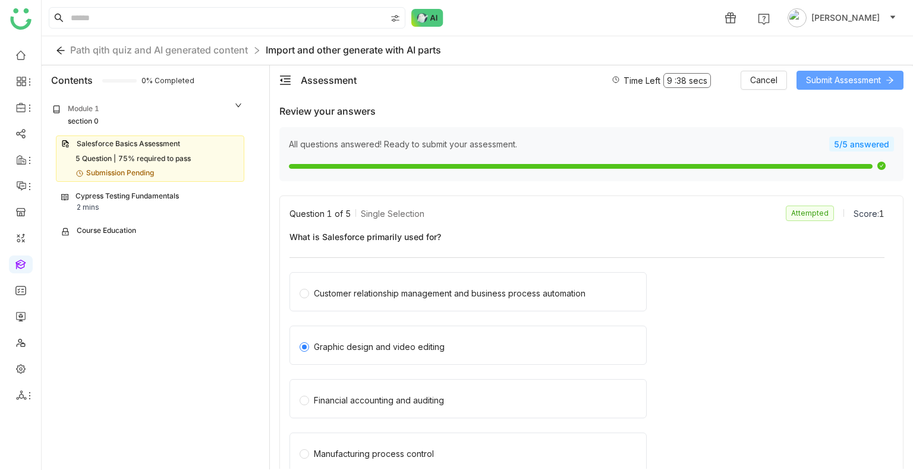
click at [874, 82] on span "Submit Assessment" at bounding box center [843, 80] width 75 height 13
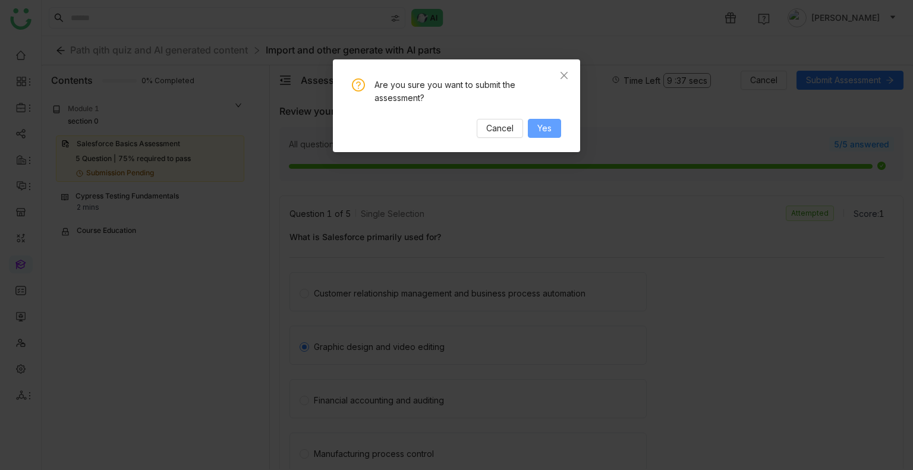
click at [538, 137] on button "Yes" at bounding box center [544, 128] width 33 height 19
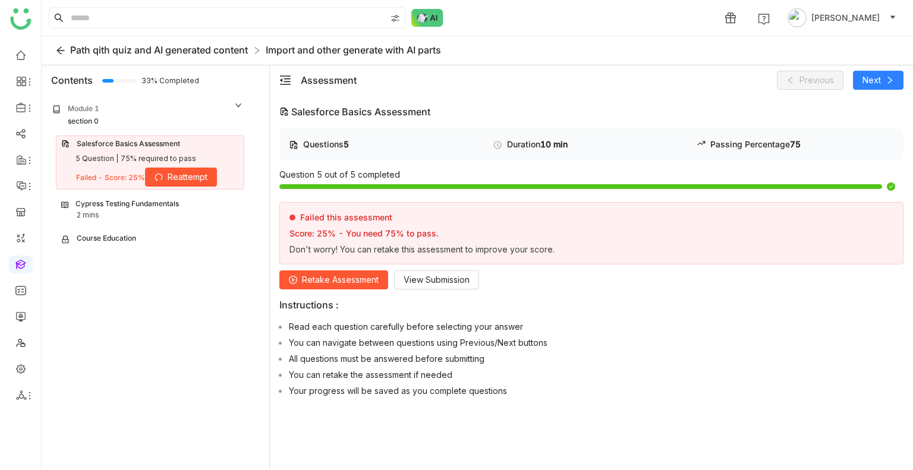
click at [152, 49] on span "Path qith quiz and AI generated content" at bounding box center [159, 50] width 178 height 12
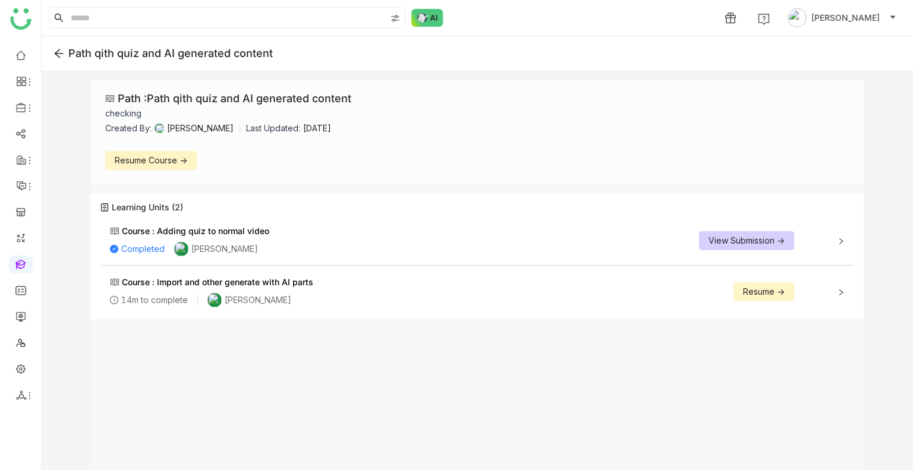
click at [766, 285] on span "Resume ->" at bounding box center [764, 291] width 42 height 13
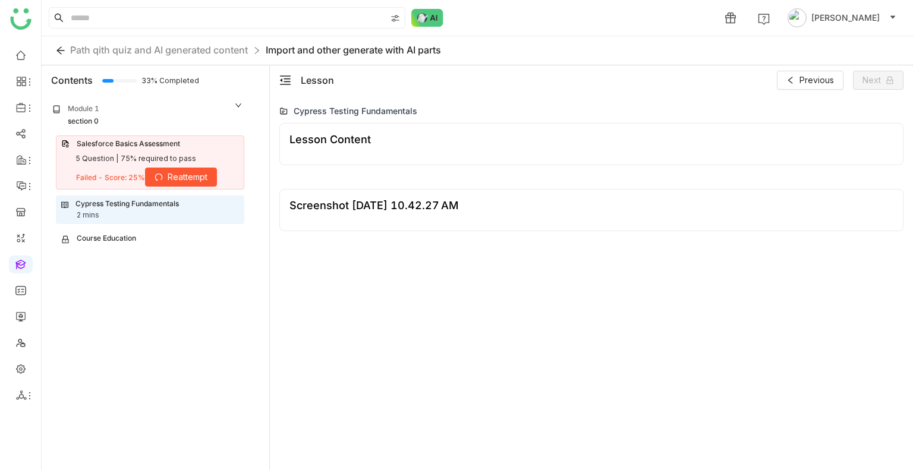
click at [125, 212] on div "Cypress Testing Fundamentals 2 mins" at bounding box center [150, 209] width 178 height 23
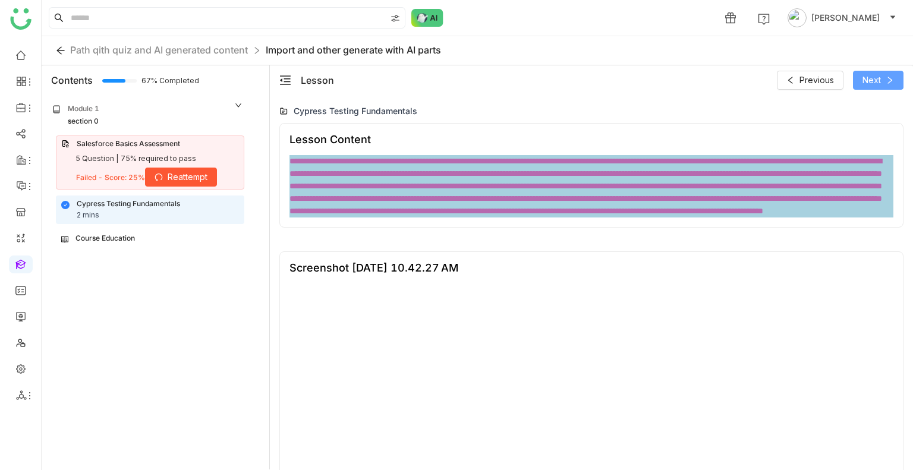
click at [871, 75] on span "Next" at bounding box center [871, 80] width 18 height 13
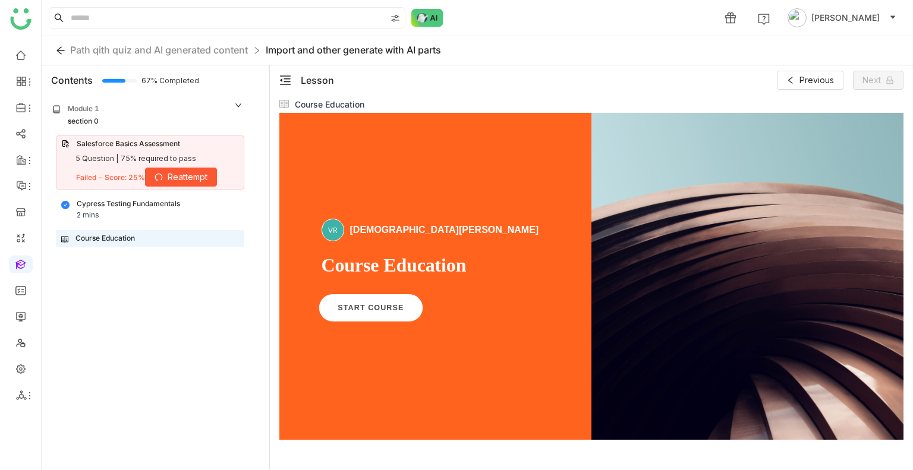
click at [364, 309] on span "START COURSE" at bounding box center [371, 308] width 66 height 9
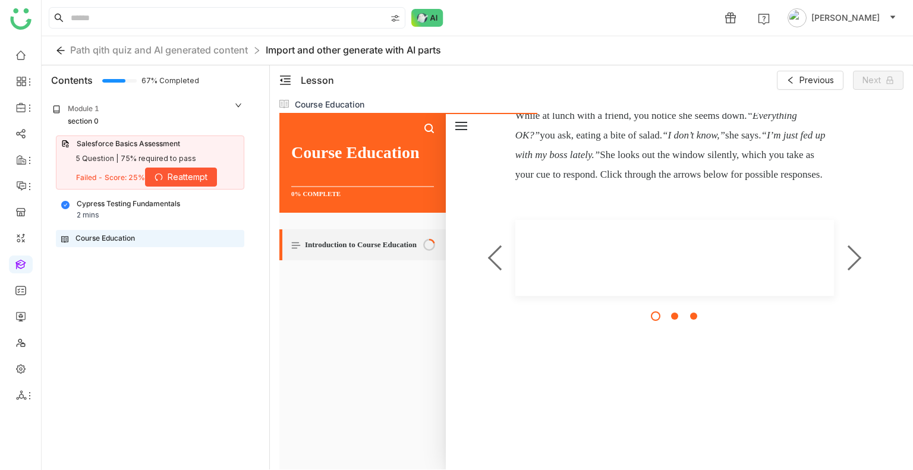
scroll to position [491, 0]
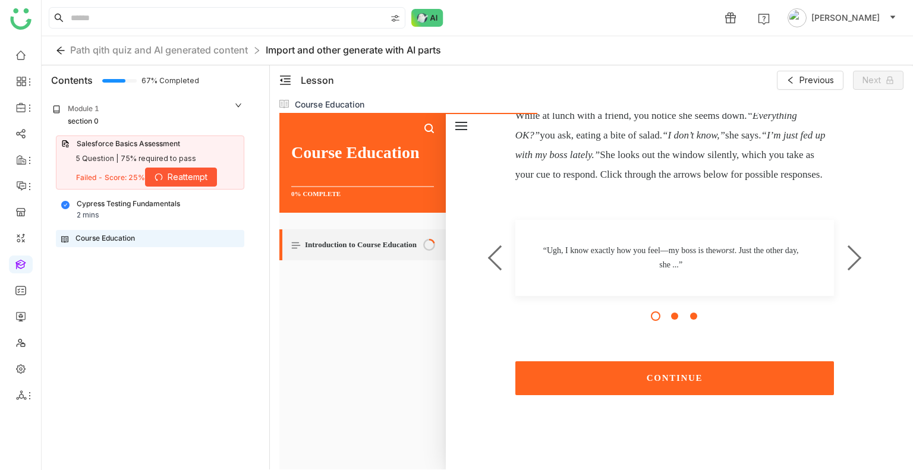
click at [612, 379] on button "CONTINUE" at bounding box center [674, 378] width 319 height 34
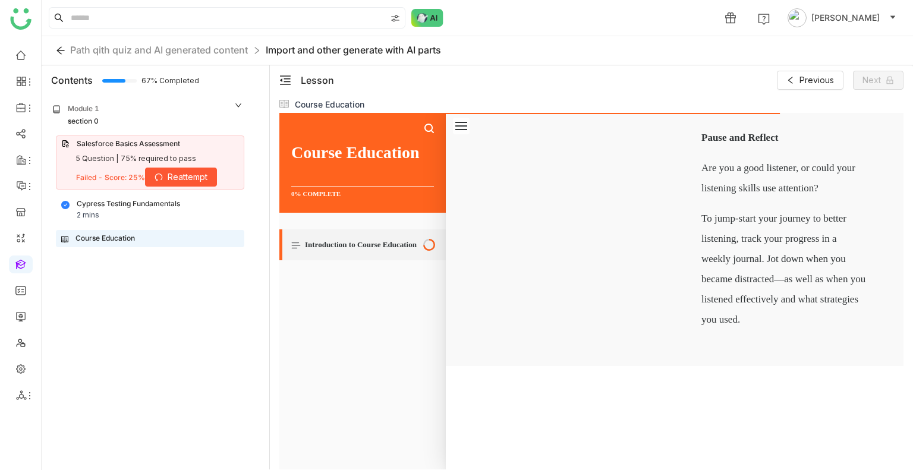
scroll to position [2171, 0]
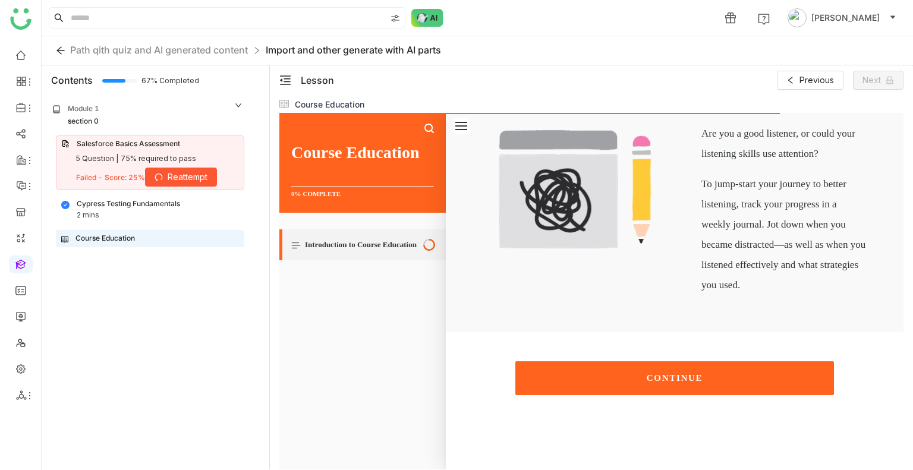
click at [612, 379] on button "CONTINUE" at bounding box center [674, 378] width 319 height 34
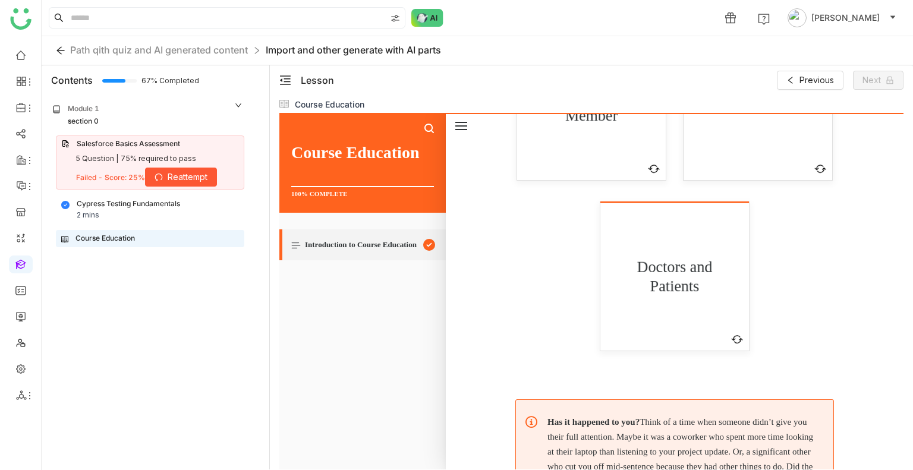
scroll to position [2502, 0]
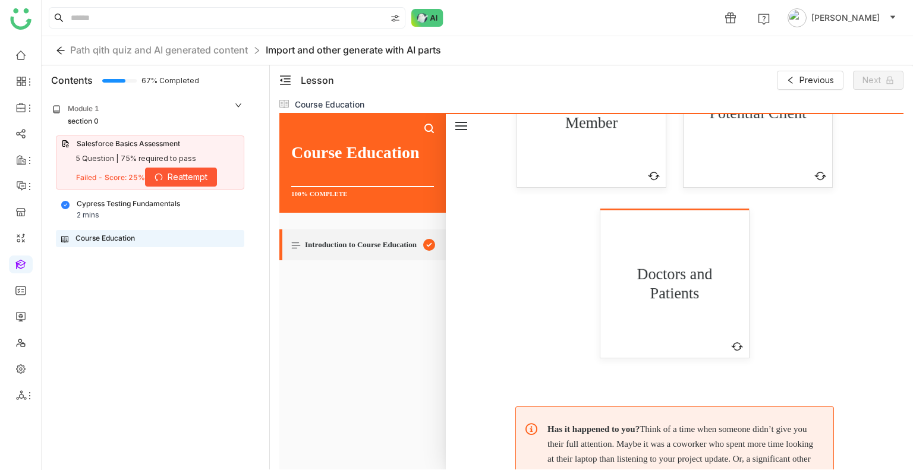
click at [593, 157] on div "Friend or Family Member" at bounding box center [591, 114] width 122 height 88
click at [724, 157] on div "Potential Client" at bounding box center [758, 114] width 122 height 88
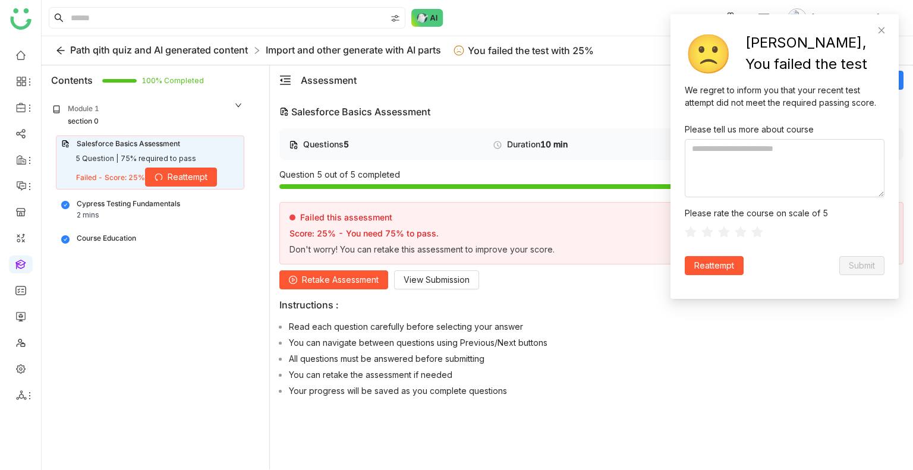
click at [142, 54] on span "Path qith quiz and AI generated content" at bounding box center [159, 50] width 178 height 12
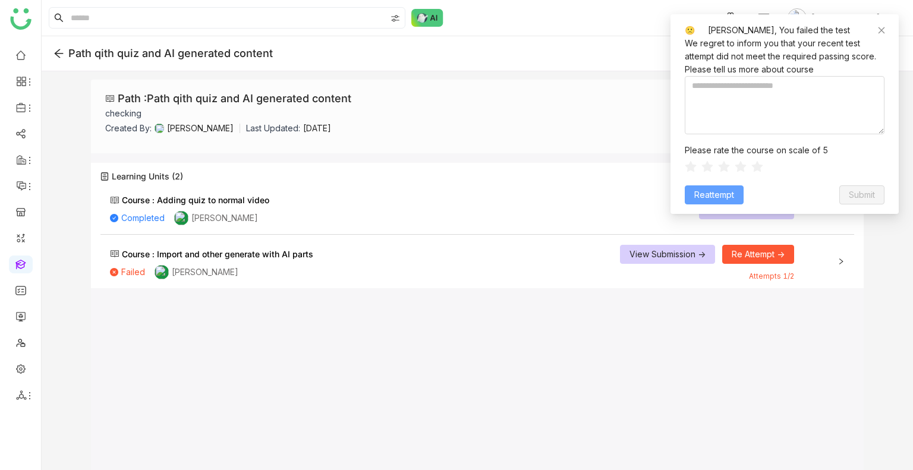
click at [694, 194] on span "Reattempt" at bounding box center [714, 194] width 40 height 13
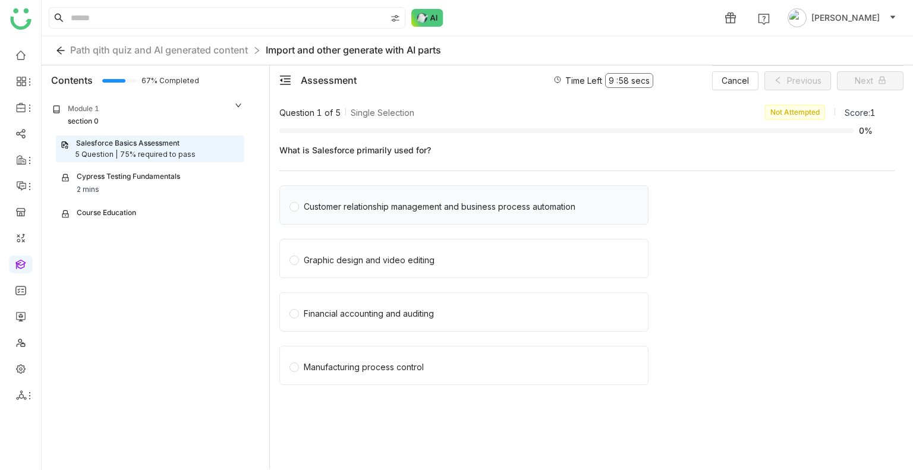
click at [414, 206] on div "Customer relationship management and business process automation" at bounding box center [440, 206] width 272 height 13
click at [323, 244] on div "Graphic design and video editing" at bounding box center [463, 258] width 369 height 39
click at [321, 251] on span "Graphic design and video editing" at bounding box center [369, 258] width 140 height 17
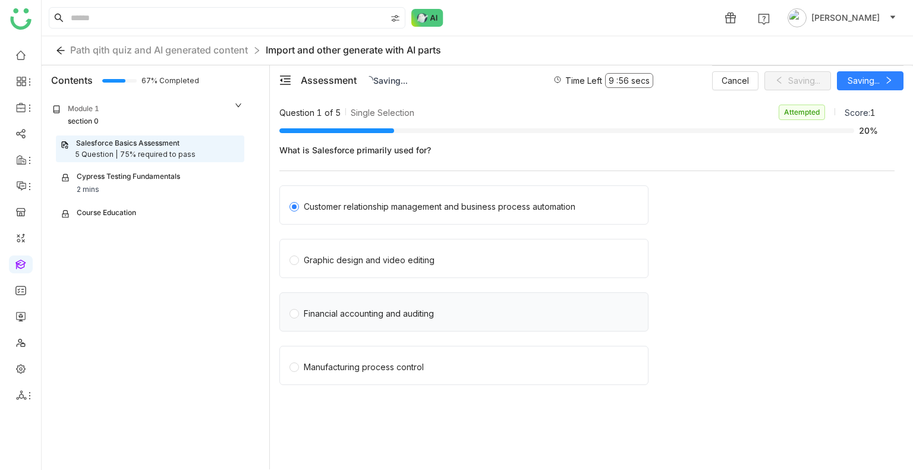
click at [341, 293] on div "Financial accounting and auditing" at bounding box center [463, 311] width 369 height 39
click at [345, 299] on div "Financial accounting and auditing" at bounding box center [463, 311] width 369 height 39
click at [355, 306] on span "Financial accounting and auditing" at bounding box center [369, 312] width 140 height 17
click at [861, 85] on span "Next" at bounding box center [864, 80] width 18 height 13
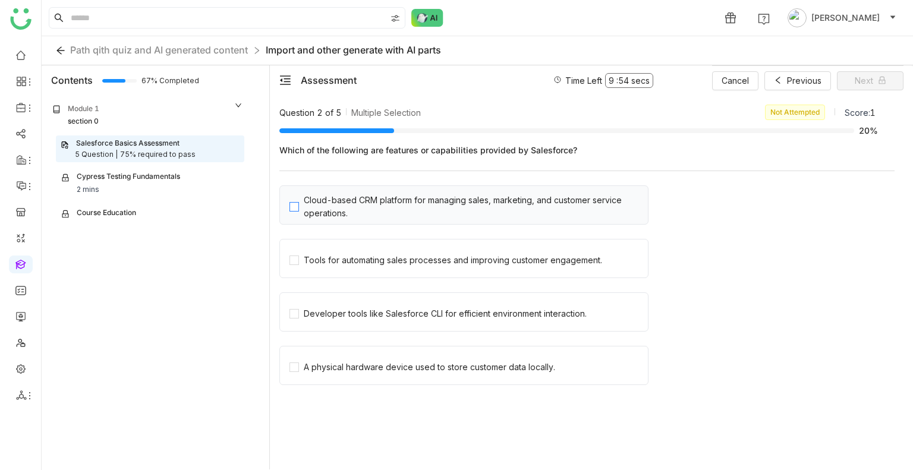
click at [384, 213] on div "Cloud-based CRM platform for managing sales, marketing, and customer service op…" at bounding box center [473, 207] width 339 height 26
click at [346, 261] on div "Tools for automating sales processes and improving customer engagement." at bounding box center [453, 260] width 298 height 13
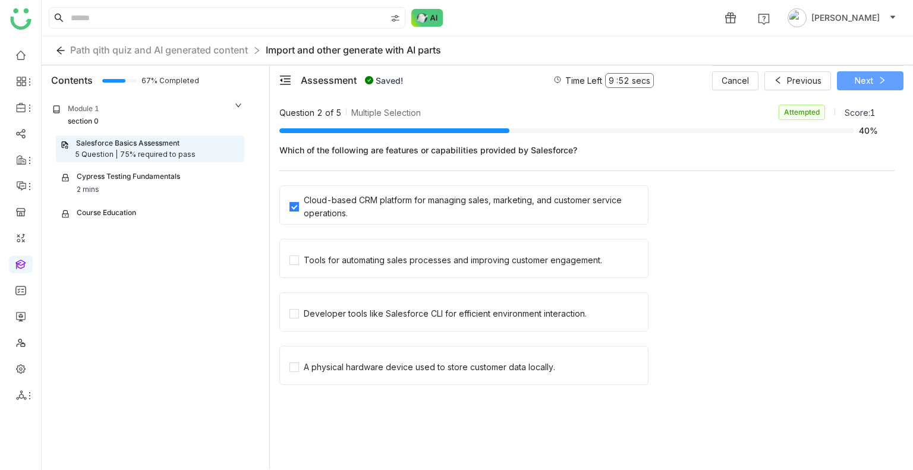
click at [861, 77] on span "Next" at bounding box center [864, 80] width 18 height 13
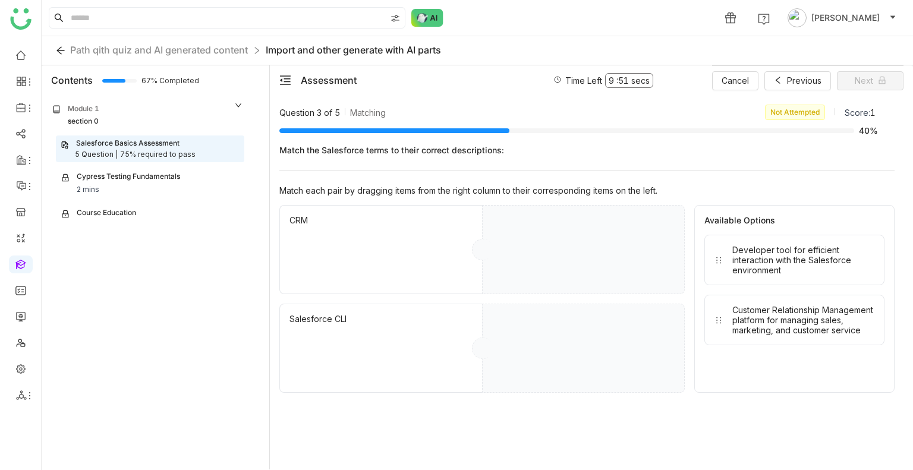
drag, startPoint x: 773, startPoint y: 249, endPoint x: 589, endPoint y: 245, distance: 184.3
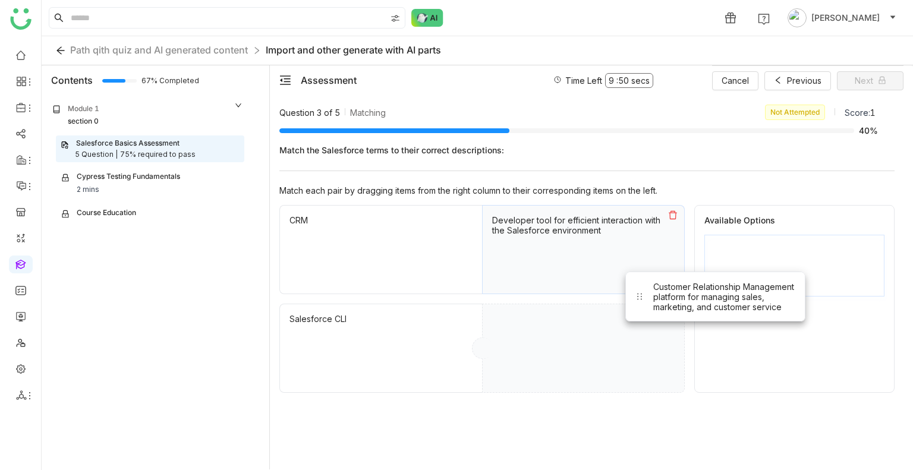
drag, startPoint x: 771, startPoint y: 256, endPoint x: 539, endPoint y: 386, distance: 265.8
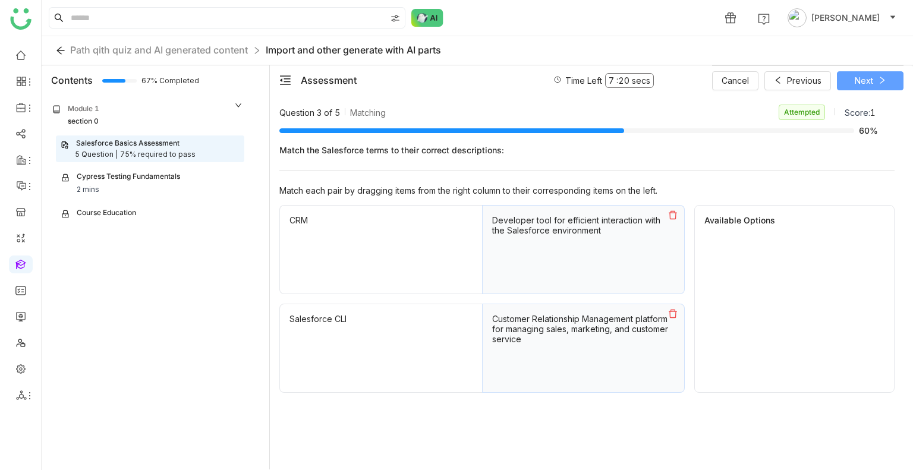
click at [878, 84] on span at bounding box center [882, 81] width 8 height 10
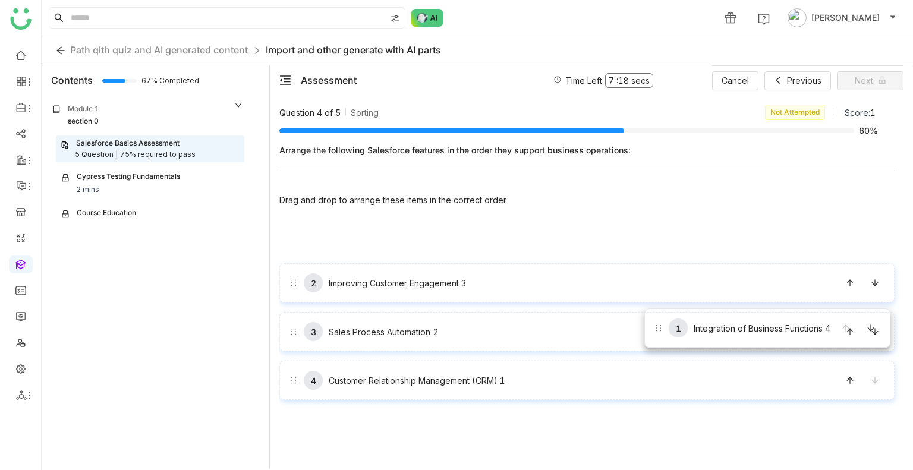
drag, startPoint x: 651, startPoint y: 248, endPoint x: 647, endPoint y: 353, distance: 105.3
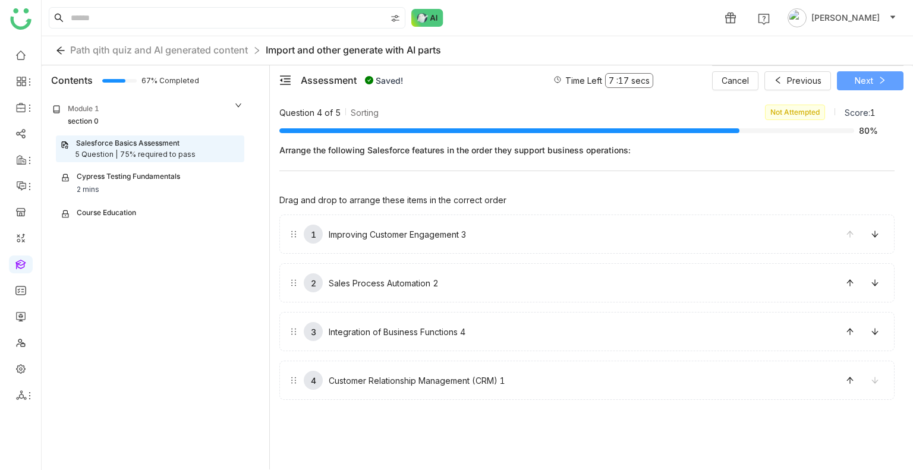
click at [862, 80] on span "Next" at bounding box center [864, 80] width 18 height 13
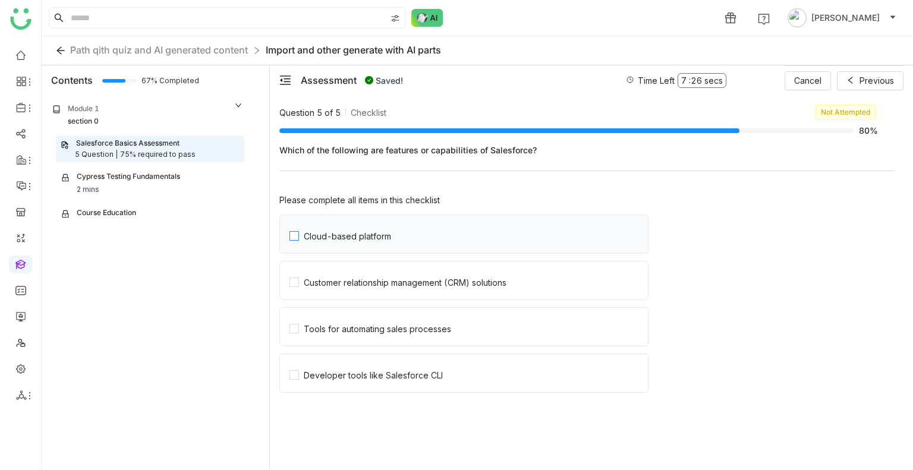
click at [478, 219] on label "Cloud-based platform" at bounding box center [468, 234] width 358 height 38
click at [399, 238] on label "Cloud-based platform" at bounding box center [468, 234] width 358 height 38
click at [383, 278] on div "Customer relationship management (CRM) solutions" at bounding box center [405, 283] width 203 height 10
click at [390, 326] on div "Tools for automating sales processes" at bounding box center [377, 329] width 147 height 10
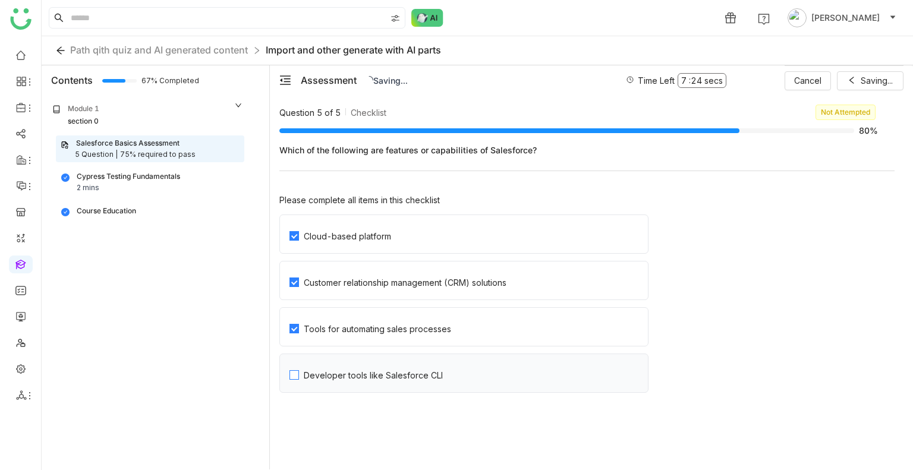
click at [411, 383] on label "Developer tools like Salesforce CLI" at bounding box center [468, 373] width 358 height 38
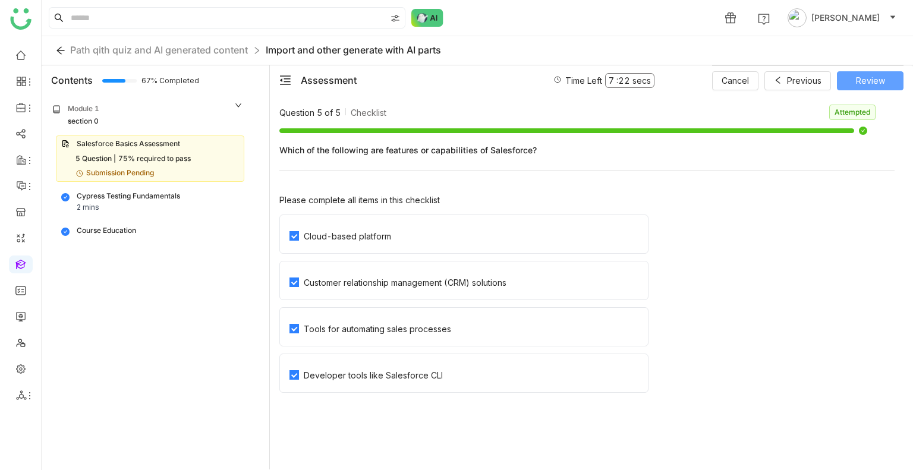
click at [874, 87] on button "Review" at bounding box center [870, 80] width 67 height 19
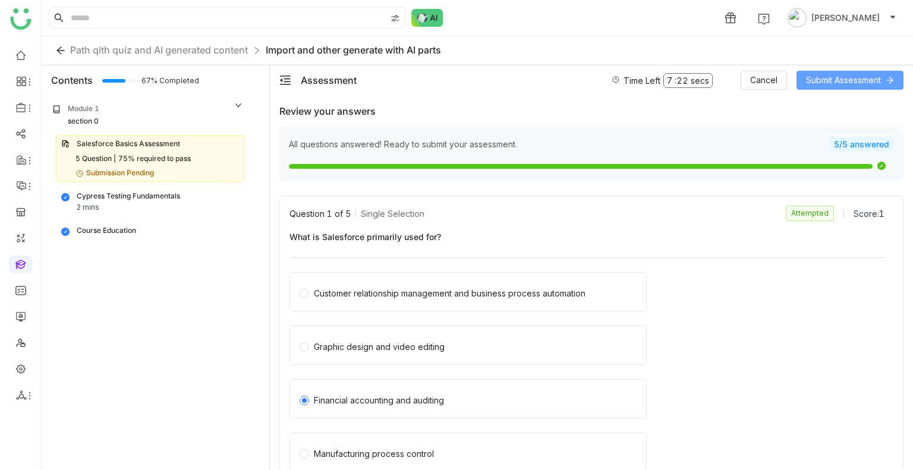
click at [874, 87] on button "Submit Assessment" at bounding box center [849, 80] width 107 height 19
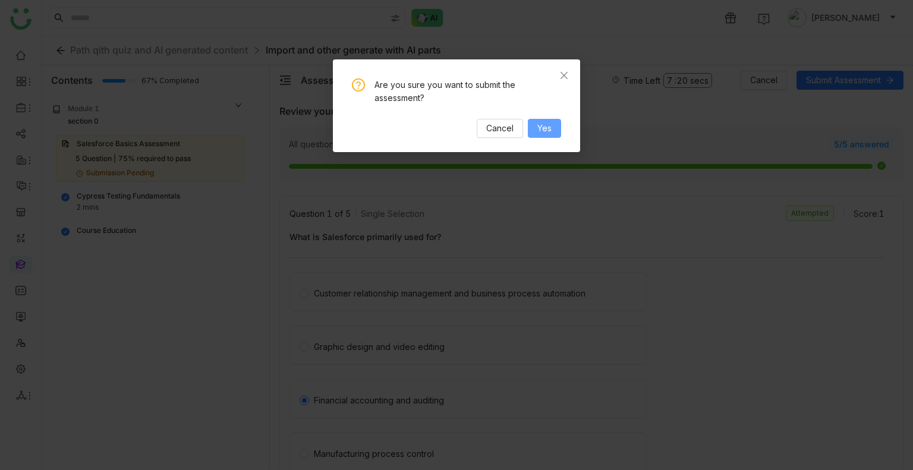
click at [551, 129] on span "Yes" at bounding box center [544, 128] width 14 height 13
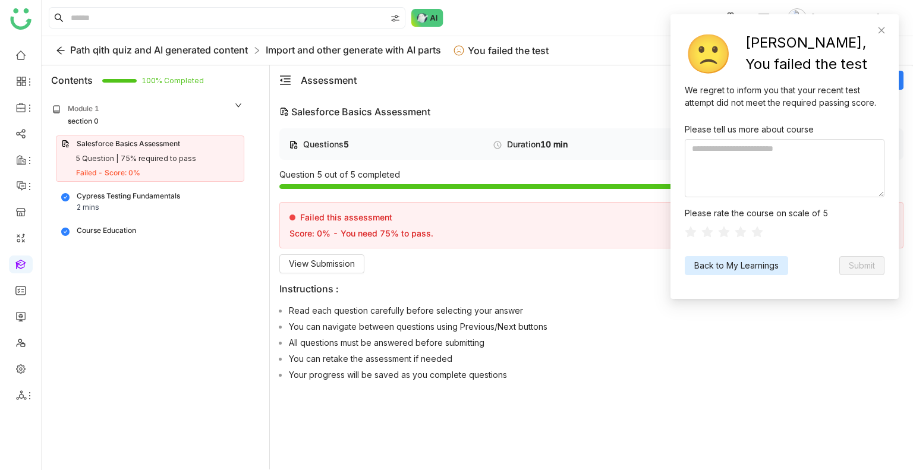
click at [230, 49] on span "Path qith quiz and AI generated content" at bounding box center [159, 50] width 178 height 12
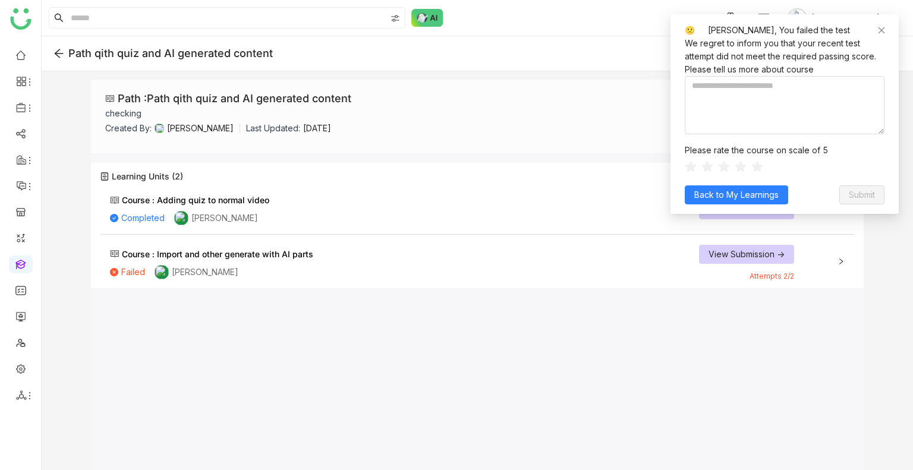
click at [733, 257] on span "View Submission ->" at bounding box center [746, 254] width 76 height 13
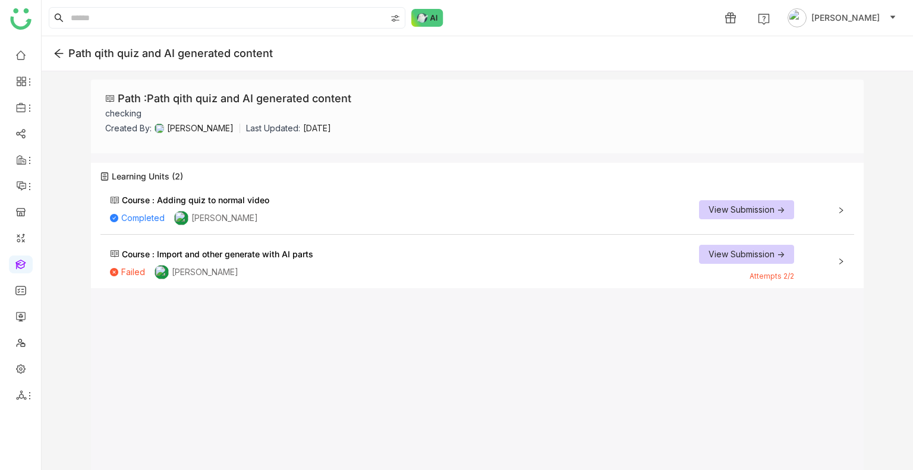
click at [837, 270] on div "Course : Import and other generate with AI parts Failed Arif uddin View Submiss…" at bounding box center [477, 262] width 754 height 48
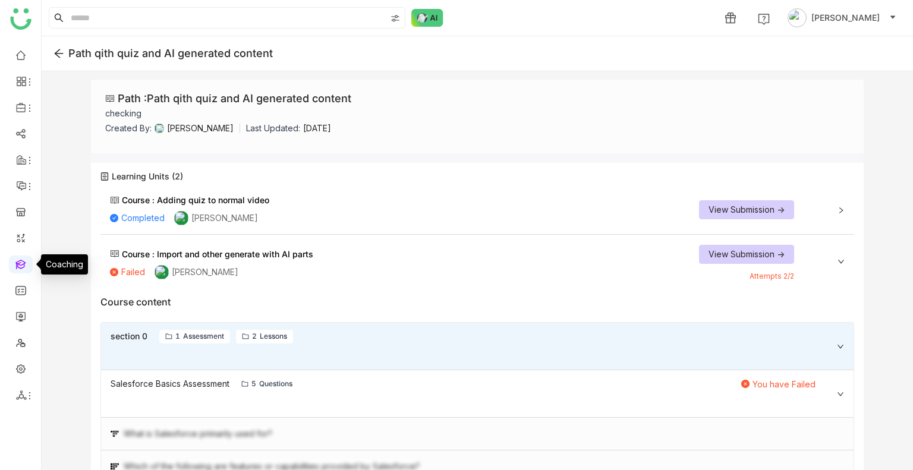
click at [19, 269] on link at bounding box center [20, 264] width 11 height 10
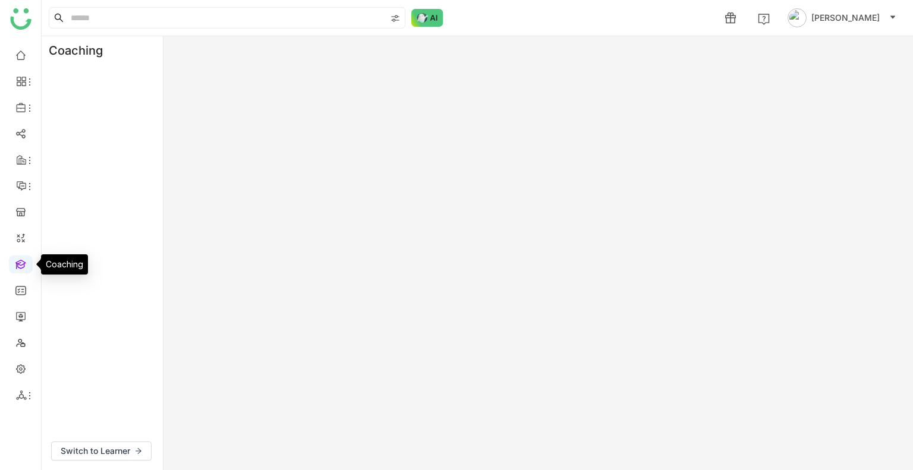
click at [19, 269] on link at bounding box center [20, 264] width 11 height 10
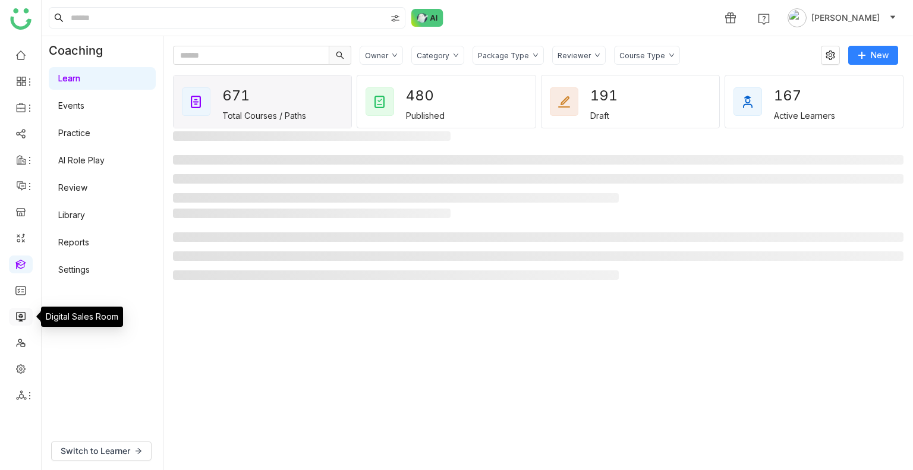
click at [18, 321] on link at bounding box center [20, 316] width 11 height 10
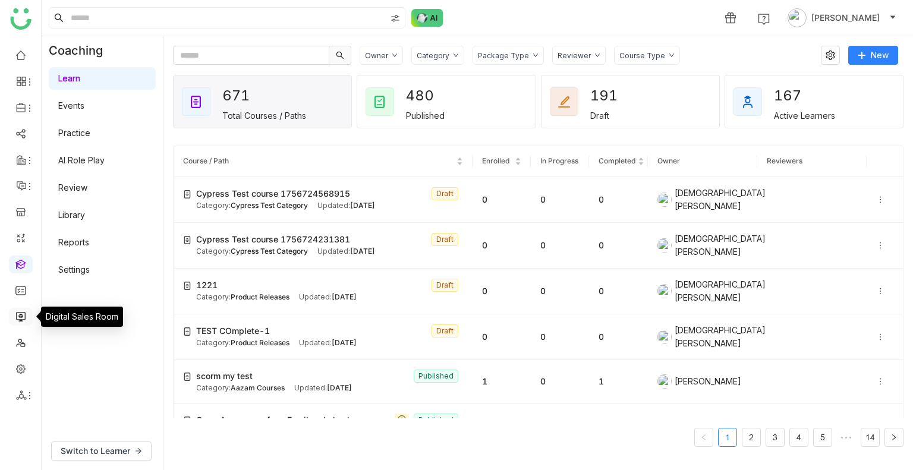
click at [18, 321] on link at bounding box center [20, 316] width 11 height 10
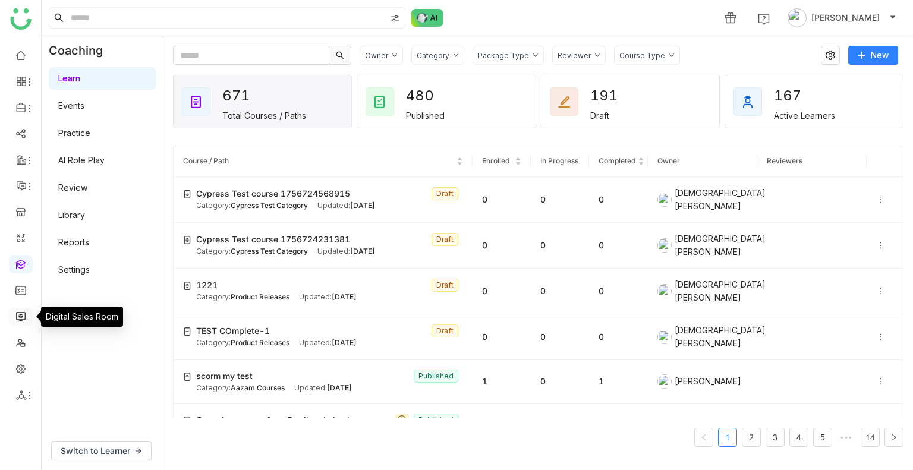
click at [18, 321] on link at bounding box center [20, 316] width 11 height 10
click at [18, 320] on link at bounding box center [20, 316] width 11 height 10
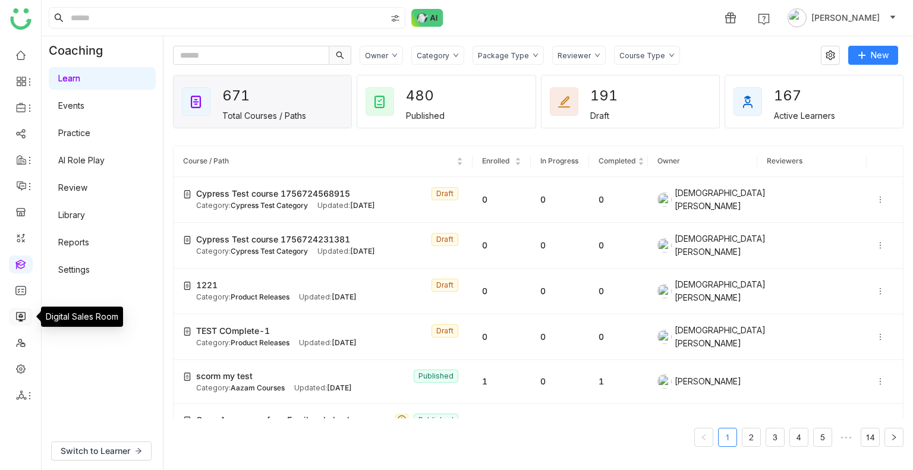
click at [18, 320] on link at bounding box center [20, 316] width 11 height 10
click at [18, 319] on link at bounding box center [20, 316] width 11 height 10
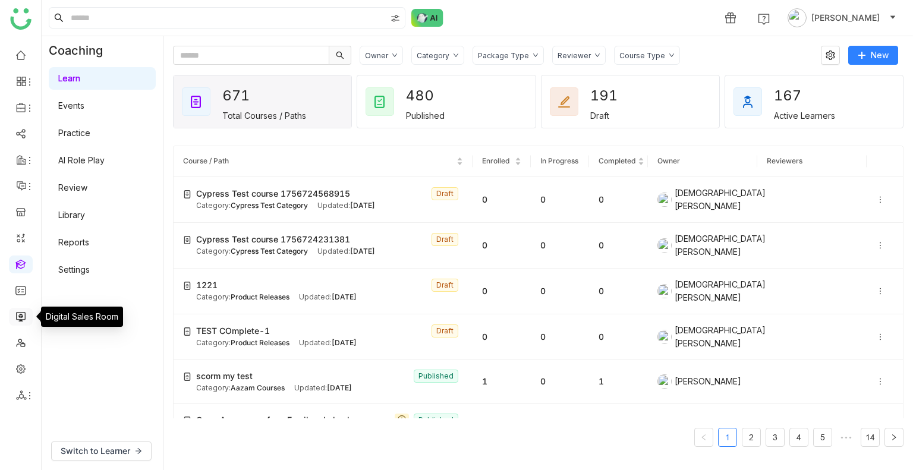
click at [18, 319] on link at bounding box center [20, 316] width 11 height 10
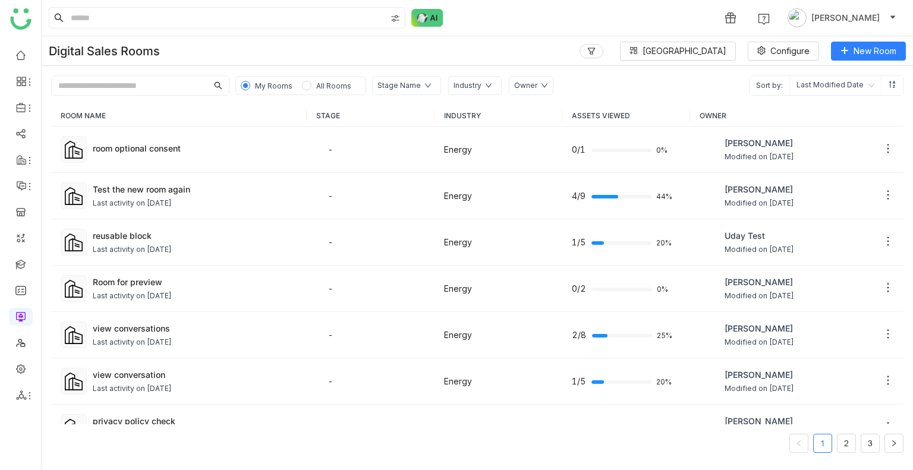
click at [316, 85] on span "All Rooms" at bounding box center [333, 85] width 35 height 9
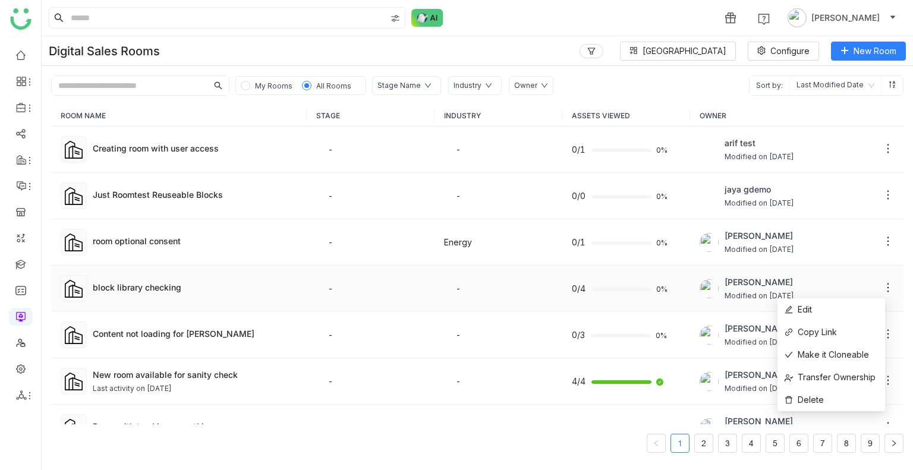
click at [882, 283] on icon at bounding box center [888, 288] width 12 height 12
click at [827, 327] on span "Copy Link" at bounding box center [810, 332] width 52 height 13
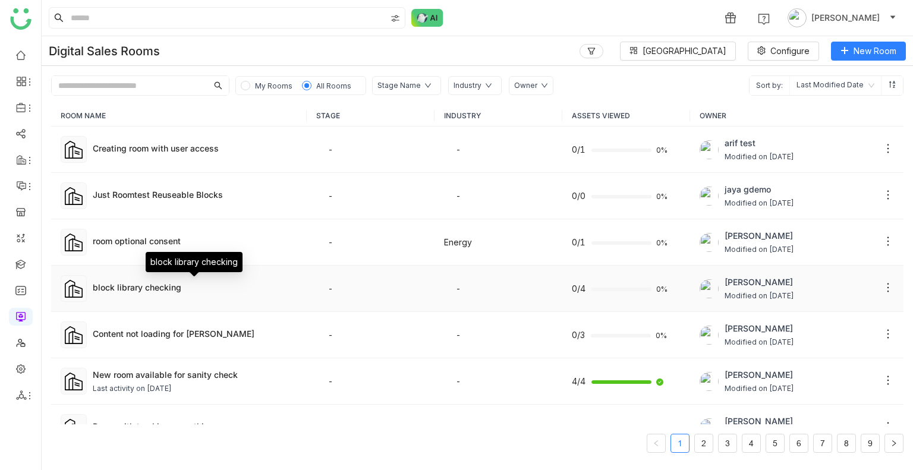
click at [137, 289] on div "block library checking" at bounding box center [195, 287] width 204 height 12
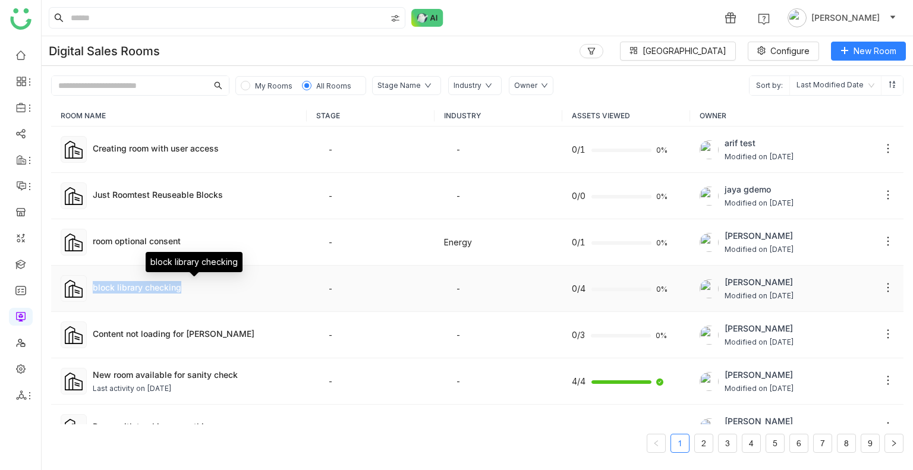
click at [163, 286] on div "block library checking" at bounding box center [195, 287] width 204 height 12
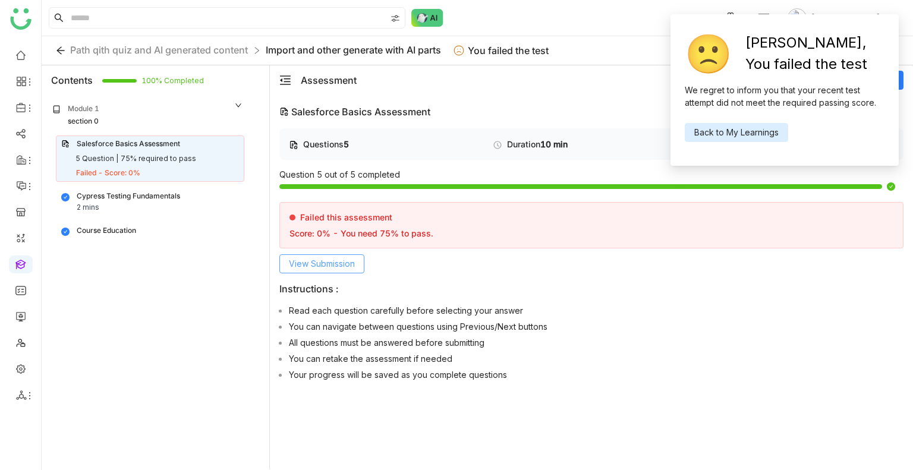
click at [330, 257] on span "View Submission" at bounding box center [322, 263] width 66 height 13
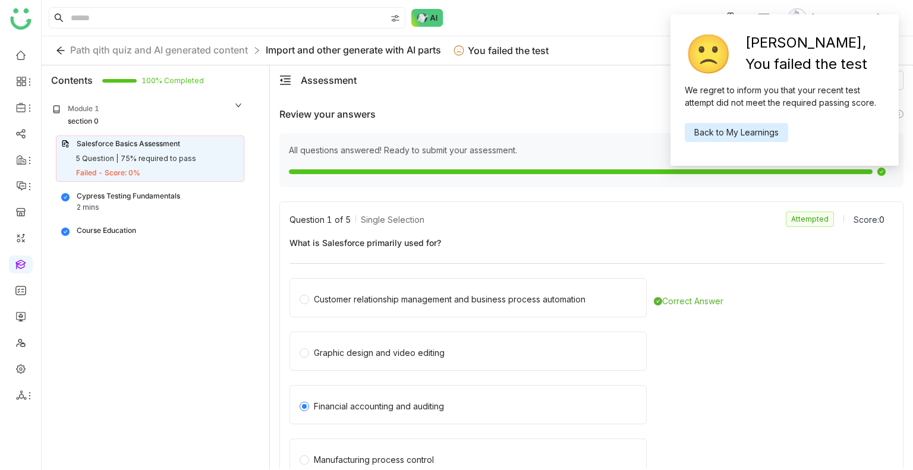
click at [733, 131] on span "Back to My Learnings" at bounding box center [736, 132] width 84 height 13
